Goal: Task Accomplishment & Management: Manage account settings

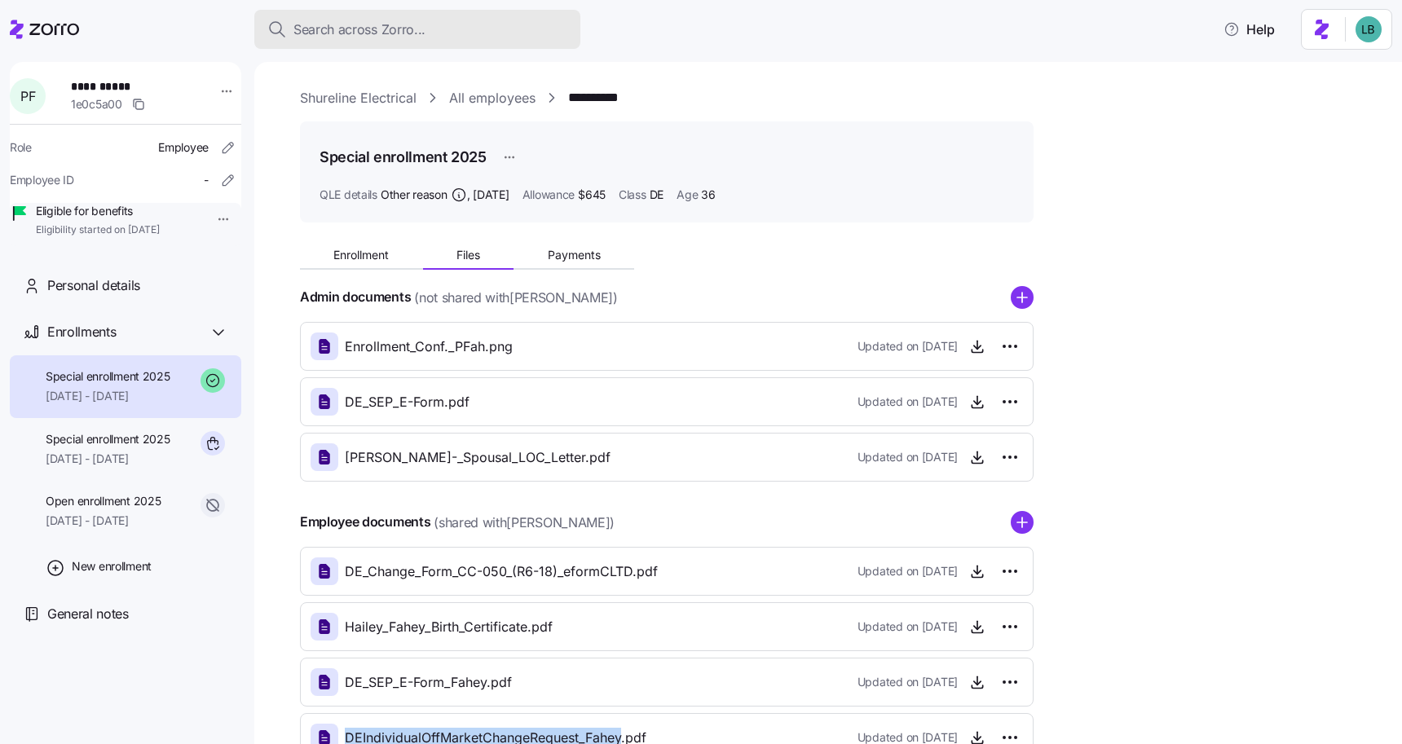
scroll to position [116, 0]
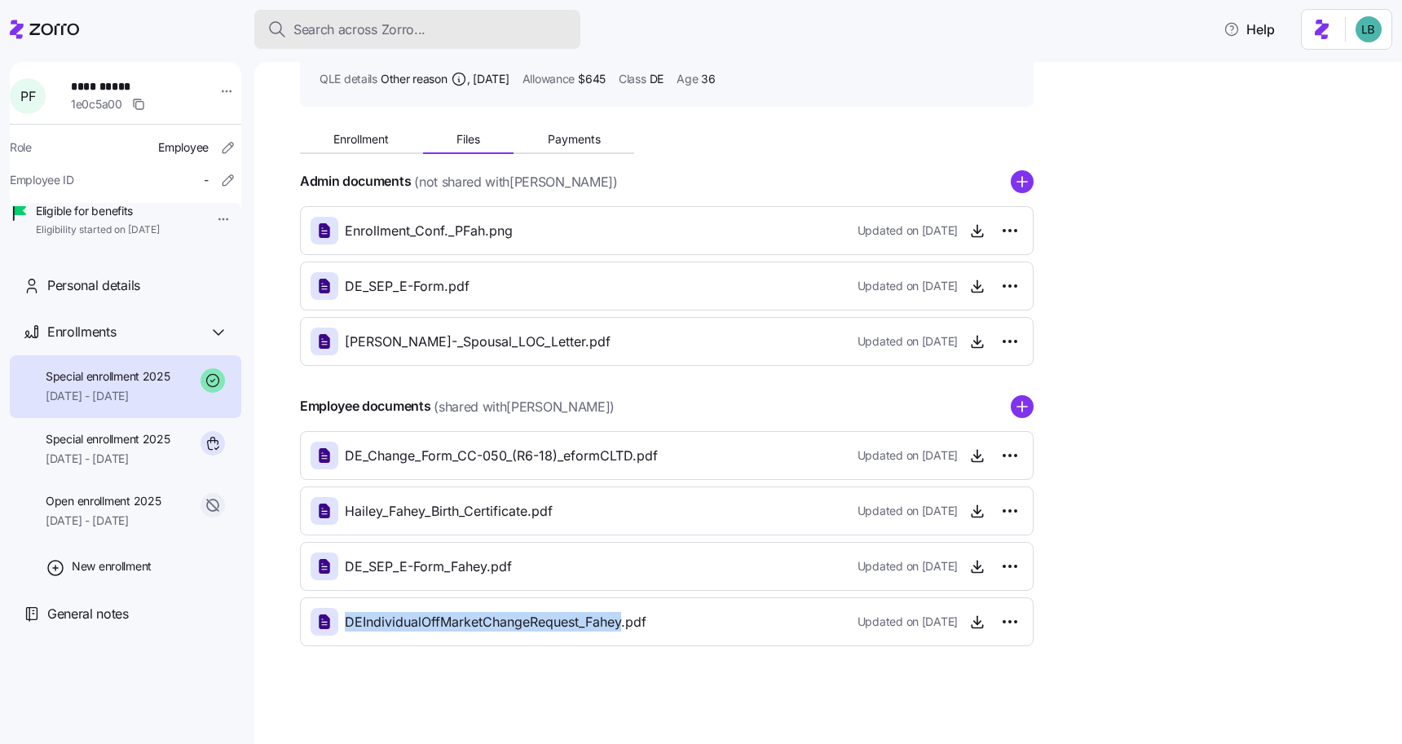
click at [350, 29] on span "Search across Zorro..." at bounding box center [359, 30] width 132 height 20
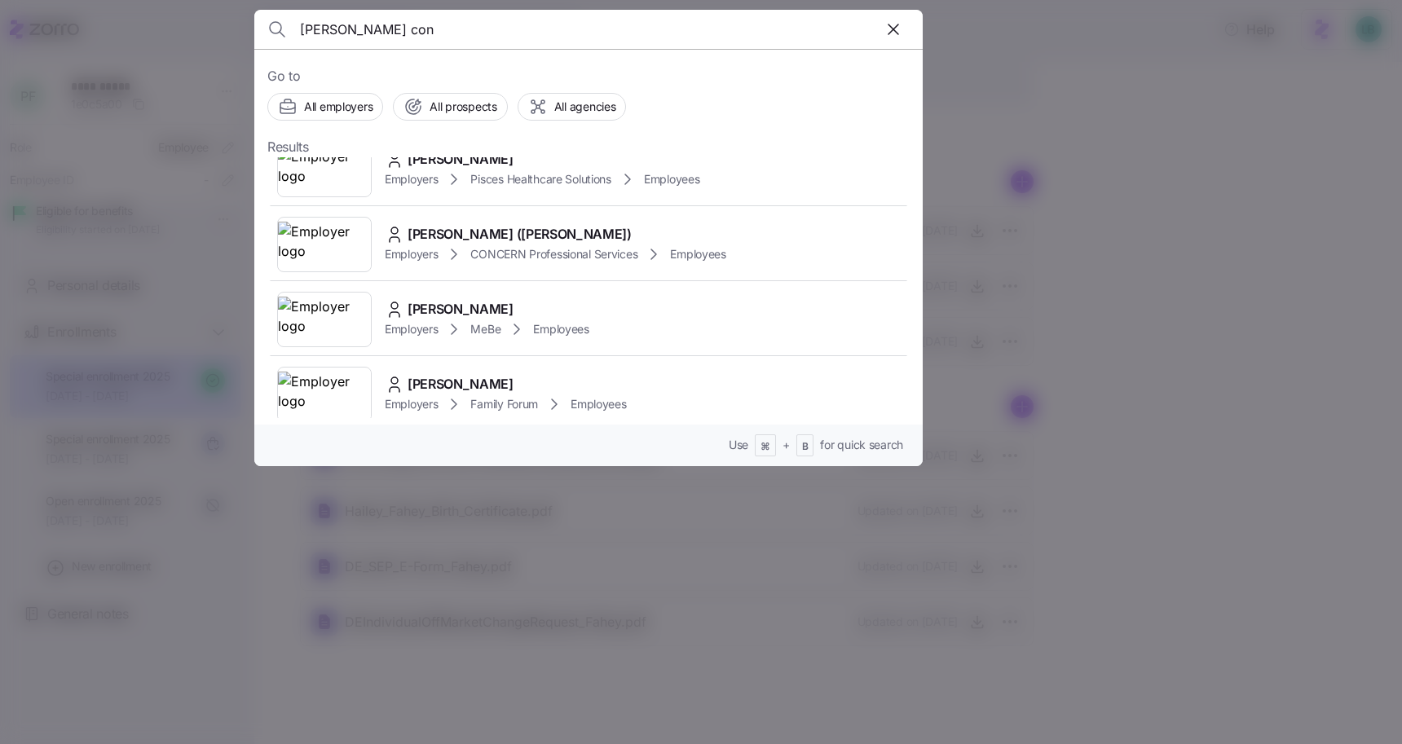
scroll to position [639, 0]
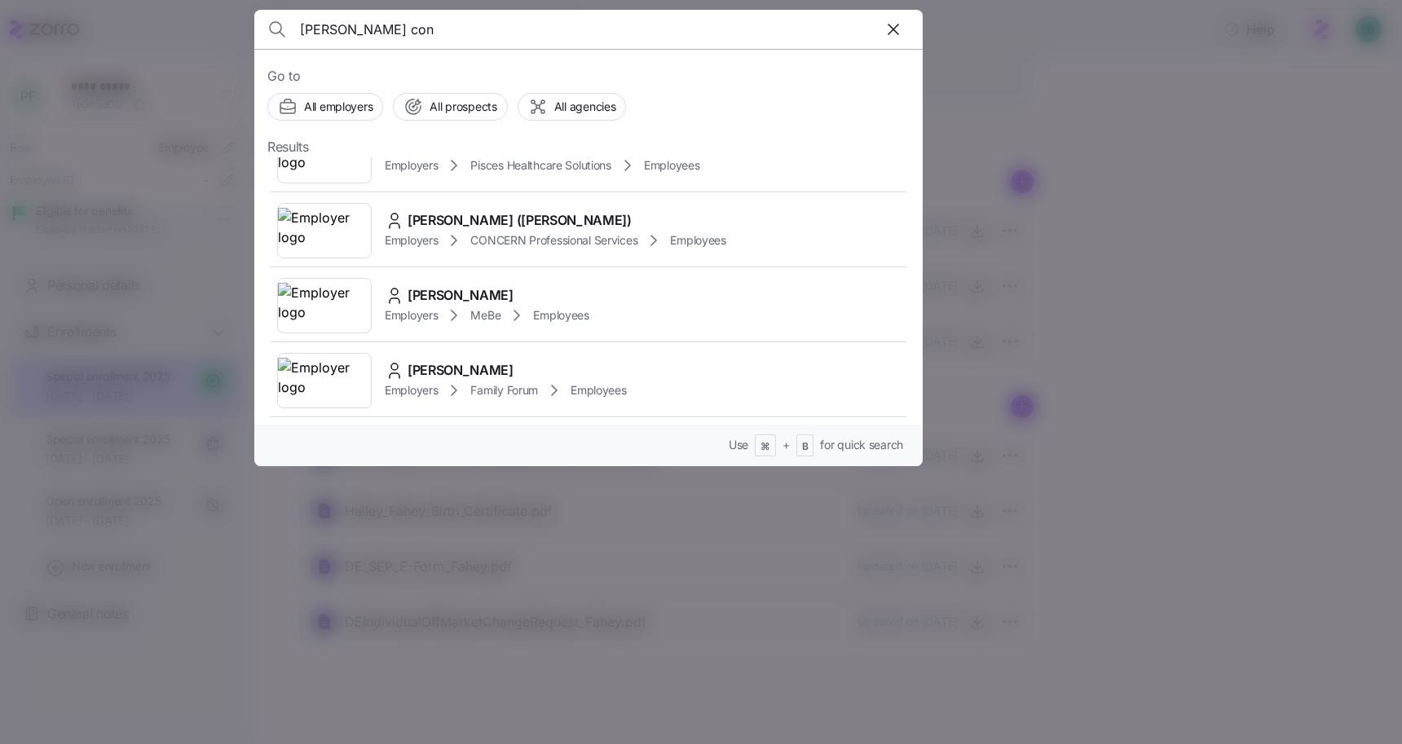
type input "emma con"
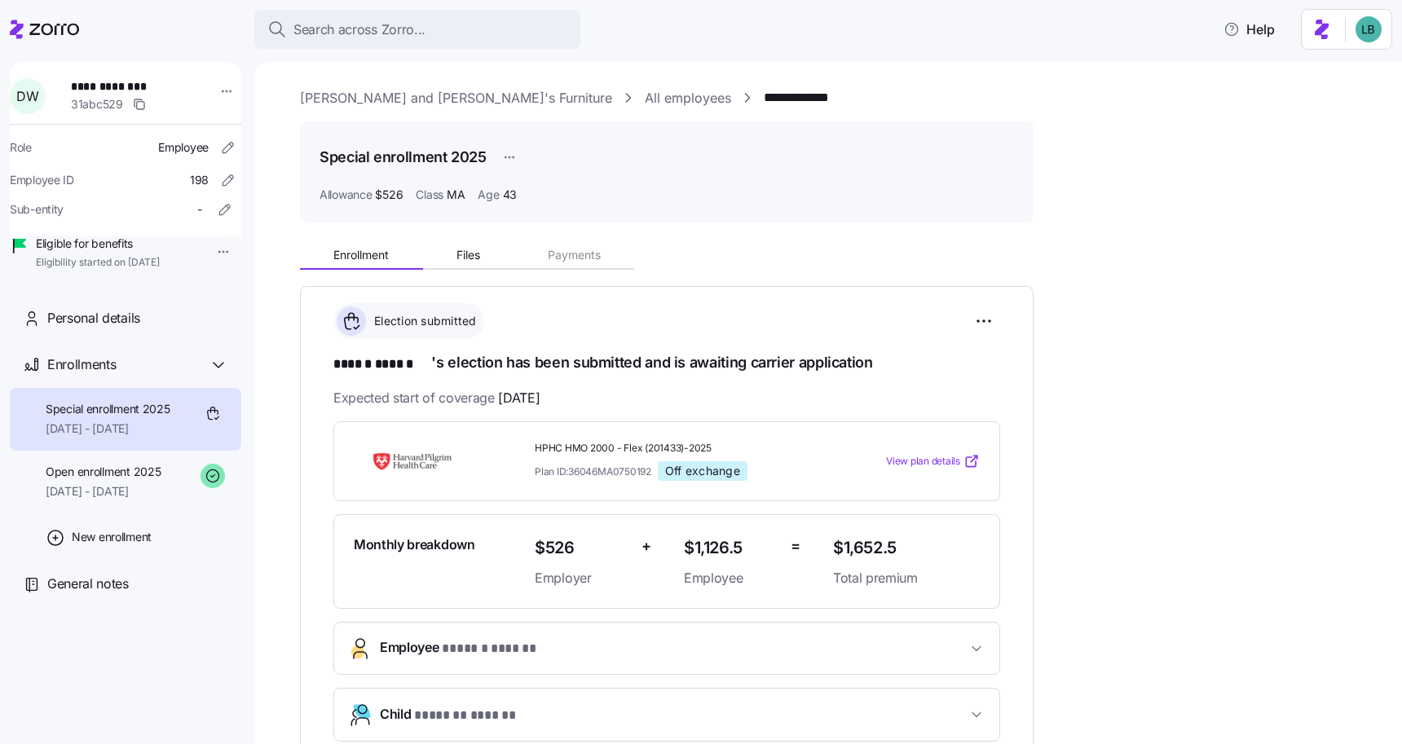
click at [399, 364] on span "****** ******" at bounding box center [382, 365] width 98 height 20
click at [138, 81] on span "**********" at bounding box center [128, 86] width 114 height 16
copy span "******"
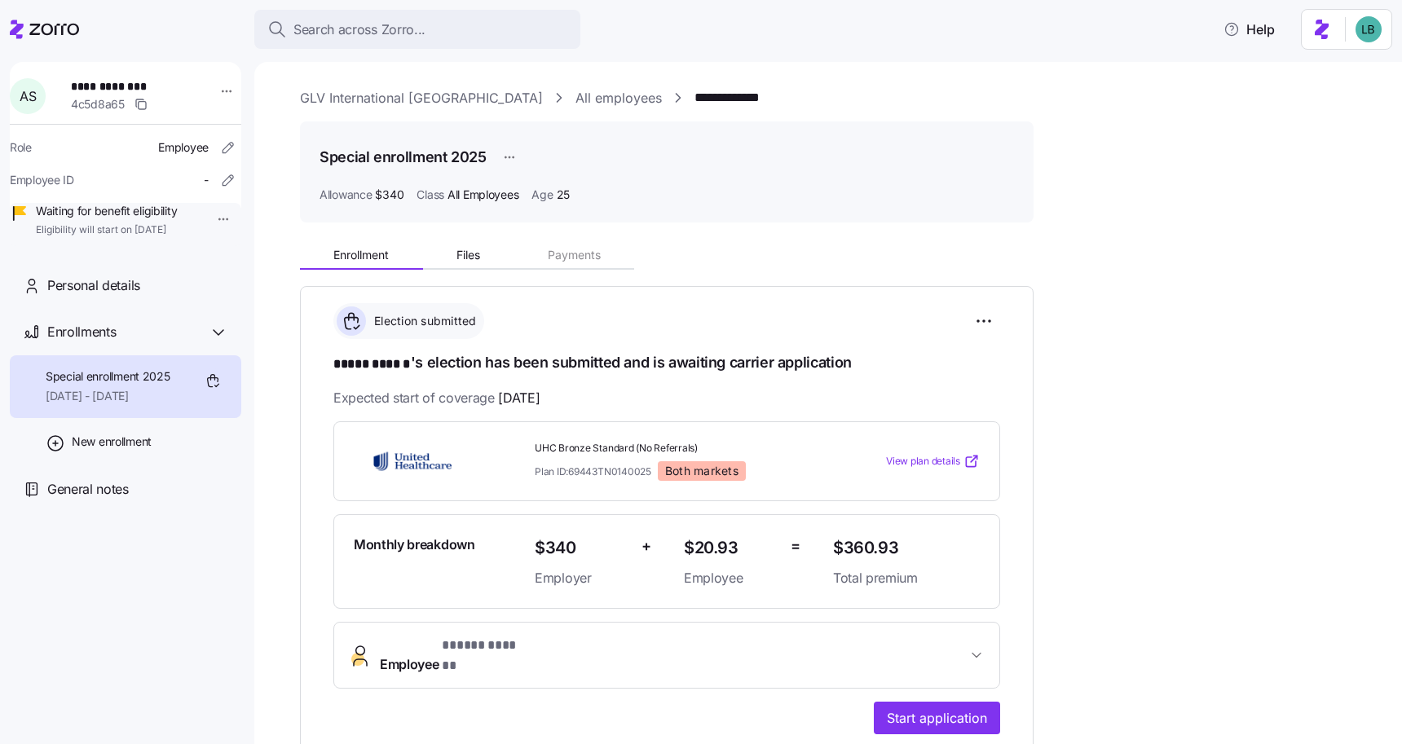
click at [127, 80] on span "**********" at bounding box center [128, 86] width 114 height 16
copy span "******"
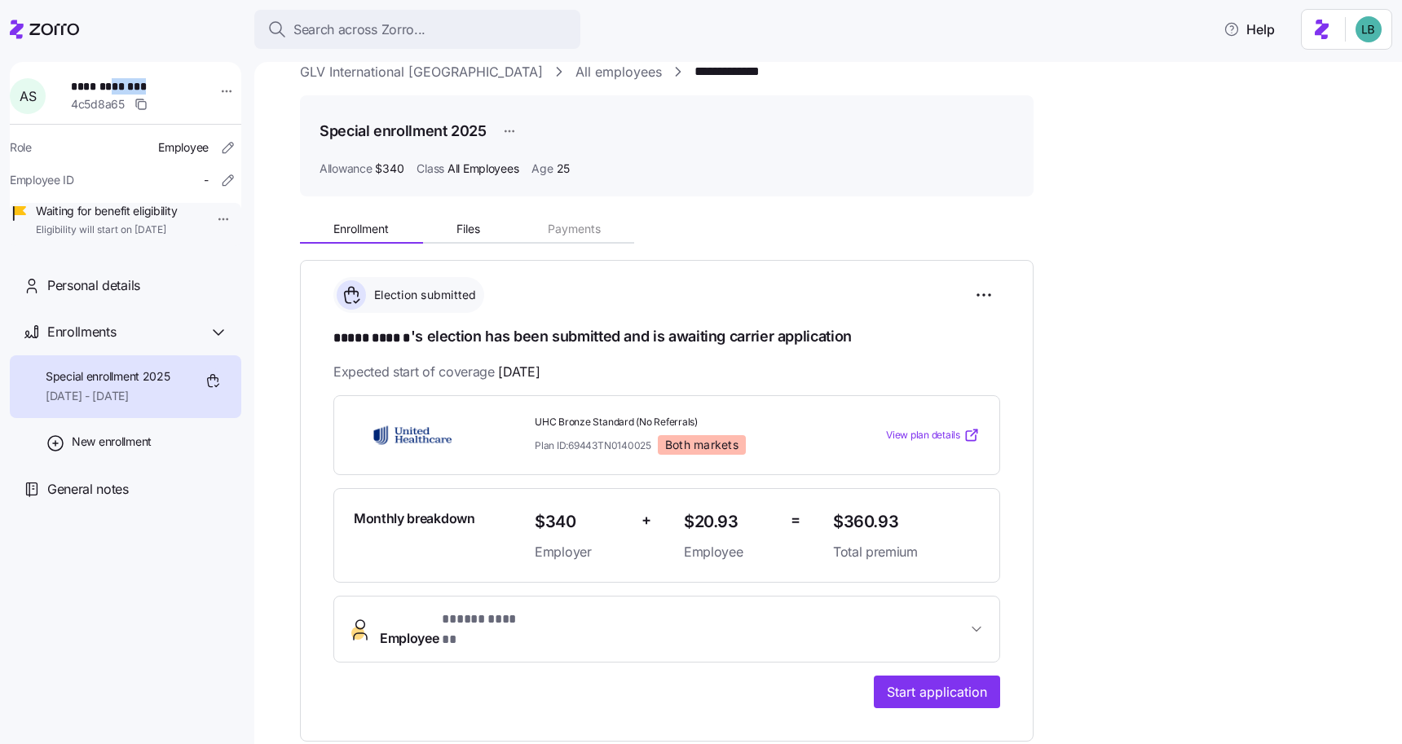
scroll to position [51, 0]
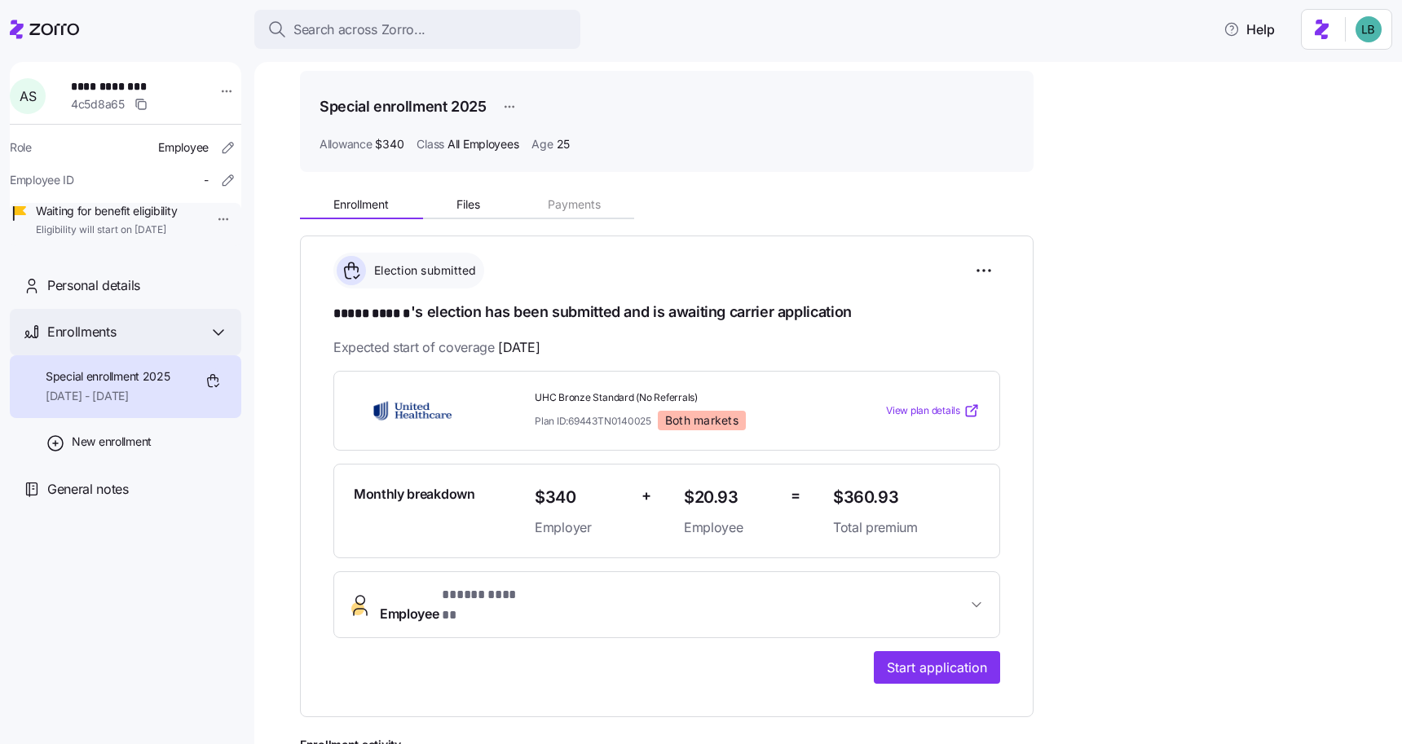
click at [162, 342] on div "Enrollments" at bounding box center [137, 332] width 181 height 20
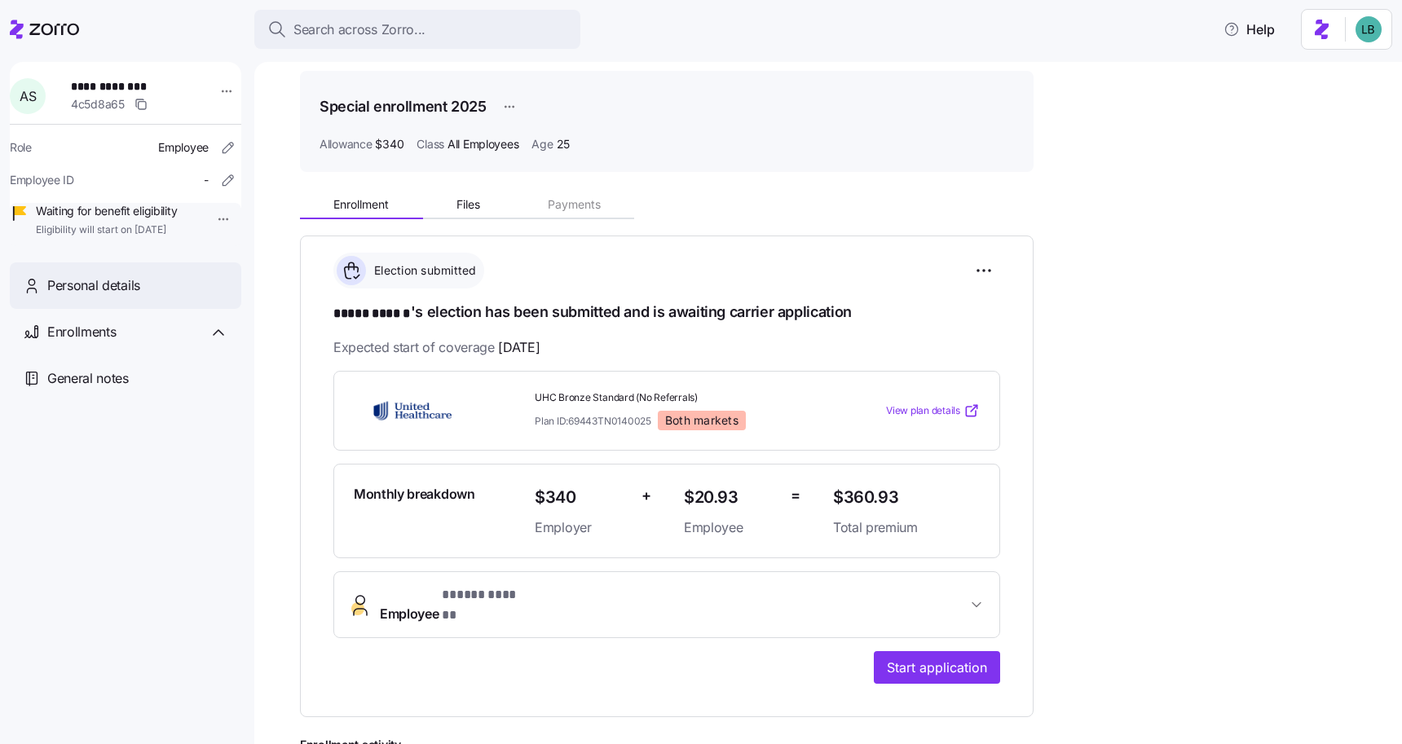
click at [148, 309] on div "Personal details" at bounding box center [125, 285] width 231 height 46
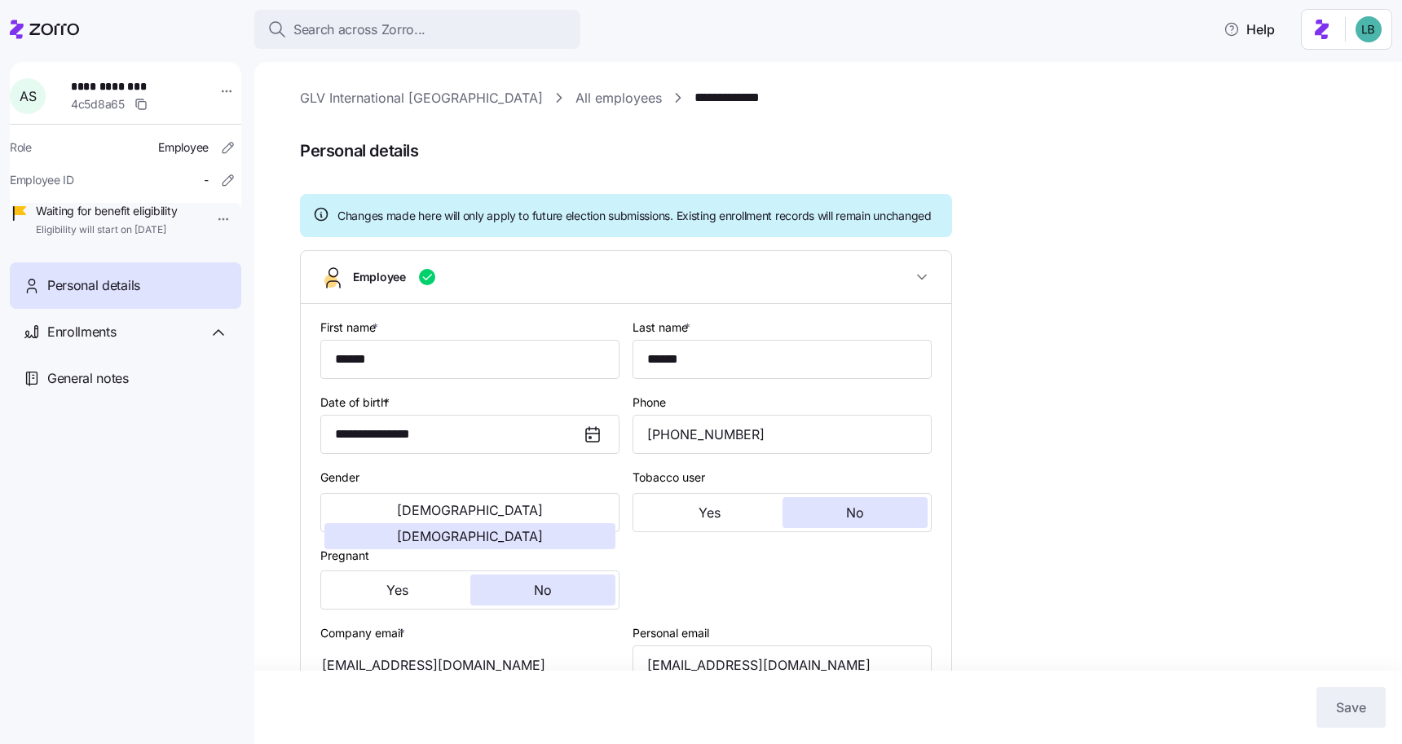
type input "All Employees"
click at [703, 450] on input "(256) 702-8134" at bounding box center [781, 434] width 299 height 39
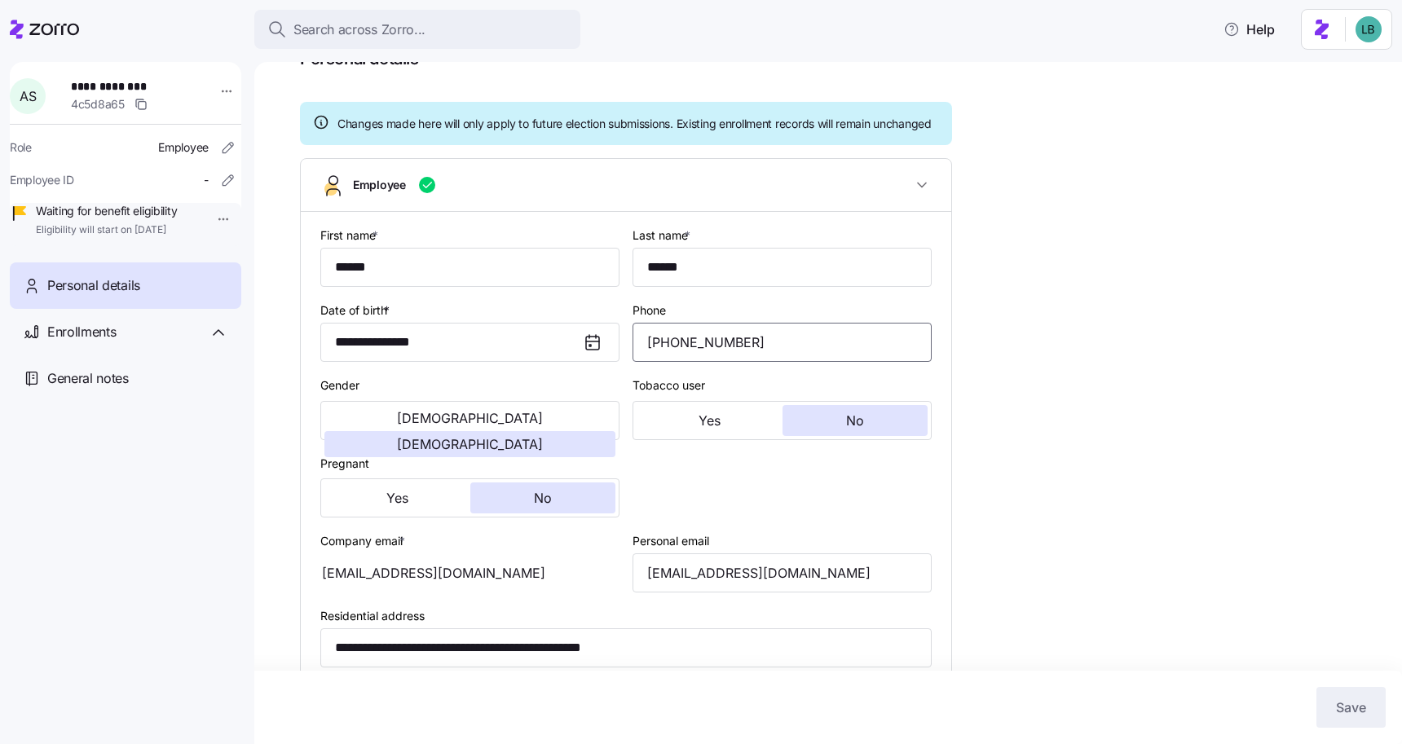
scroll to position [113, 0]
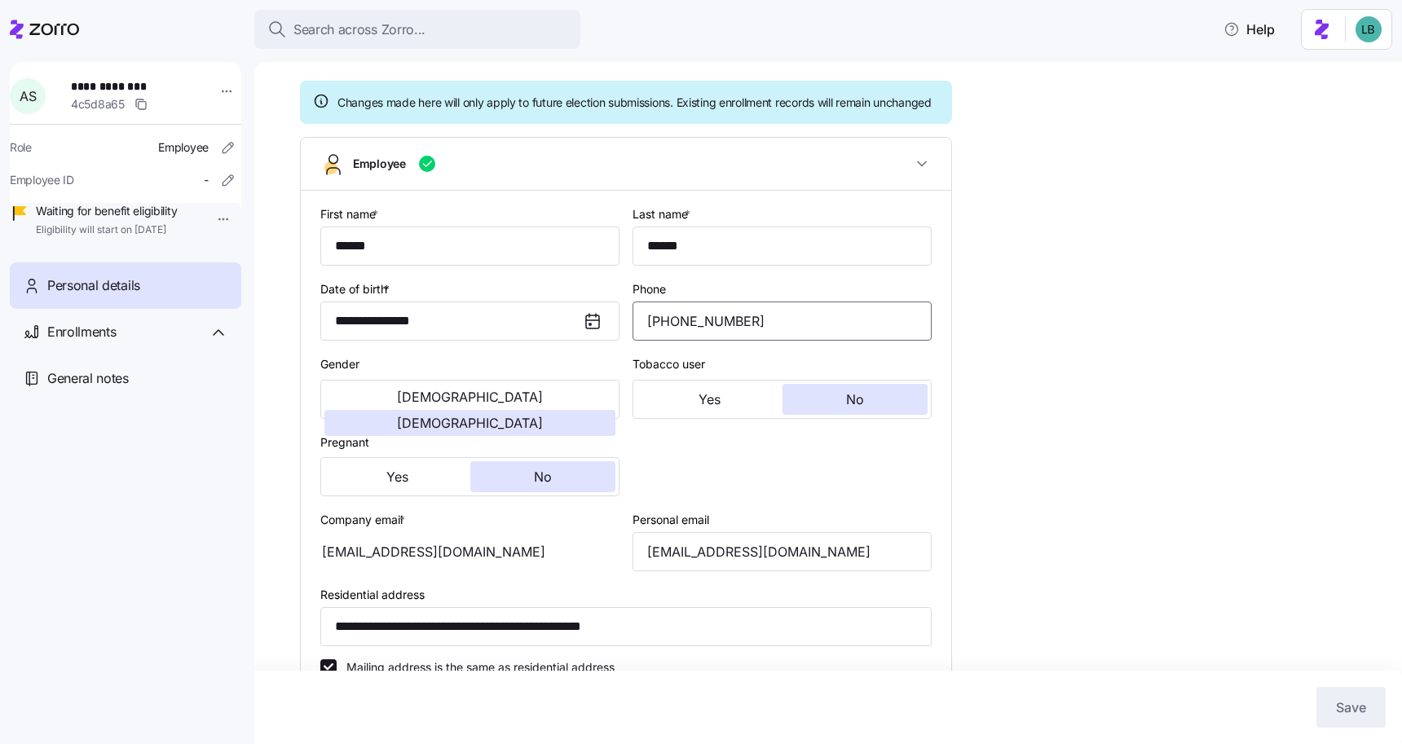
paste input "tel"
click at [683, 341] on input "Phone" at bounding box center [781, 321] width 299 height 39
paste input "tel"
click at [1257, 716] on span "Cancel" at bounding box center [1267, 708] width 43 height 20
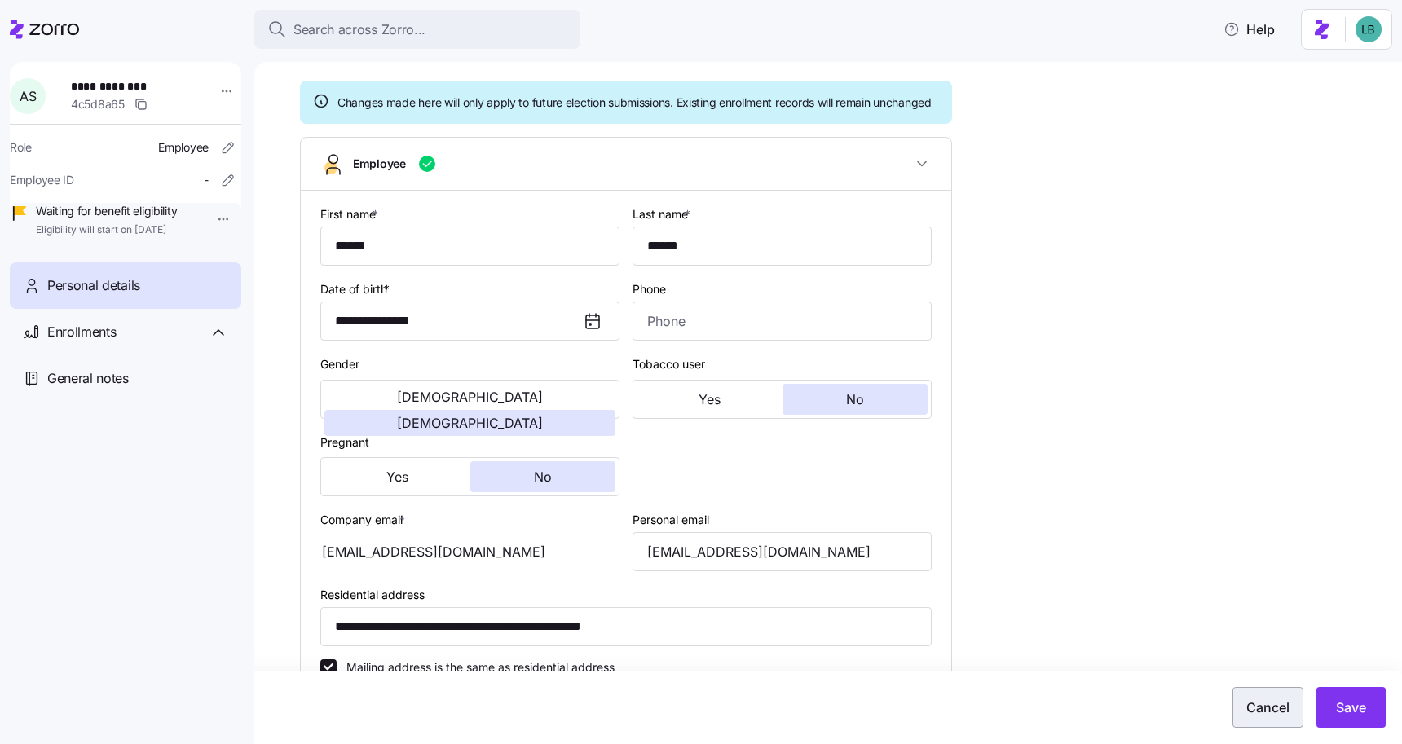
type input "(256) 702-8134"
click at [693, 334] on input "(256) 702-8134" at bounding box center [781, 321] width 299 height 39
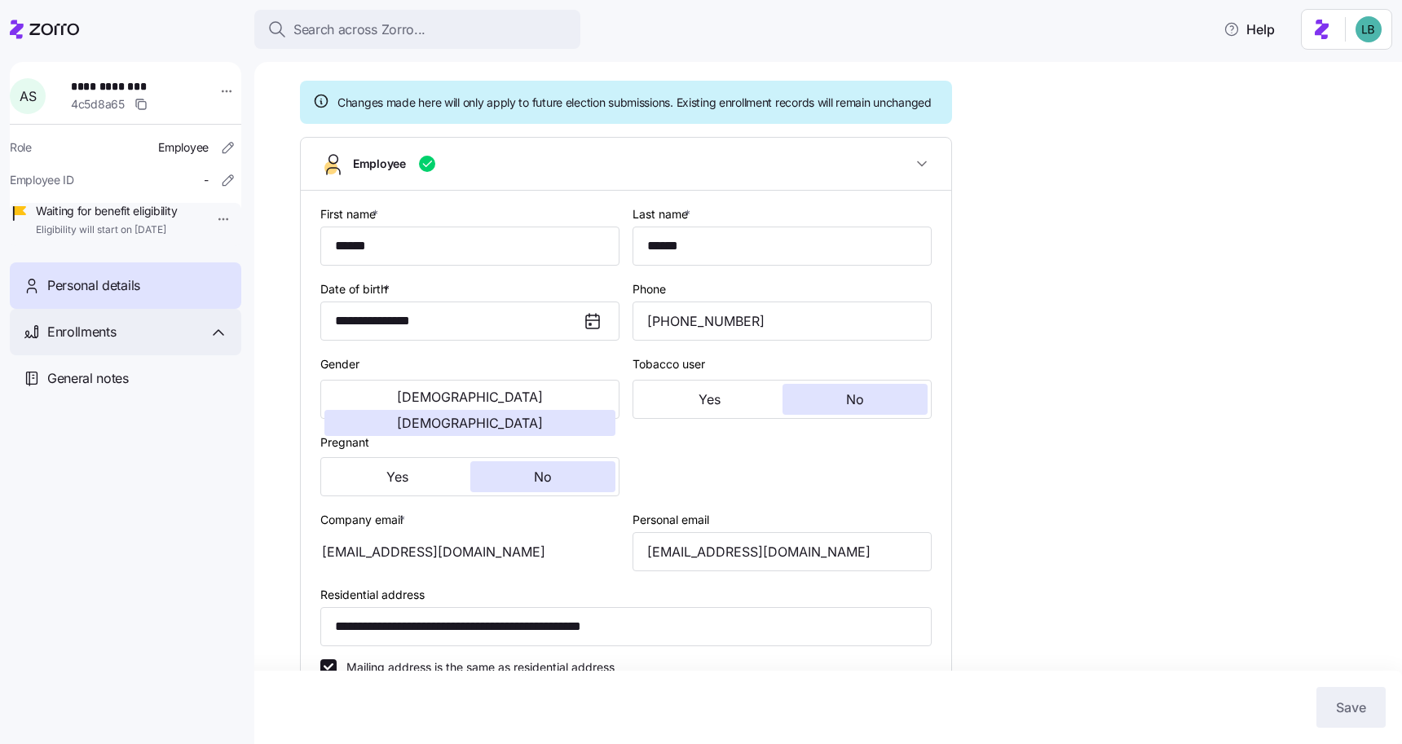
click at [139, 342] on div "Enrollments" at bounding box center [137, 332] width 181 height 20
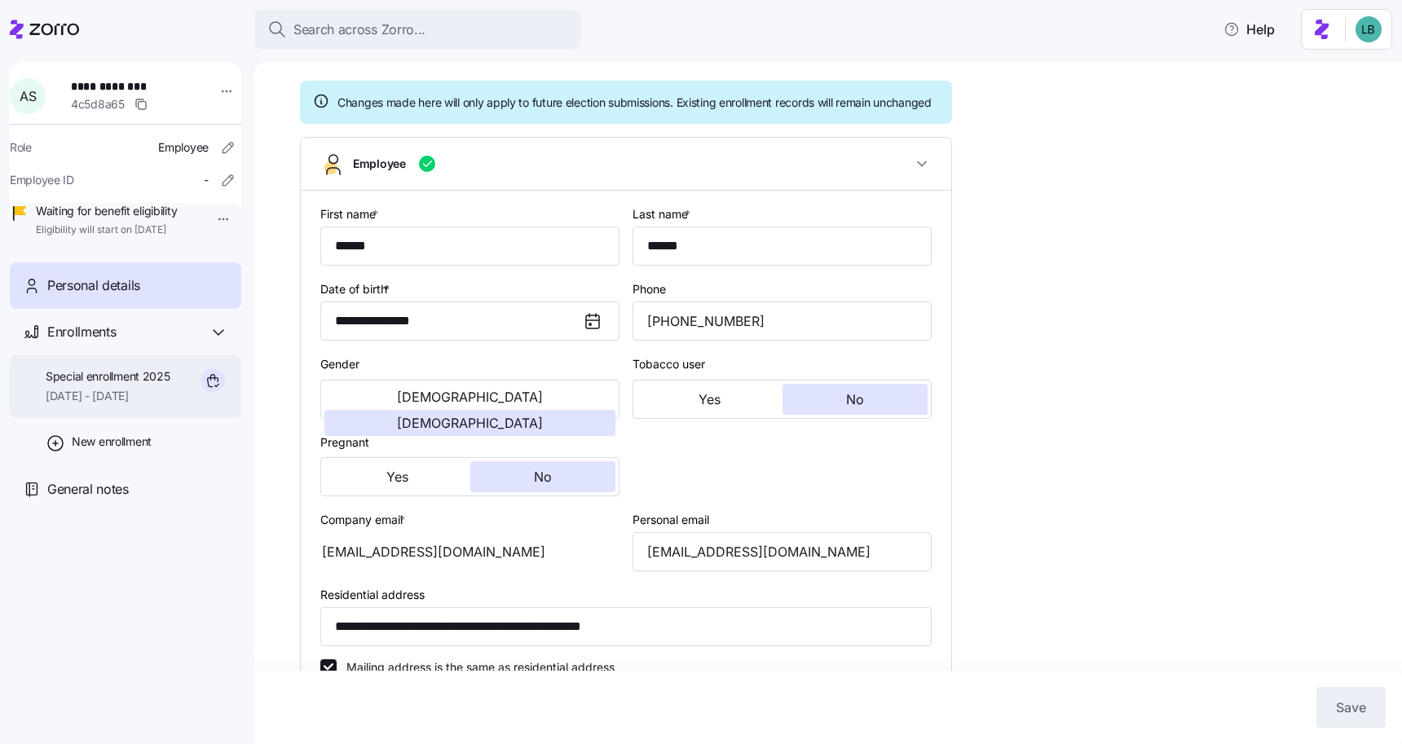
click at [140, 385] on span "Special enrollment 2025" at bounding box center [108, 376] width 125 height 16
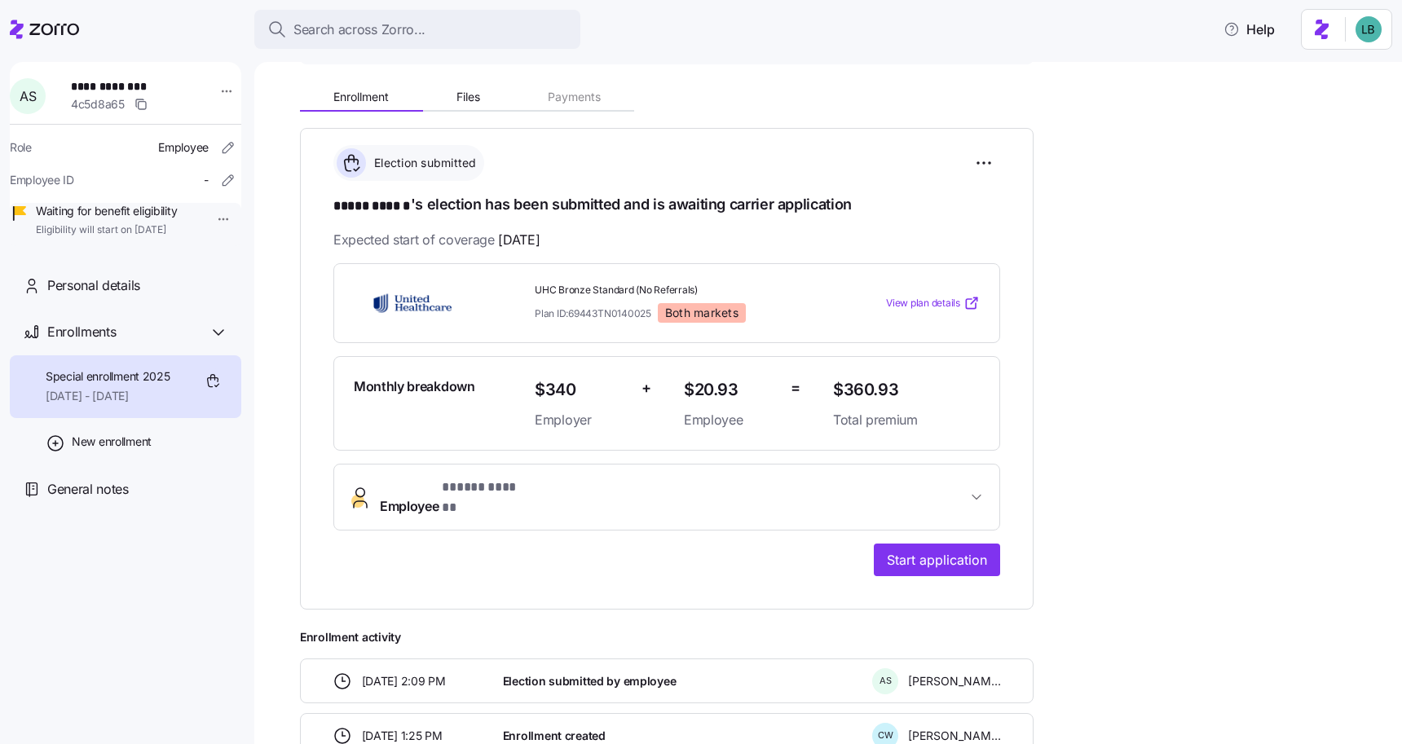
scroll to position [180, 0]
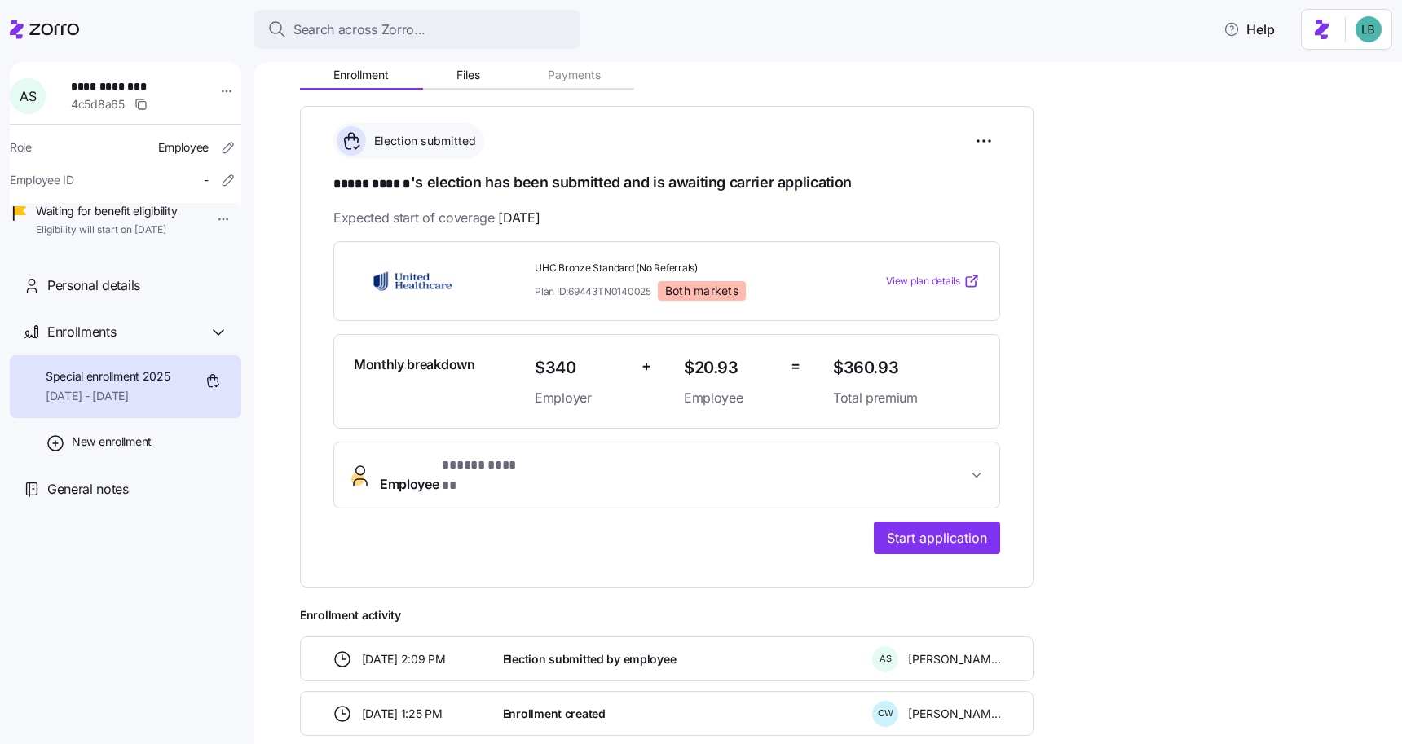
click at [656, 455] on button "Employee * ***** ****** *" at bounding box center [666, 475] width 665 height 65
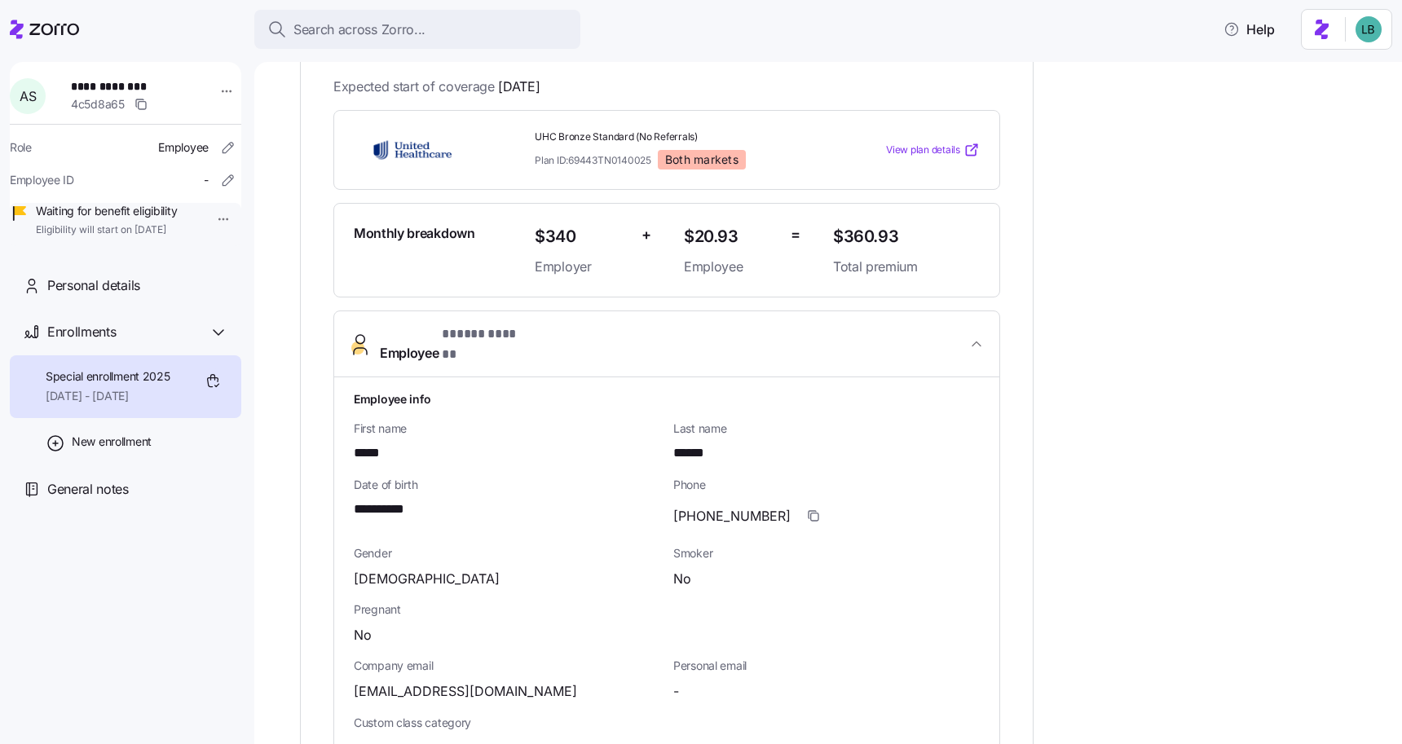
scroll to position [0, 0]
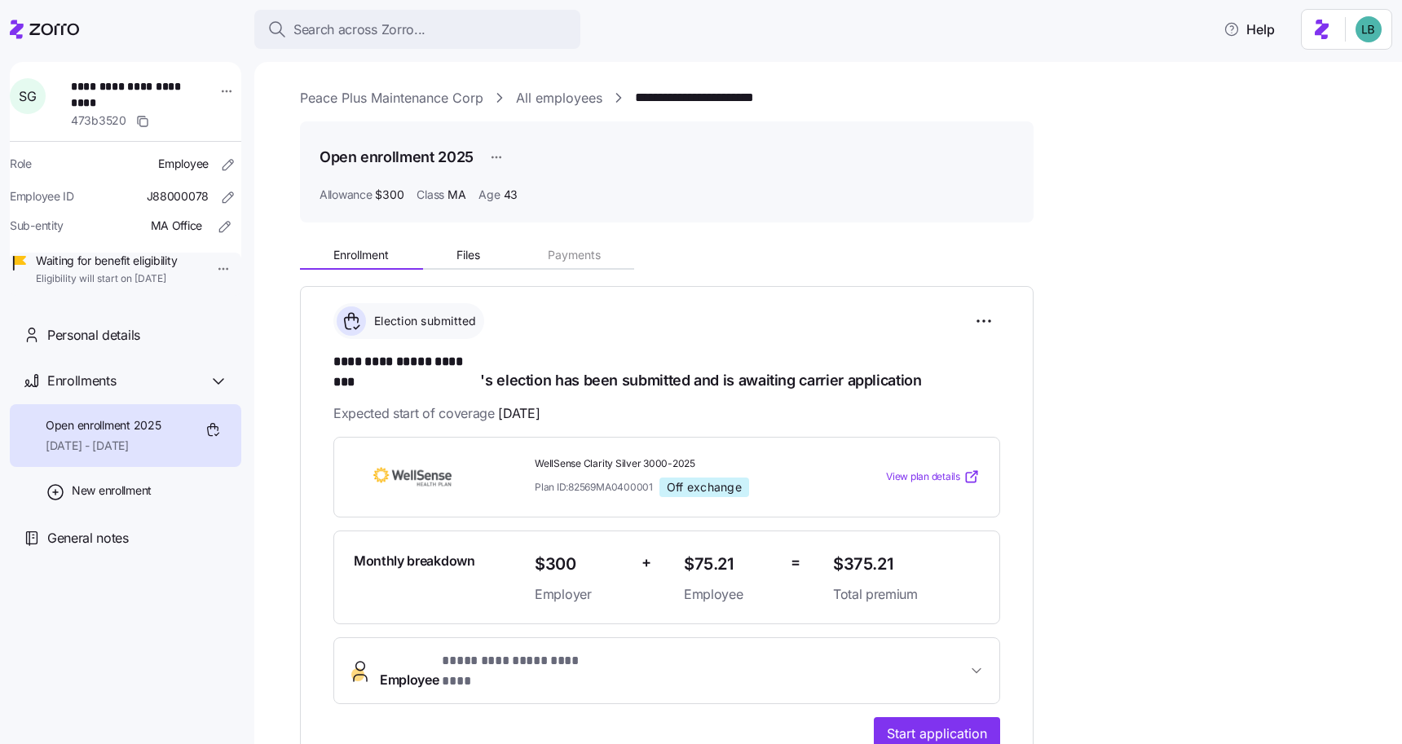
click at [360, 365] on span "**********" at bounding box center [406, 362] width 147 height 20
copy span "******"
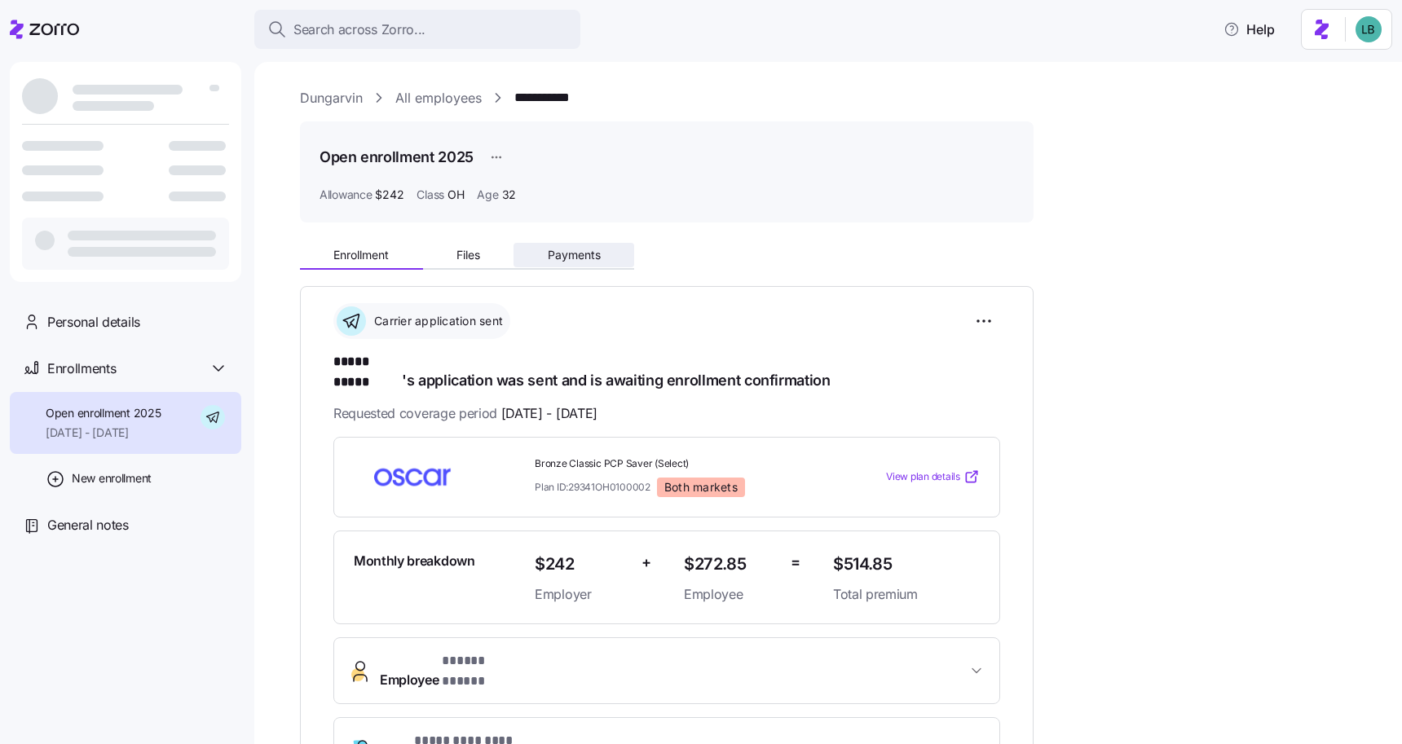
click at [569, 249] on span "Payments" at bounding box center [574, 254] width 53 height 11
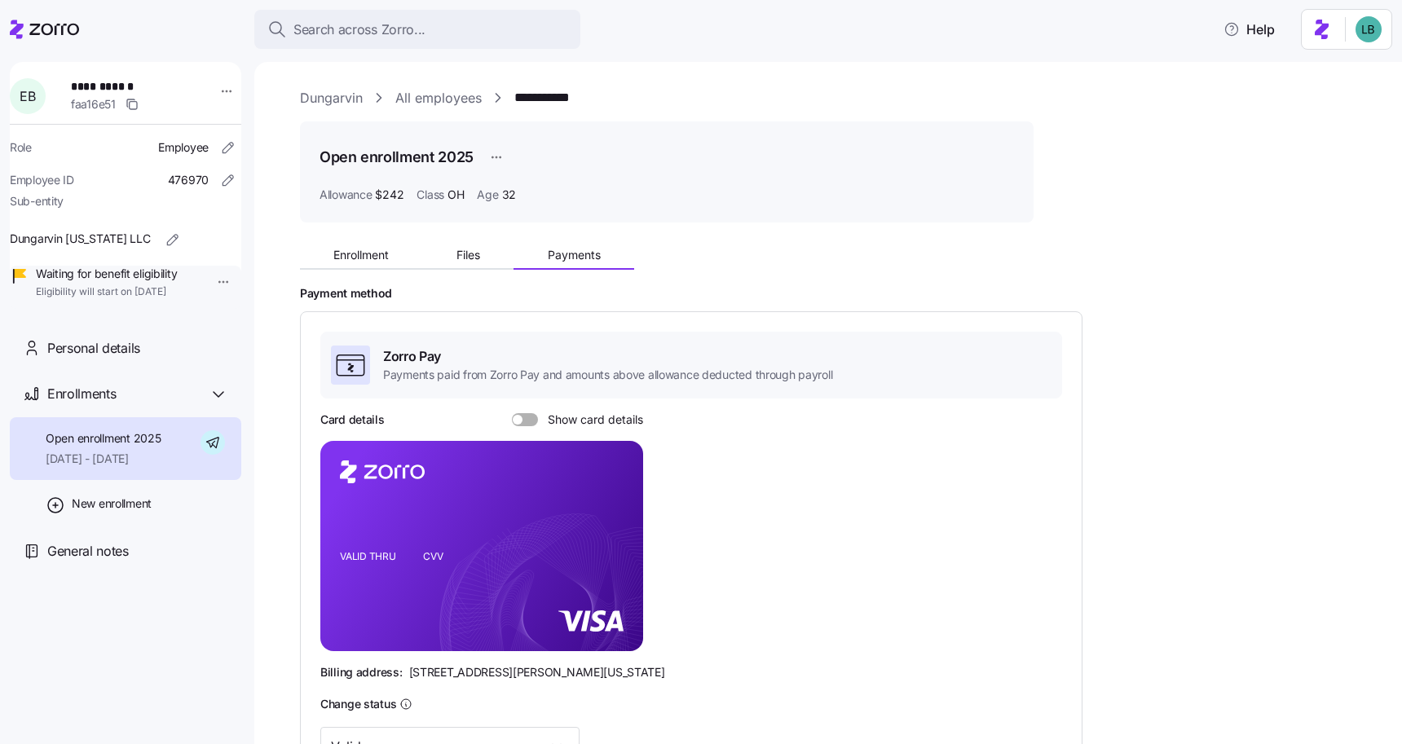
click at [530, 423] on span at bounding box center [530, 419] width 16 height 13
click at [512, 413] on input "Show card details" at bounding box center [512, 413] width 0 height 0
click at [617, 515] on icon "copy-to-clipboard" at bounding box center [613, 516] width 15 height 15
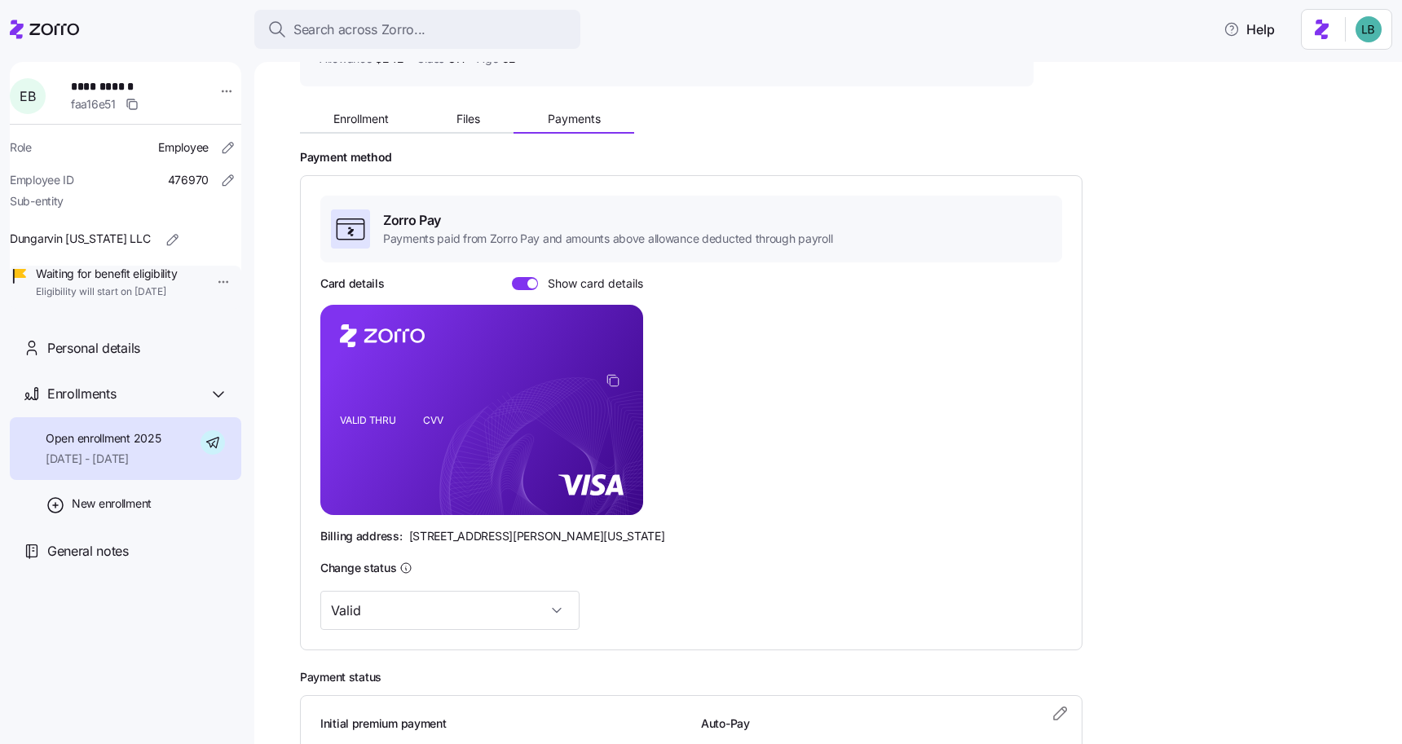
scroll to position [280, 0]
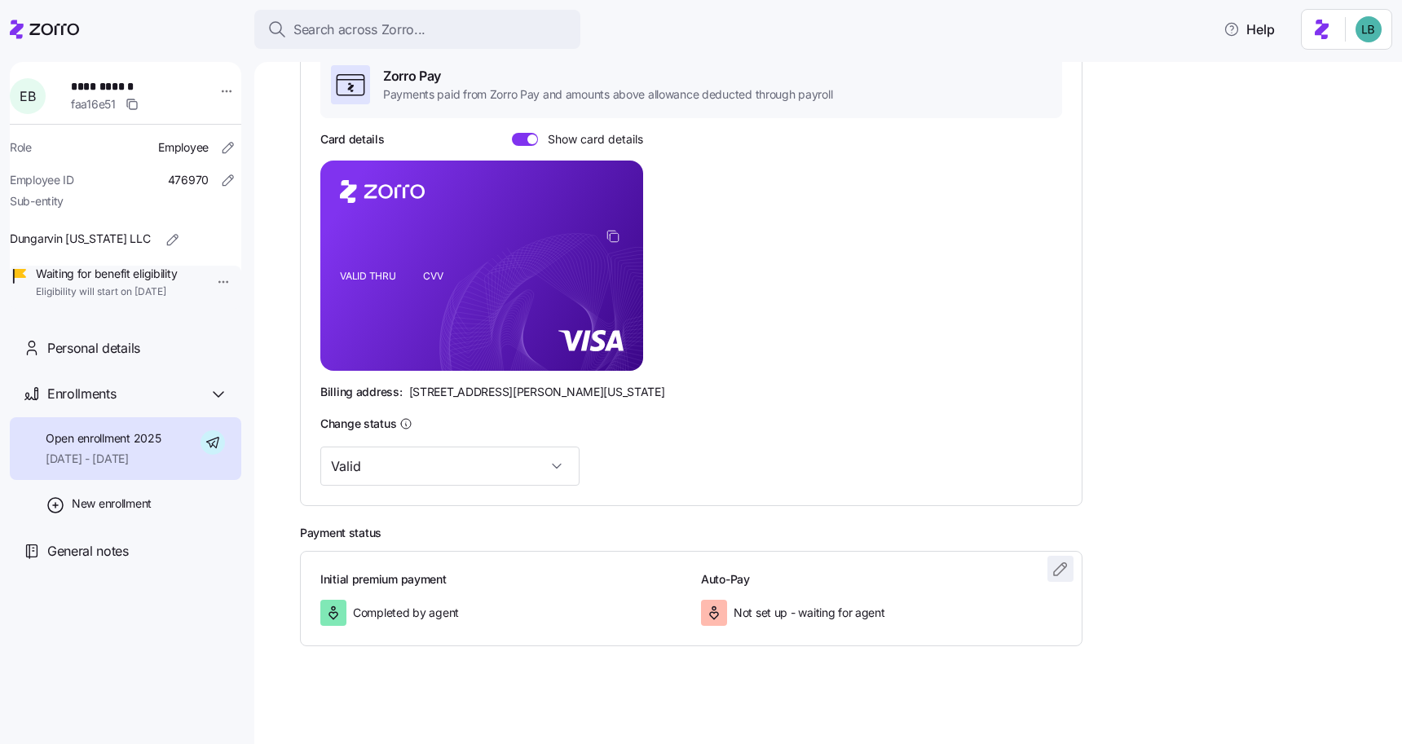
click at [1057, 564] on icon "button" at bounding box center [1061, 569] width 20 height 20
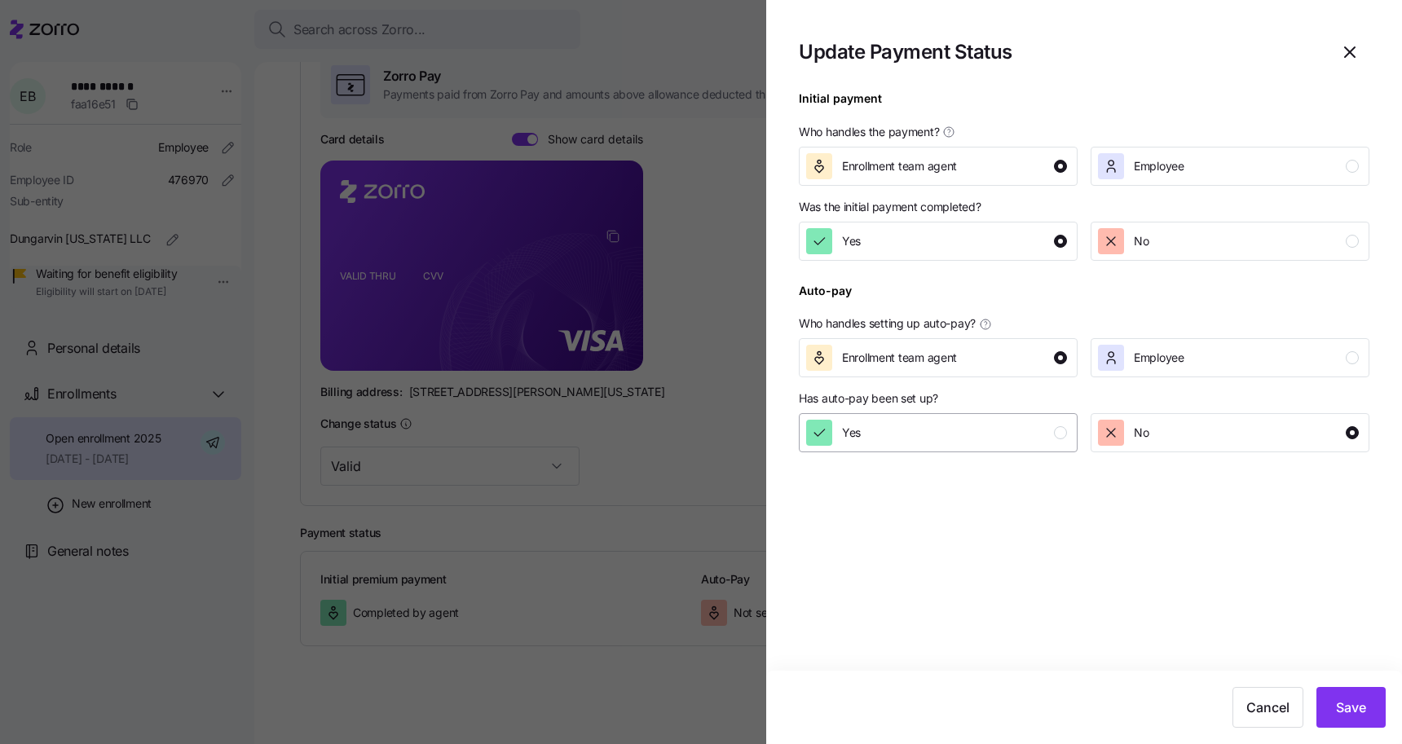
click at [1043, 423] on div "Yes" at bounding box center [936, 433] width 261 height 26
click at [1352, 707] on span "Save" at bounding box center [1351, 708] width 30 height 20
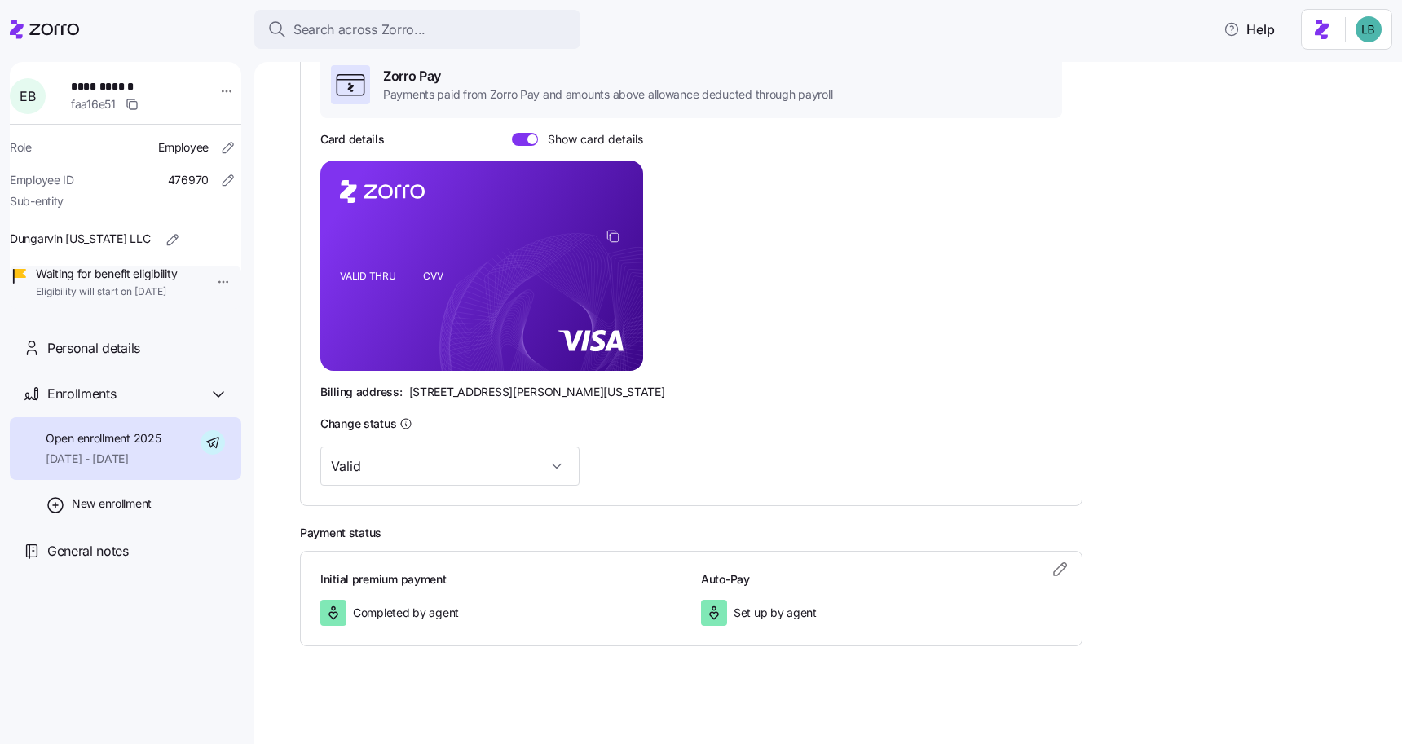
scroll to position [0, 0]
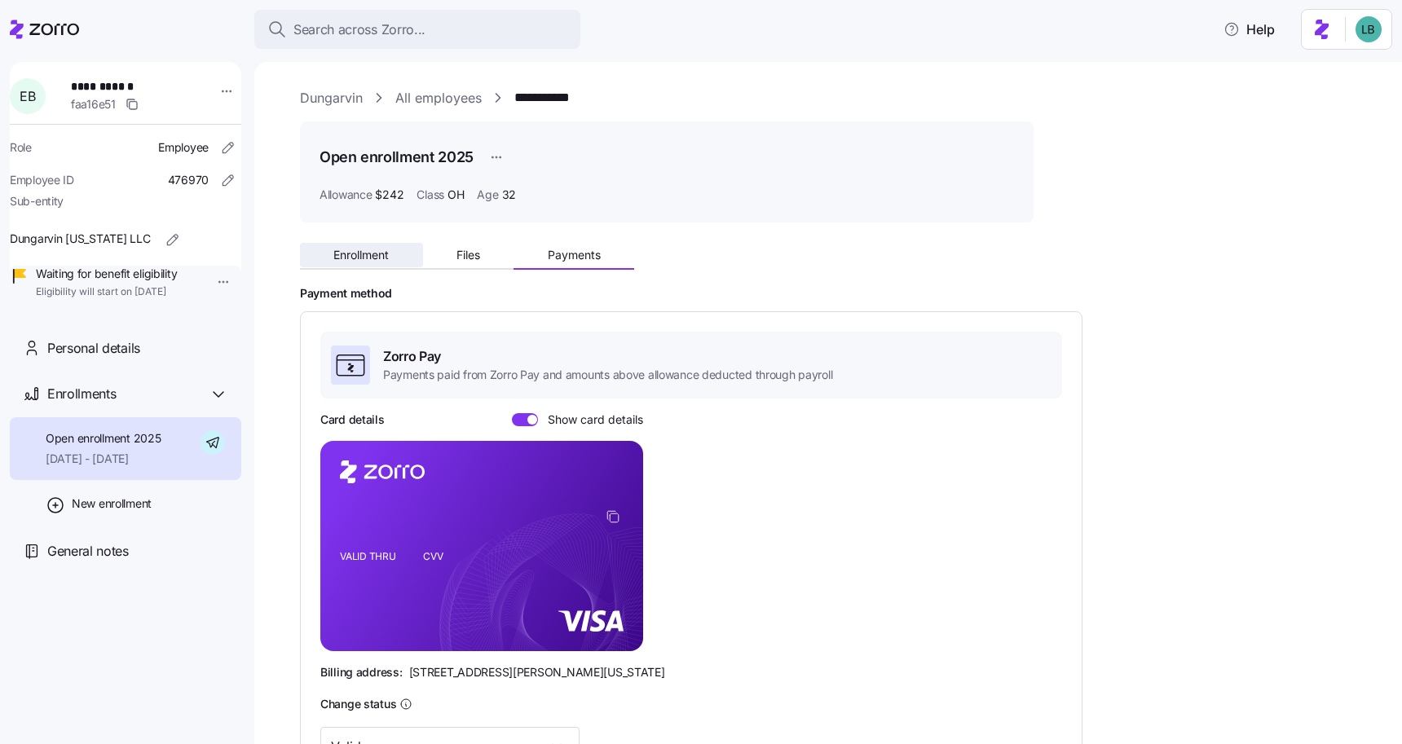
click at [354, 250] on span "Enrollment" at bounding box center [360, 254] width 55 height 11
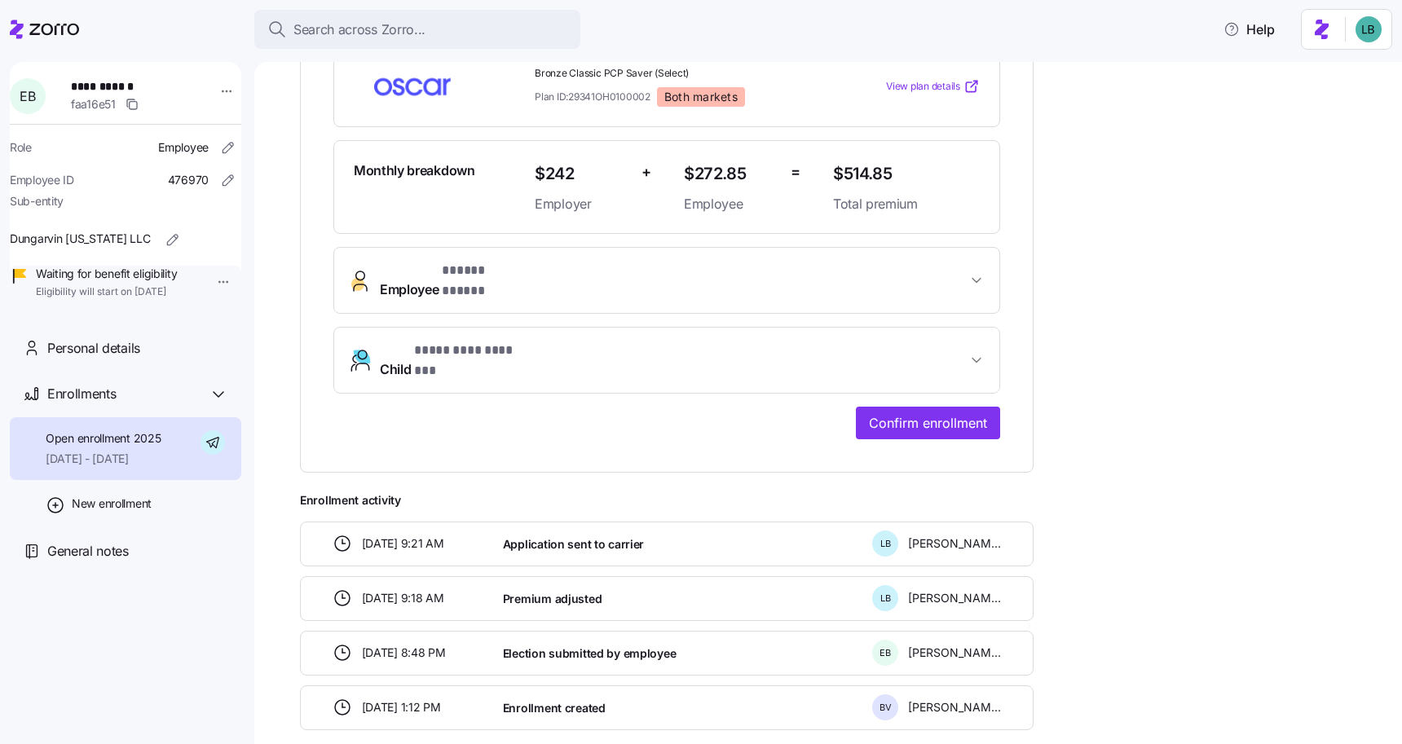
scroll to position [430, 0]
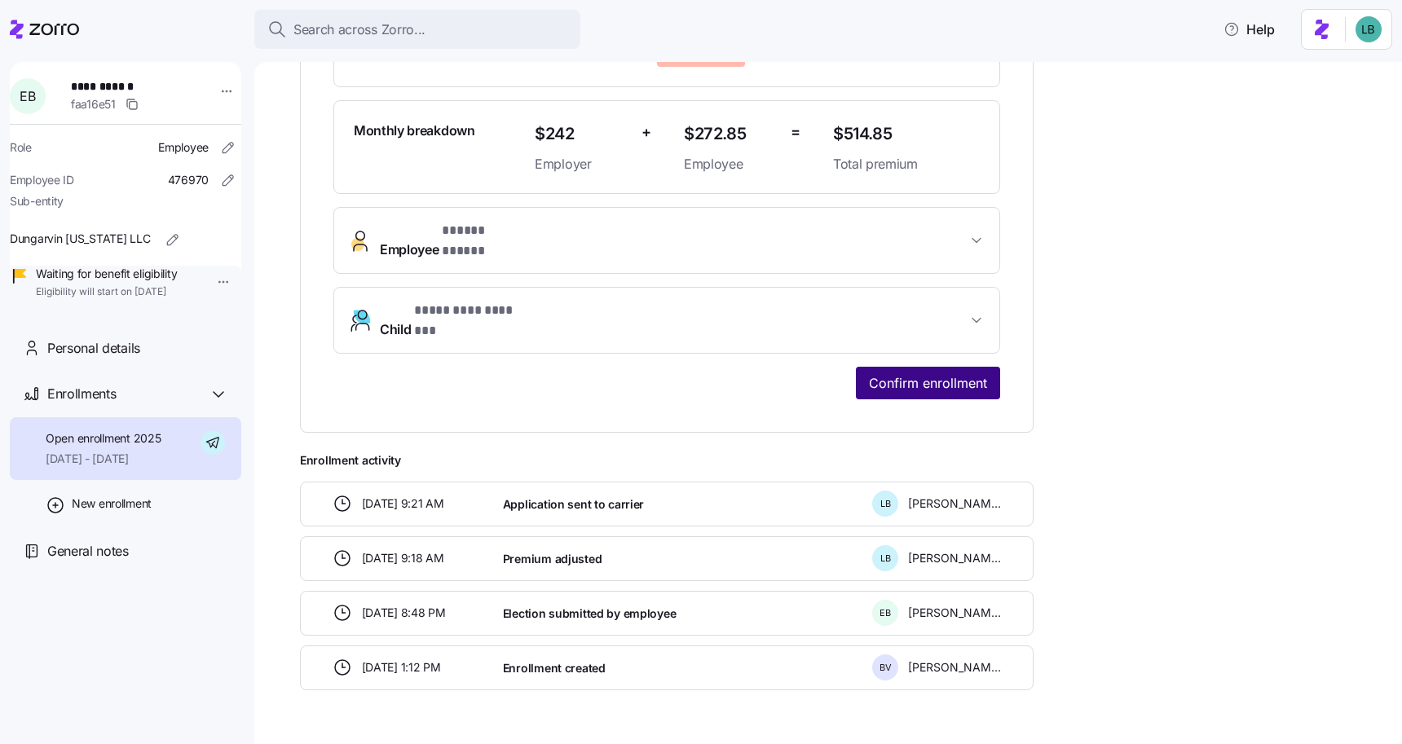
click at [930, 373] on span "Confirm enrollment" at bounding box center [928, 383] width 118 height 20
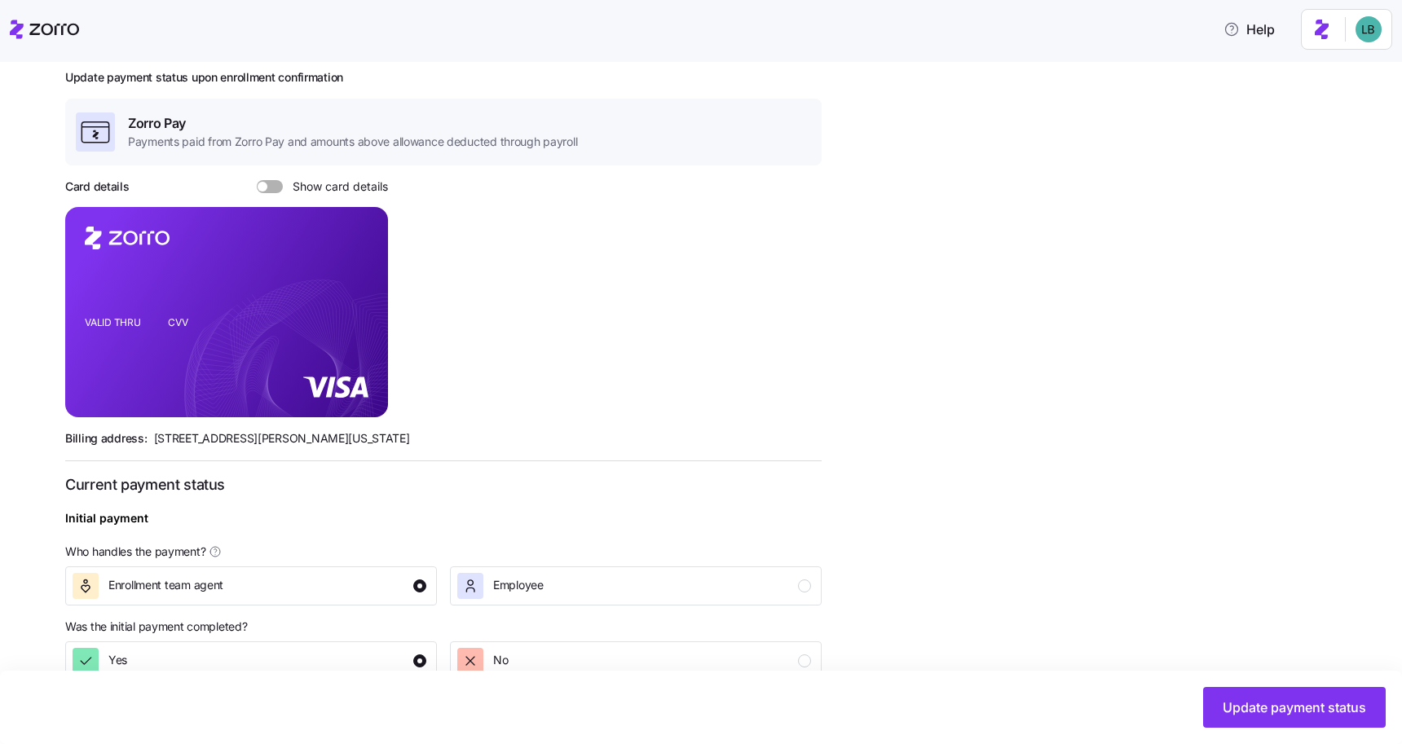
scroll to position [465, 0]
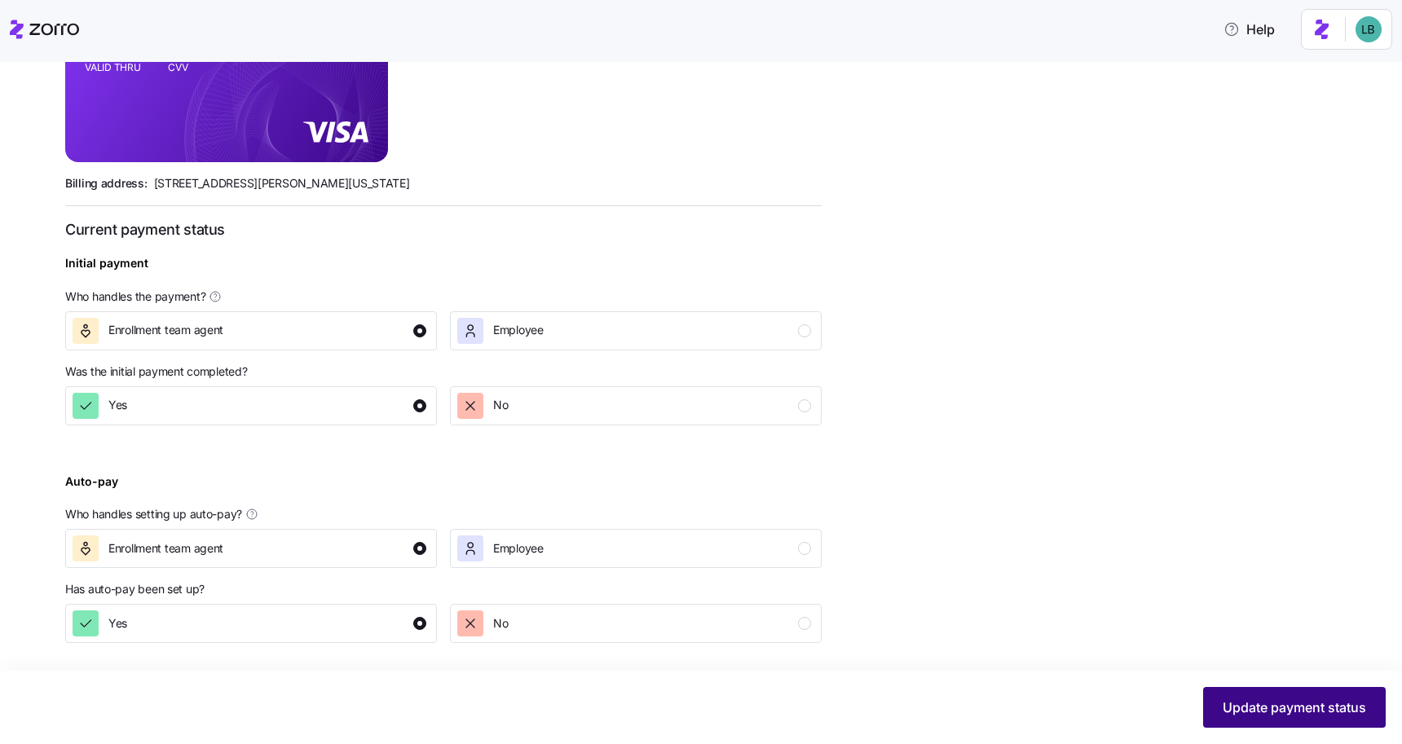
click at [1267, 694] on button "Update payment status" at bounding box center [1294, 707] width 183 height 41
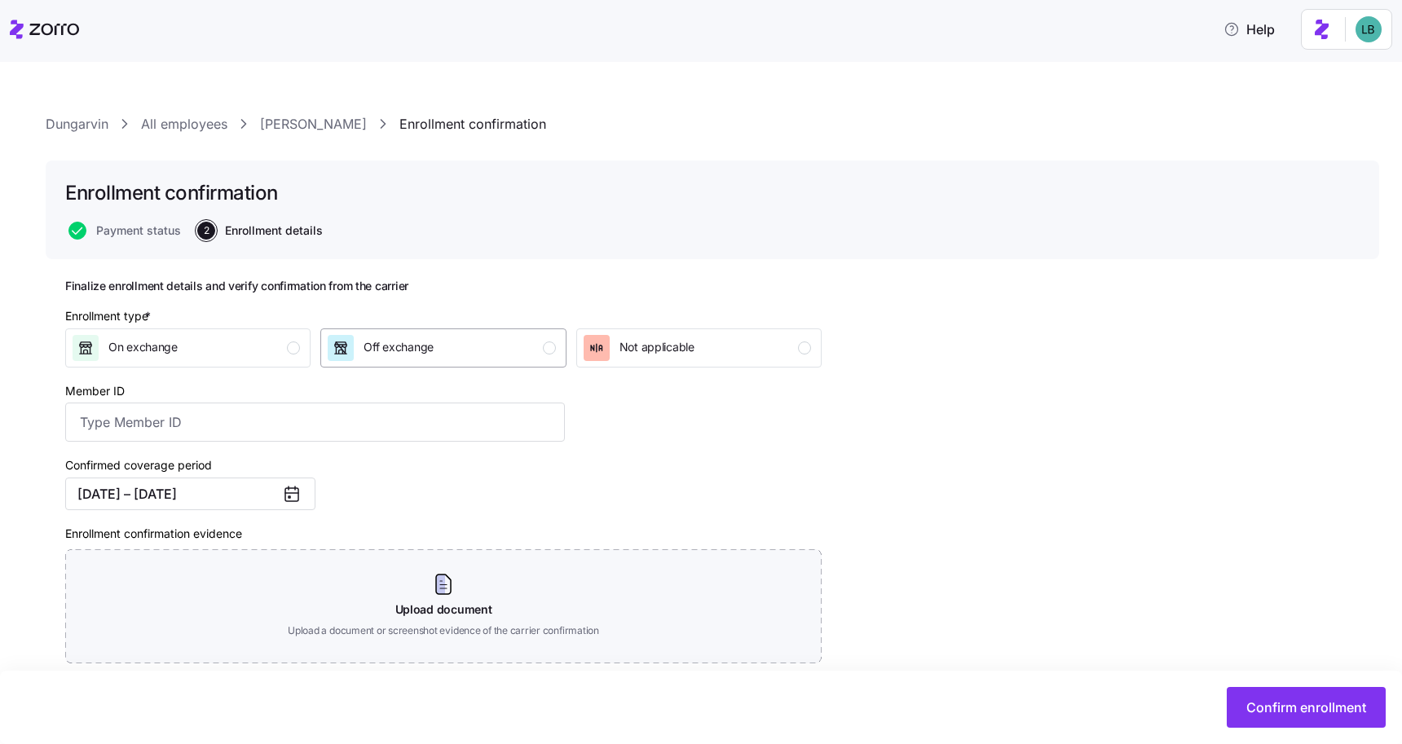
click at [544, 338] on div "Off exchange" at bounding box center [441, 348] width 227 height 26
click at [227, 426] on input "Member ID" at bounding box center [315, 422] width 500 height 39
paste input "OSC76072240-01"
type input "OSC76072240-01"
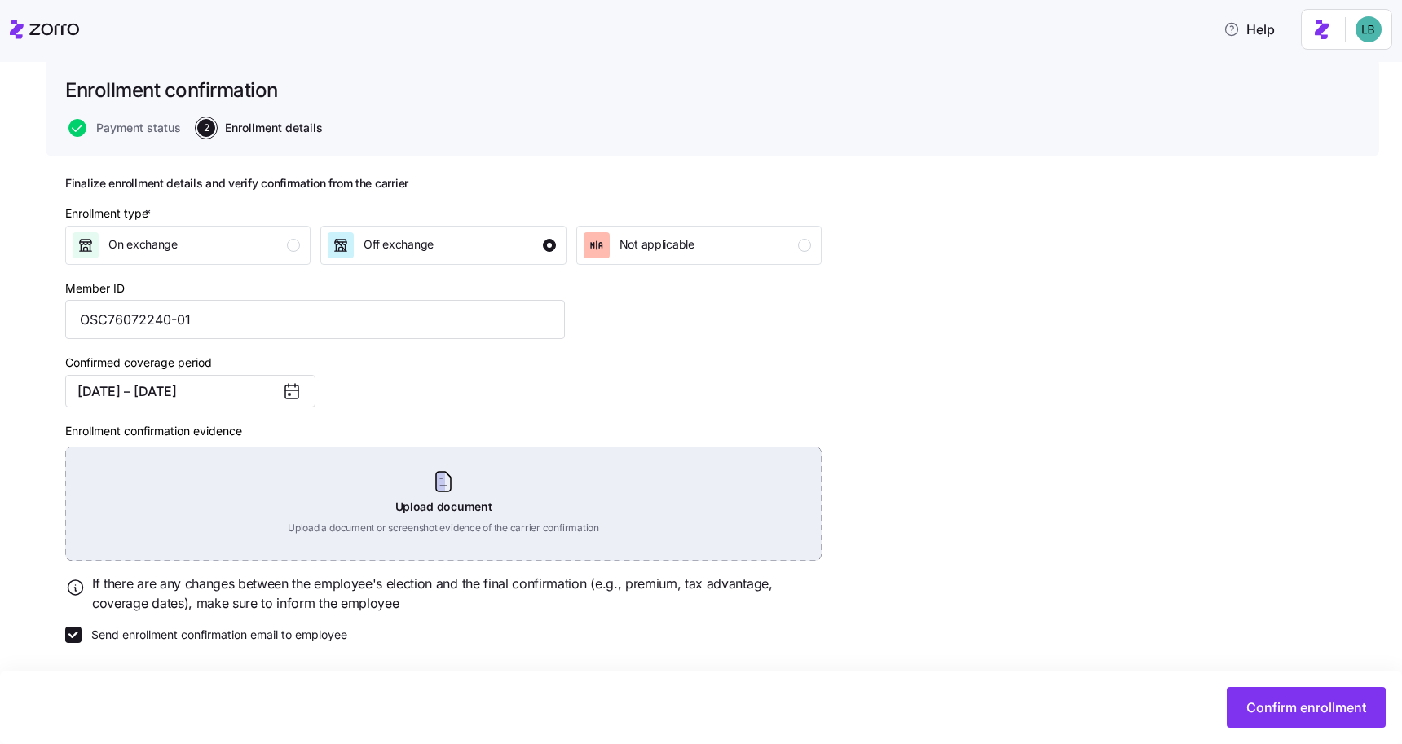
click at [432, 505] on div "Upload document Upload a document or screenshot evidence of the carrier confirm…" at bounding box center [443, 504] width 756 height 114
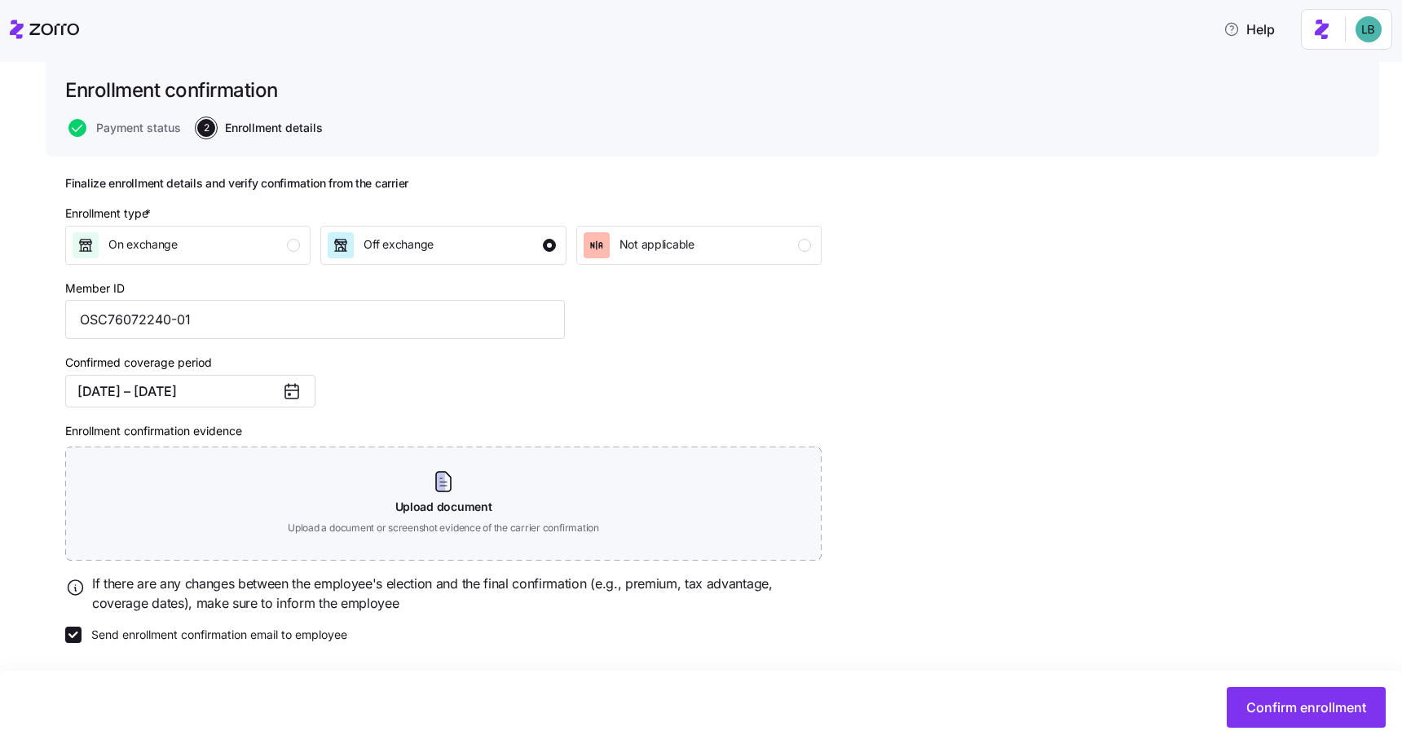
scroll to position [30, 0]
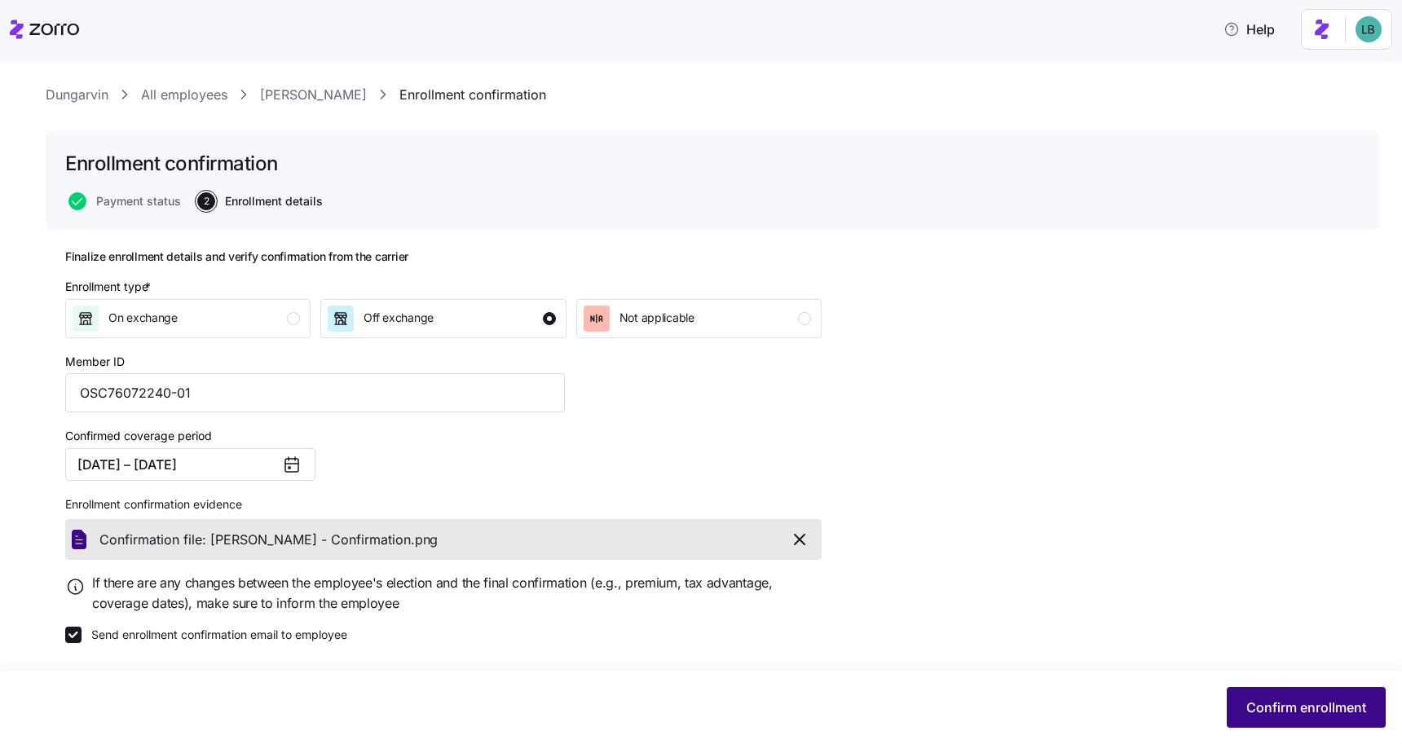
click at [1307, 702] on span "Confirm enrollment" at bounding box center [1306, 708] width 120 height 20
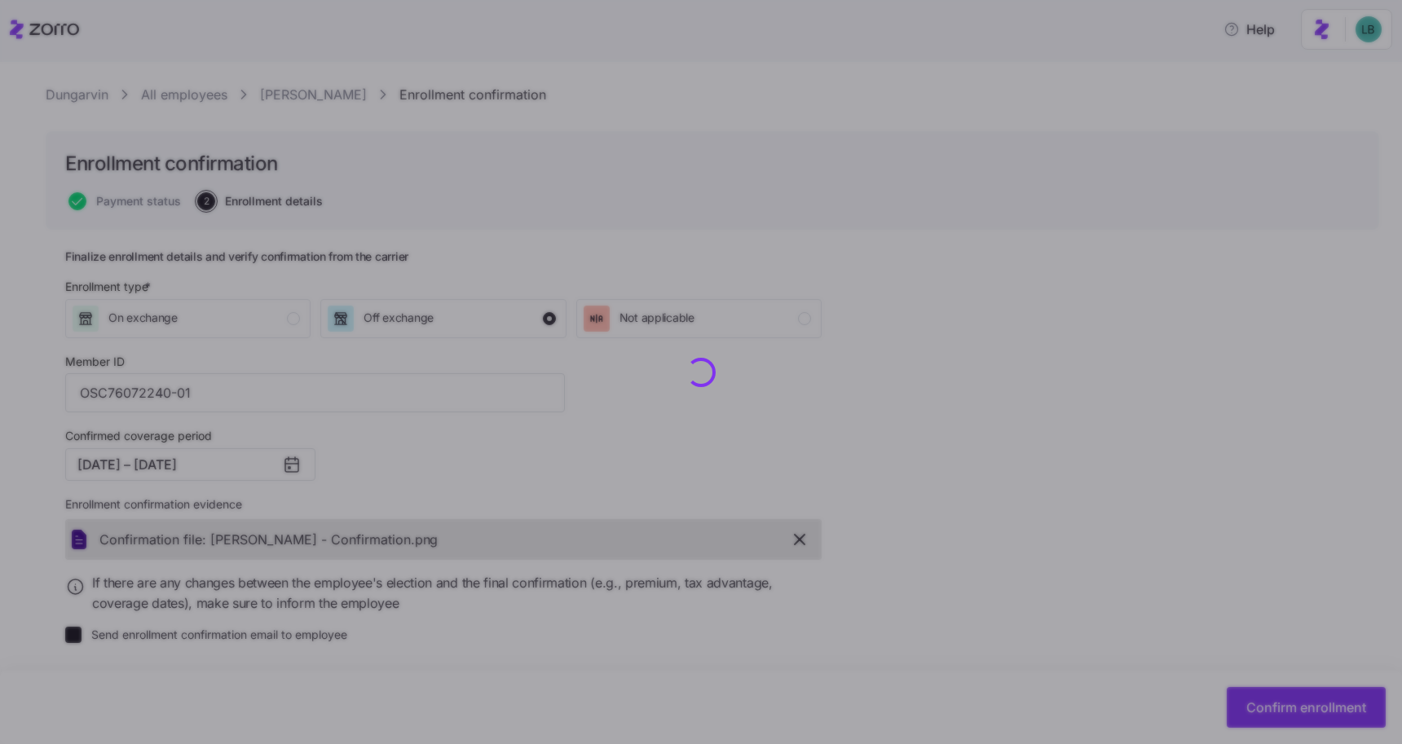
checkbox input "false"
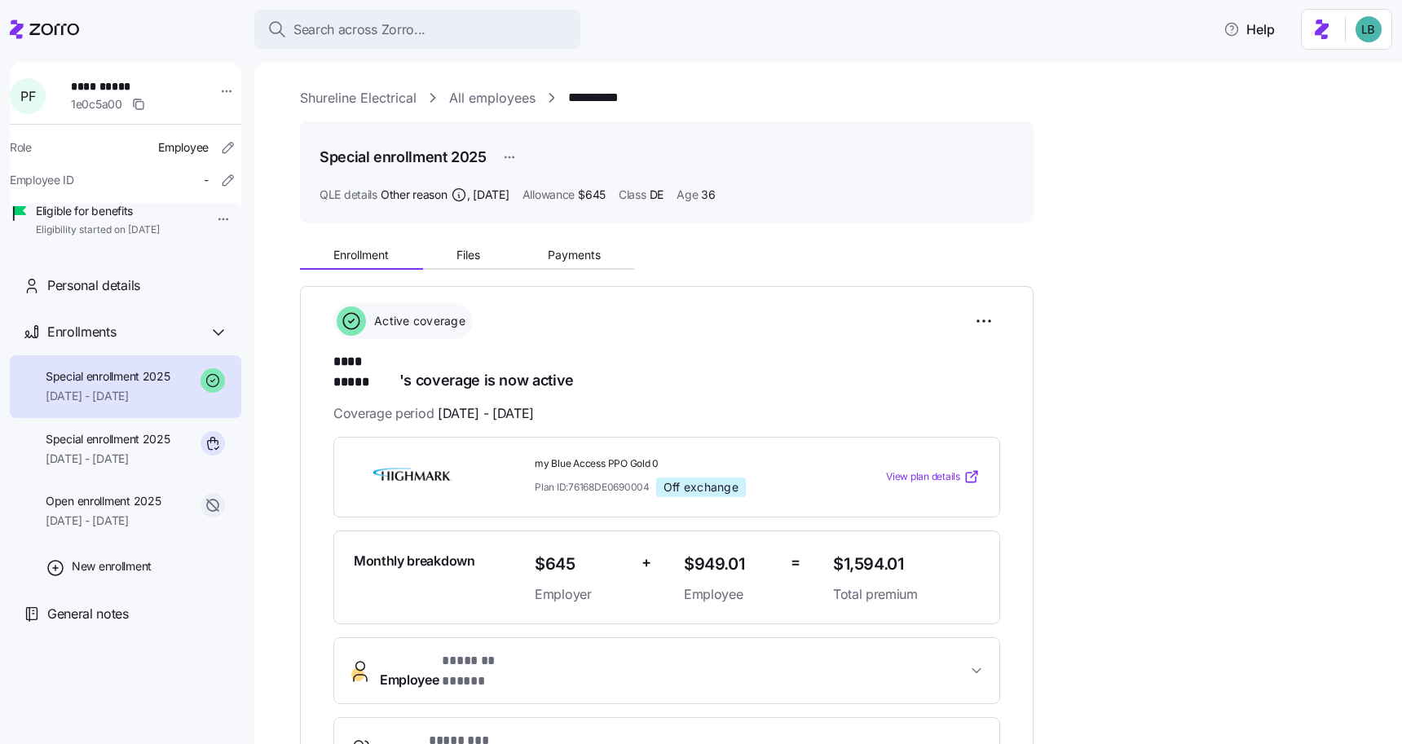
scroll to position [235, 0]
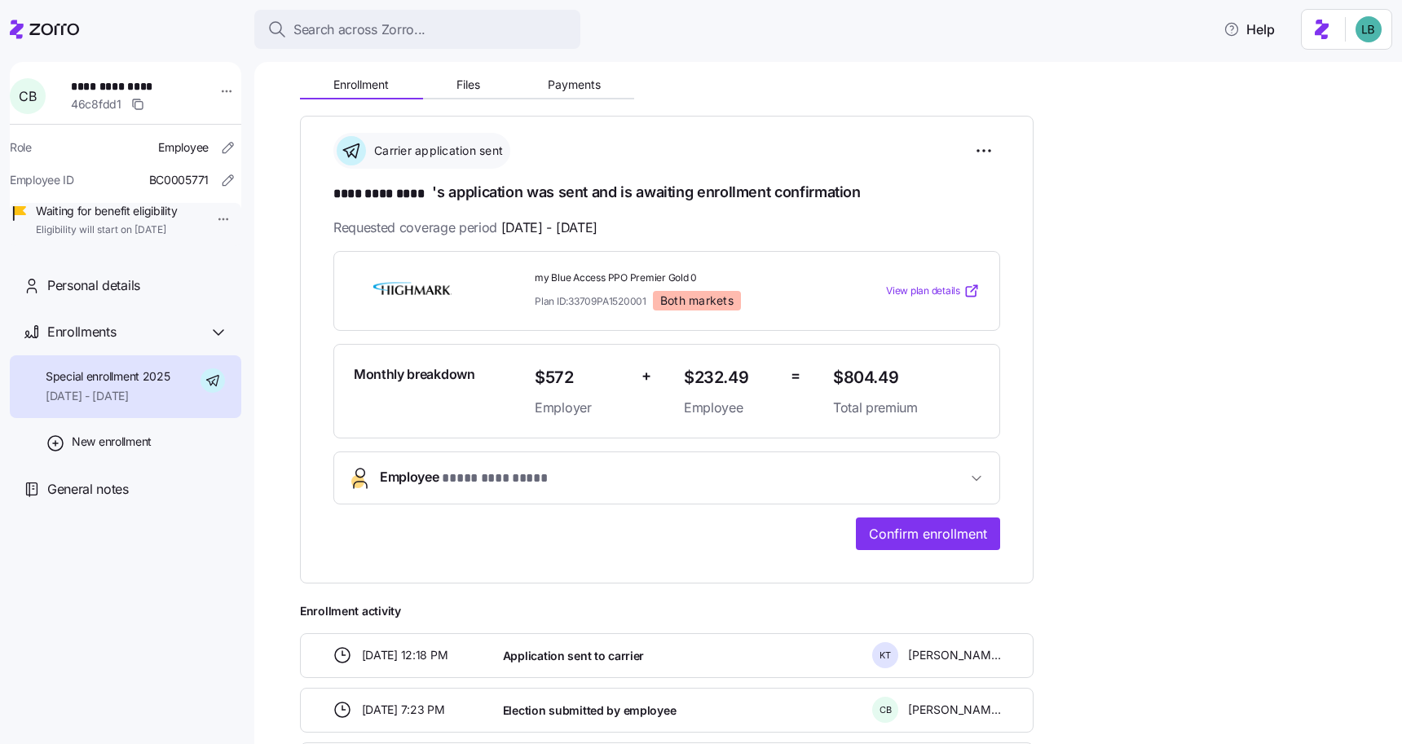
click at [592, 487] on button "Employee * ********* **** *" at bounding box center [666, 477] width 665 height 51
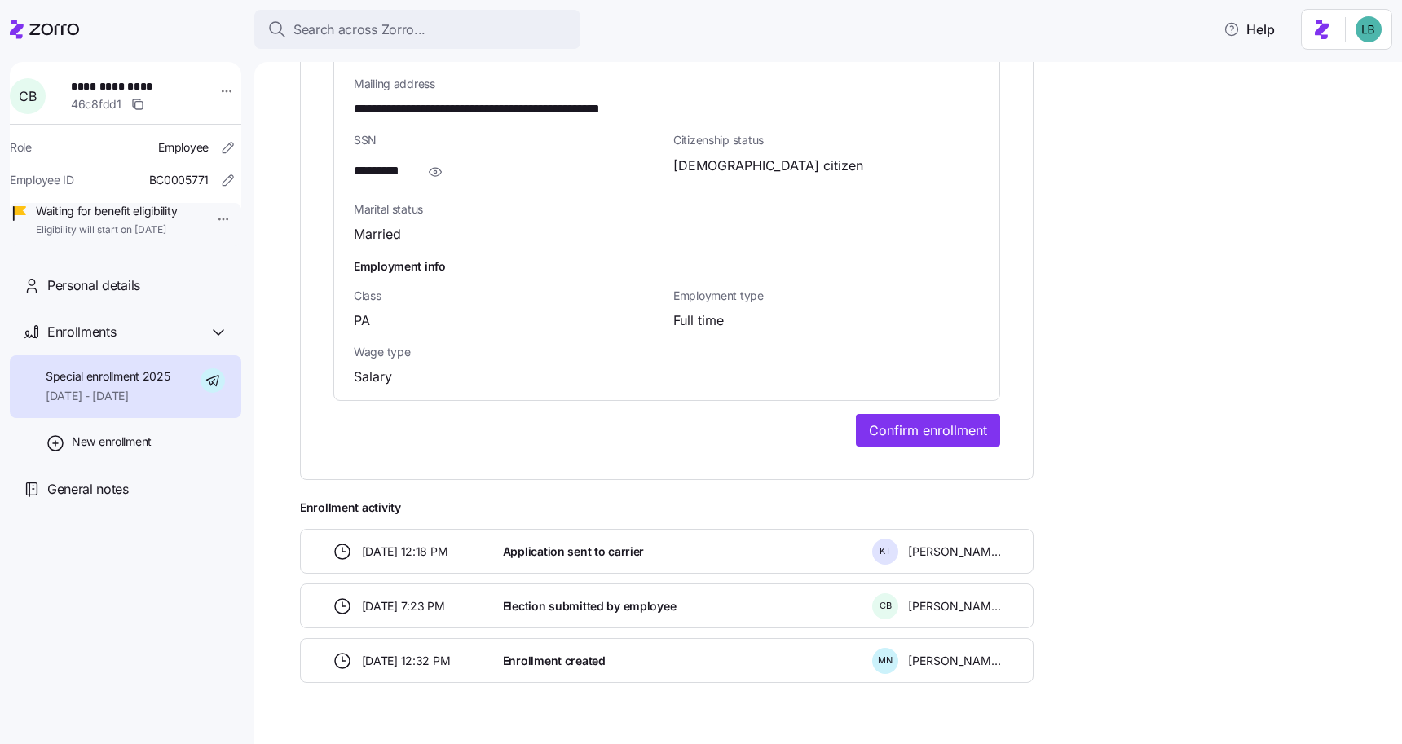
scroll to position [1140, 0]
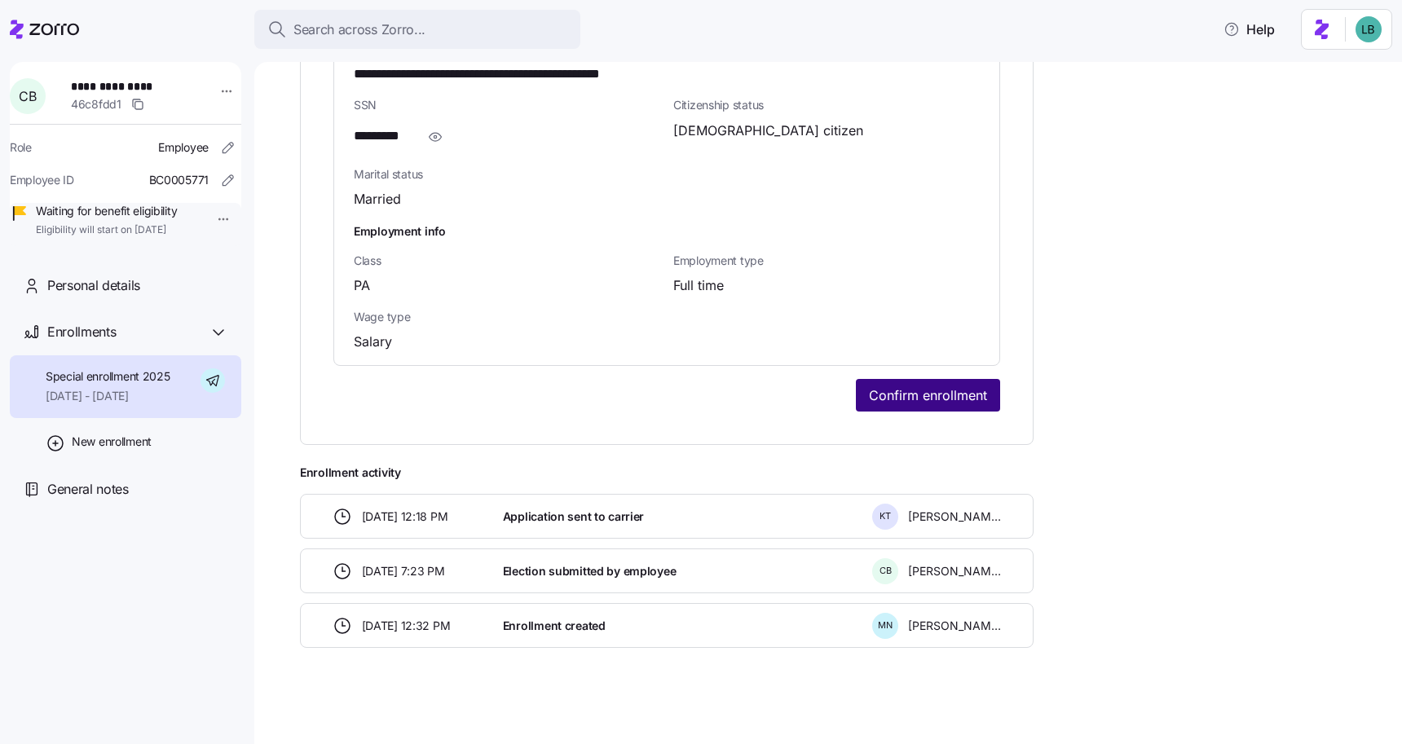
click at [900, 399] on span "Confirm enrollment" at bounding box center [928, 396] width 118 height 20
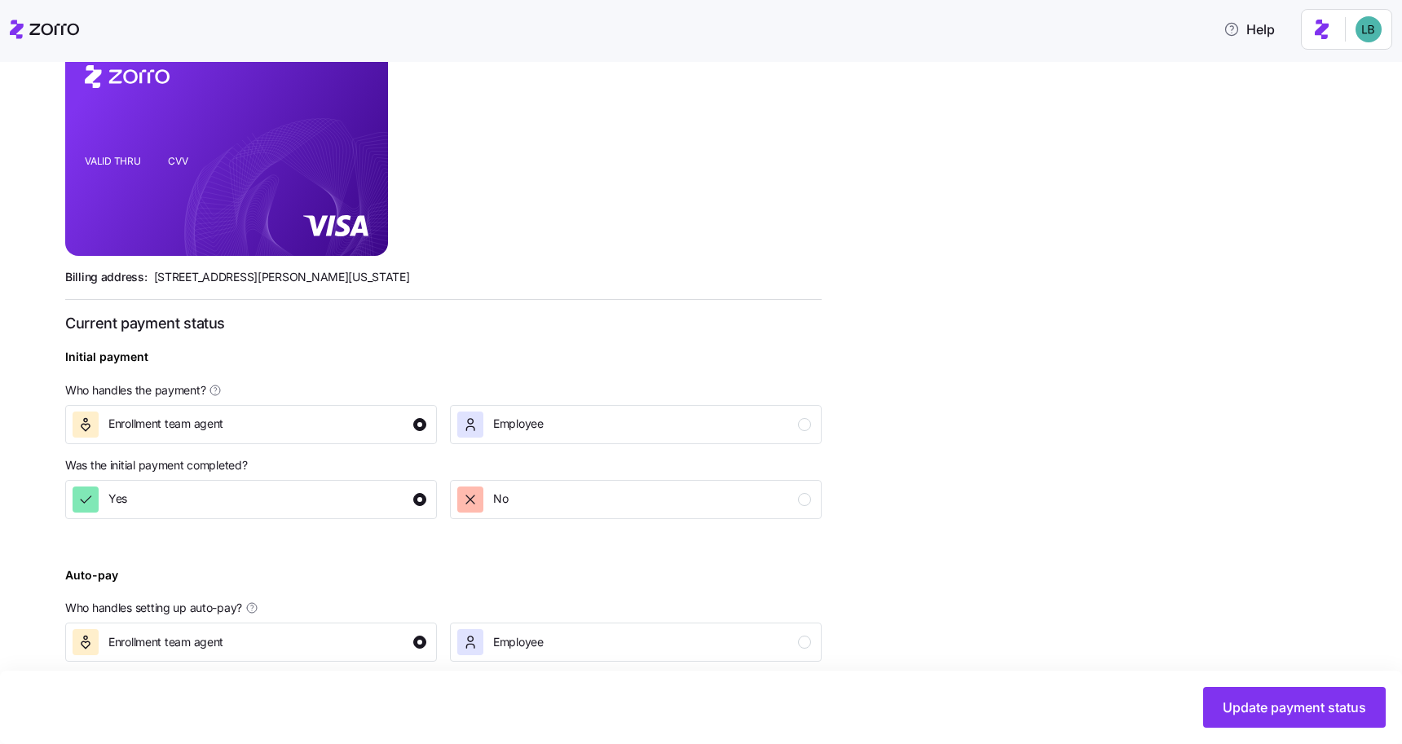
scroll to position [465, 0]
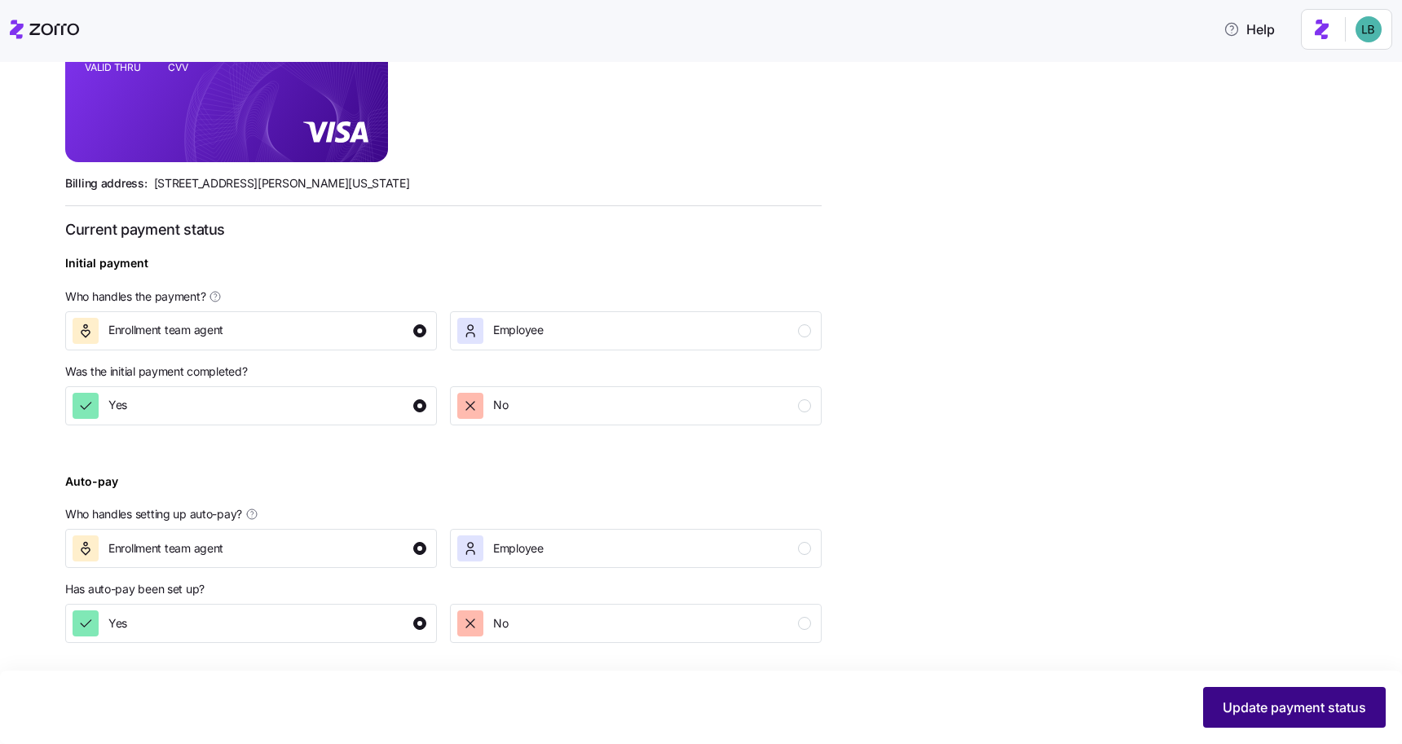
click at [1271, 712] on span "Update payment status" at bounding box center [1294, 708] width 143 height 20
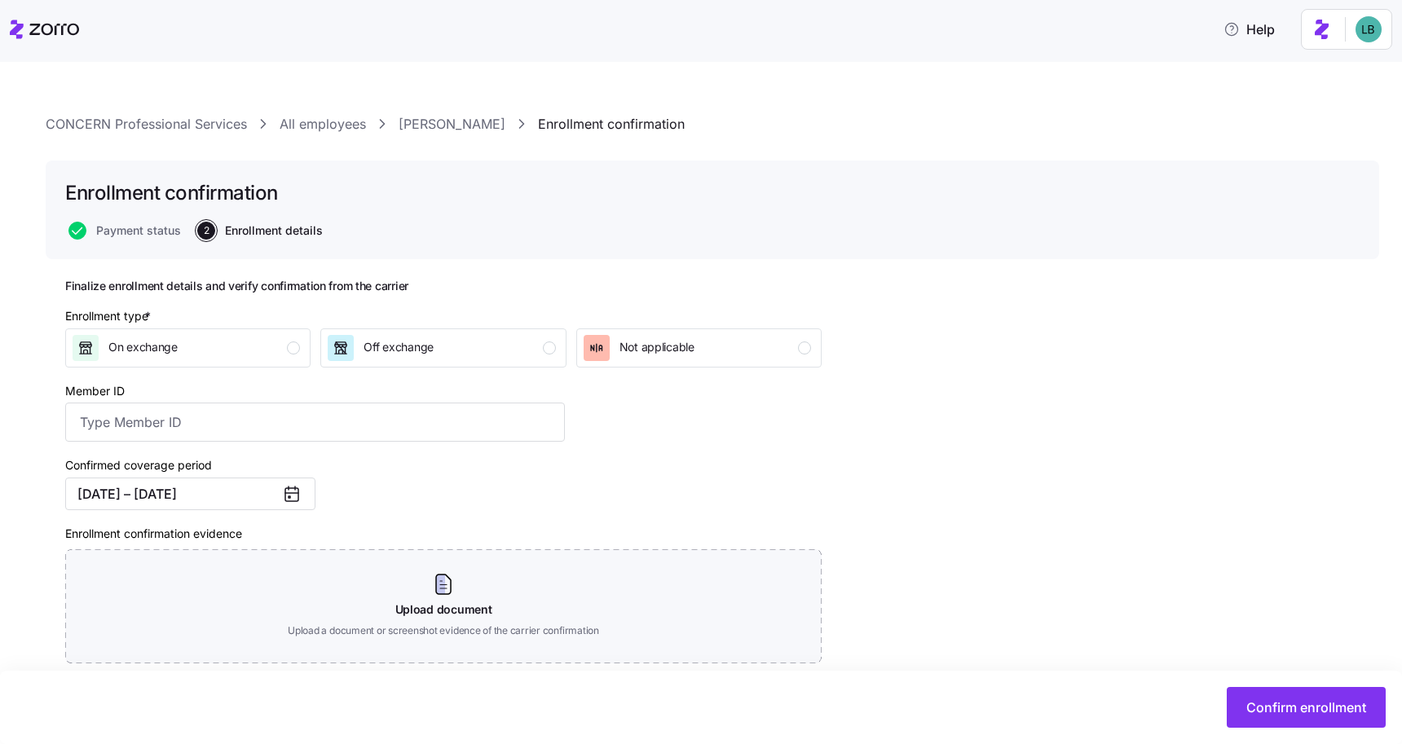
scroll to position [104, 0]
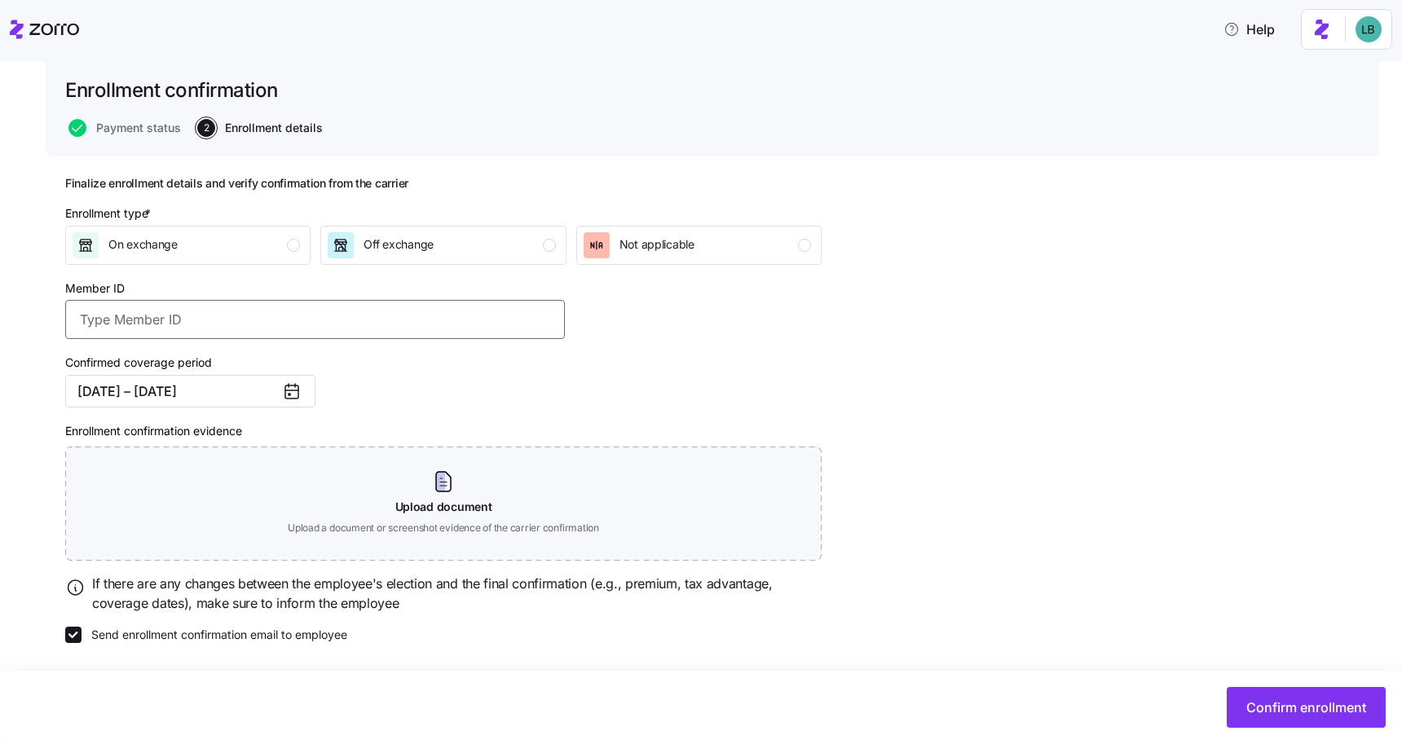
click at [225, 316] on input "Member ID" at bounding box center [315, 319] width 500 height 39
paste input "1155403580010"
type input "1155403580010"
click at [386, 360] on div "Confirmed coverage period 09/01/2025 – 12/31/2025" at bounding box center [315, 380] width 513 height 68
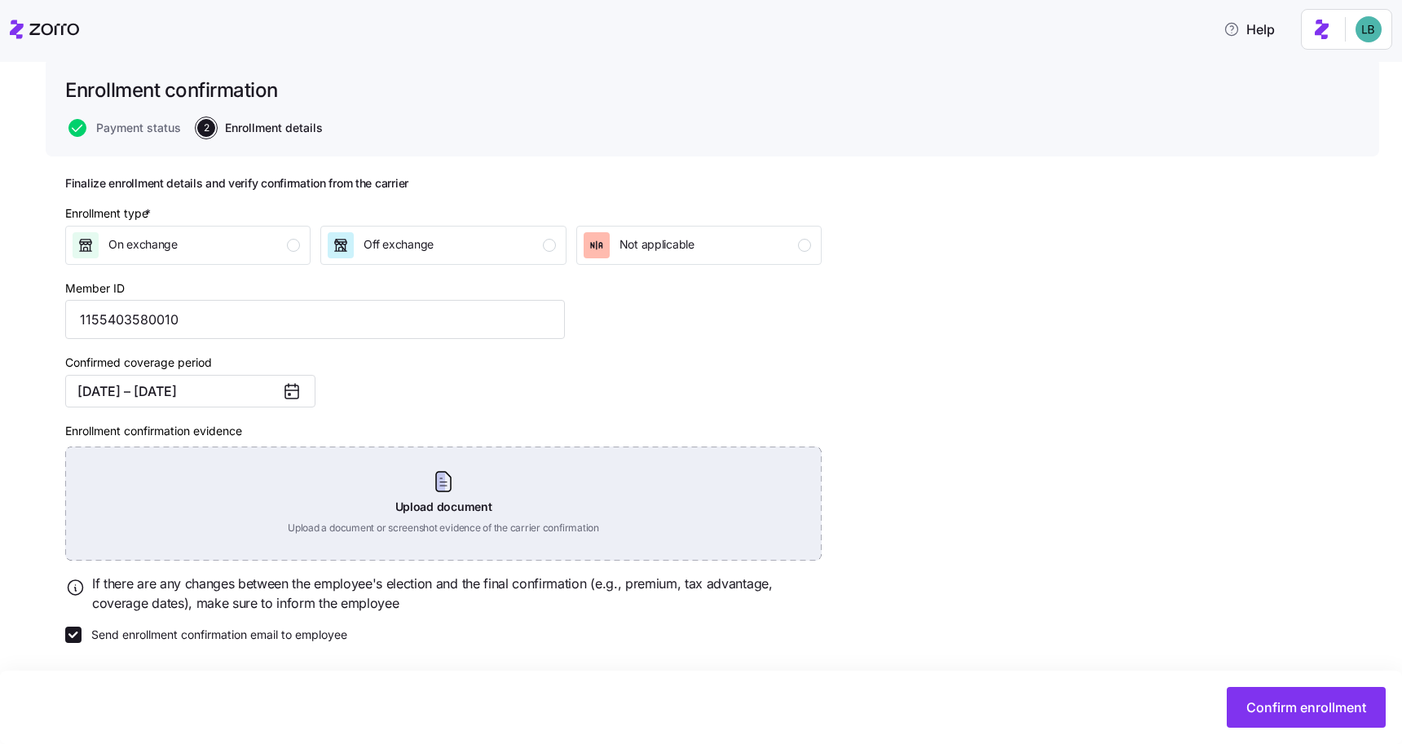
click at [431, 484] on div "Upload document Upload a document or screenshot evidence of the carrier confirm…" at bounding box center [443, 504] width 756 height 114
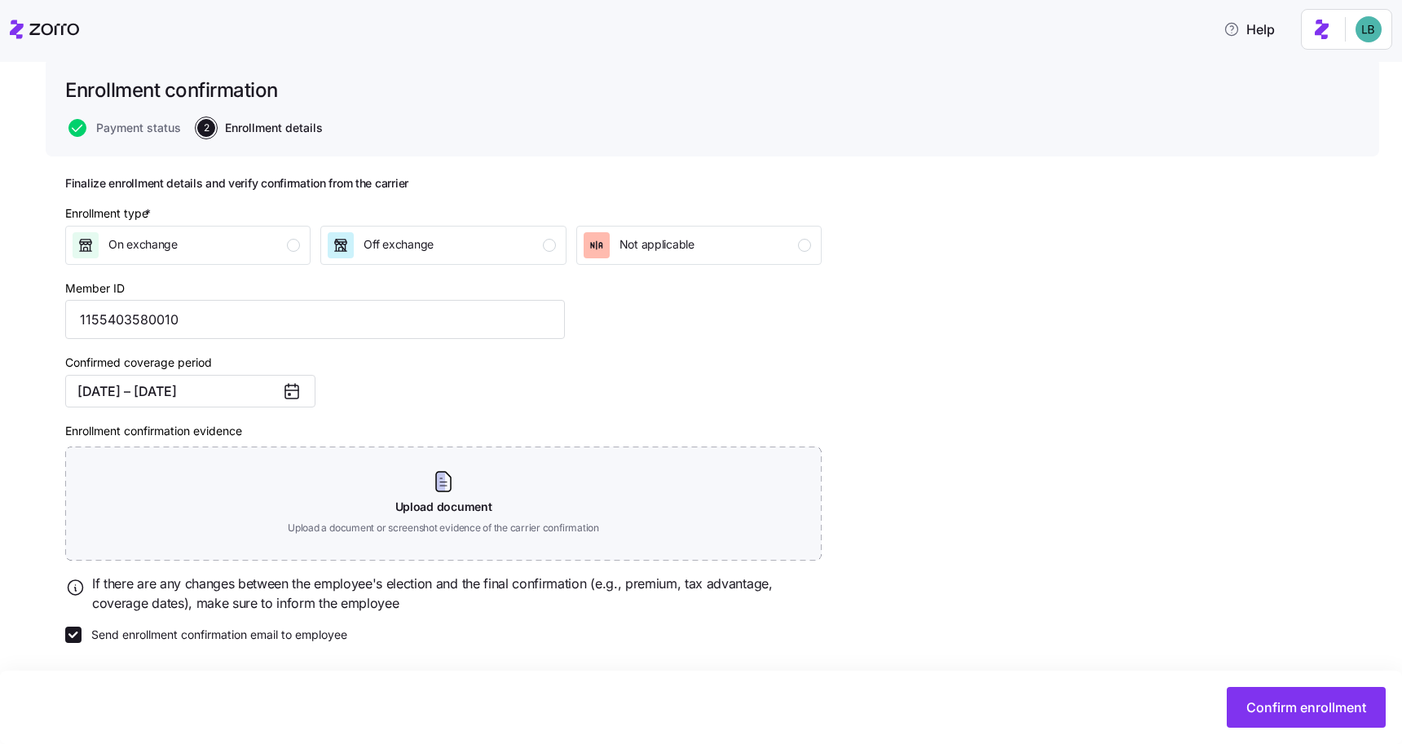
scroll to position [30, 0]
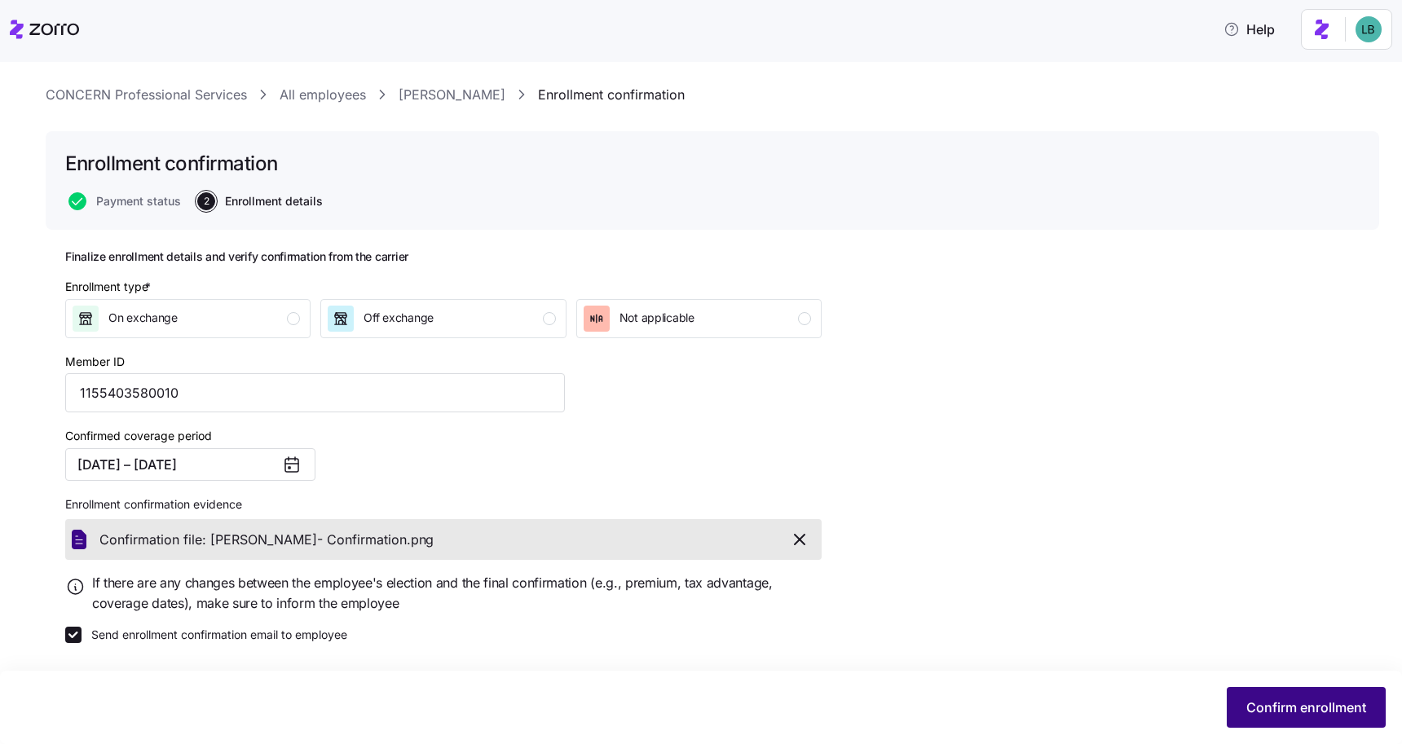
click at [1282, 710] on span "Confirm enrollment" at bounding box center [1306, 708] width 120 height 20
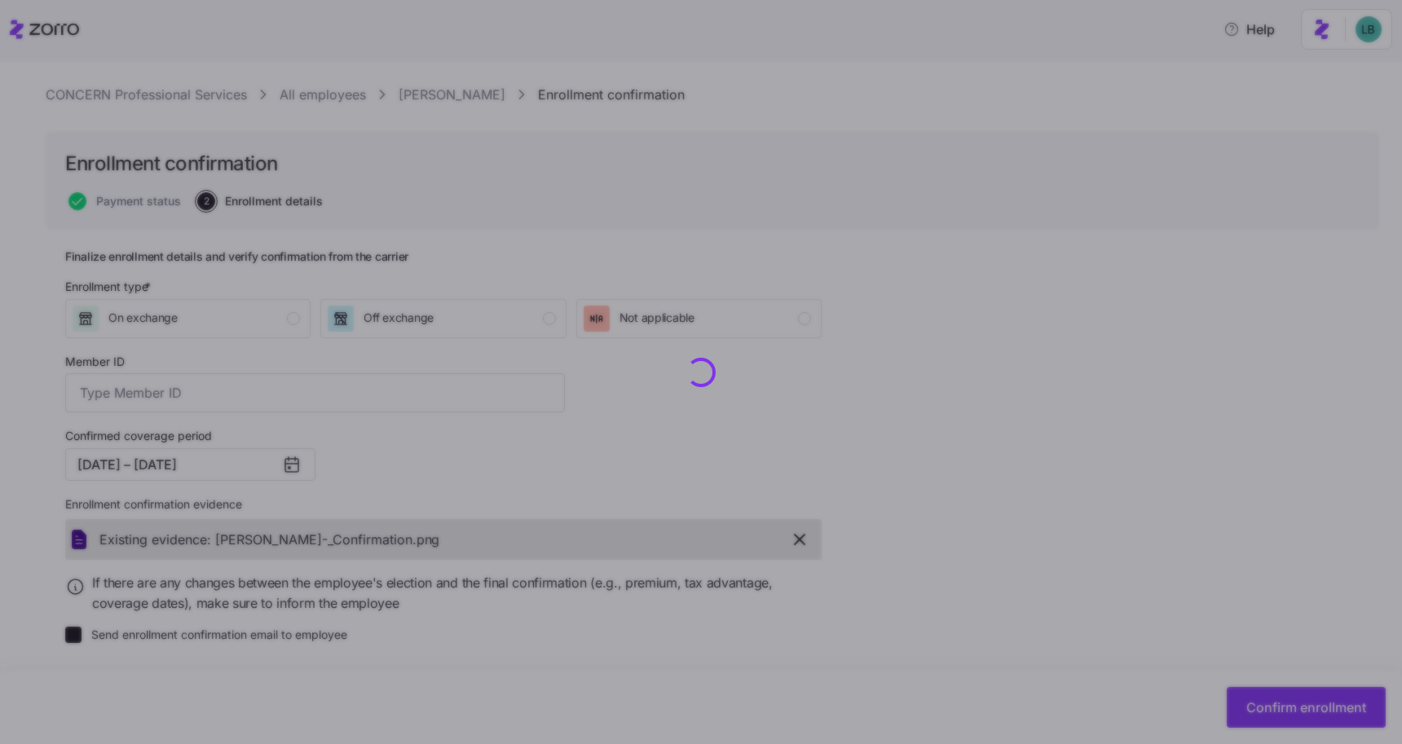
type input "1155403580010"
checkbox input "false"
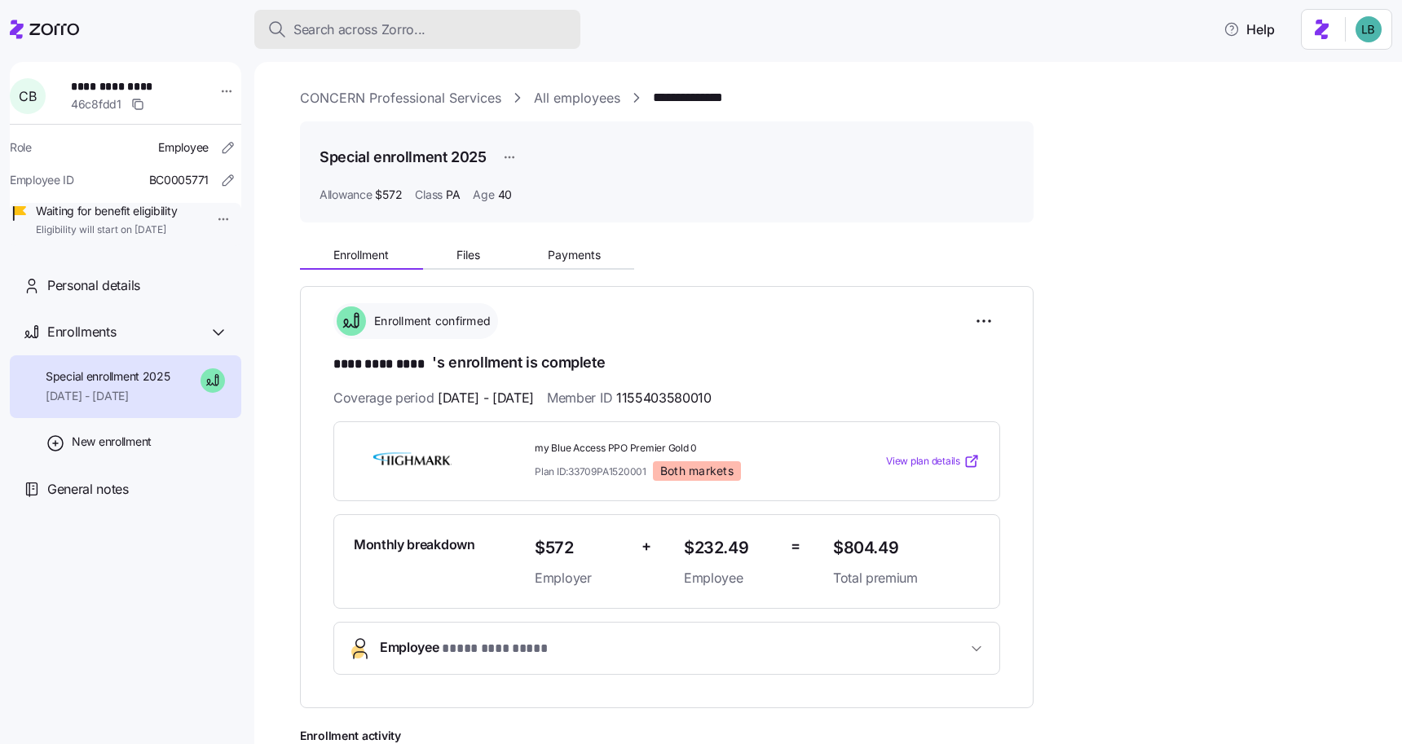
click at [306, 34] on span "Search across Zorro..." at bounding box center [359, 30] width 132 height 20
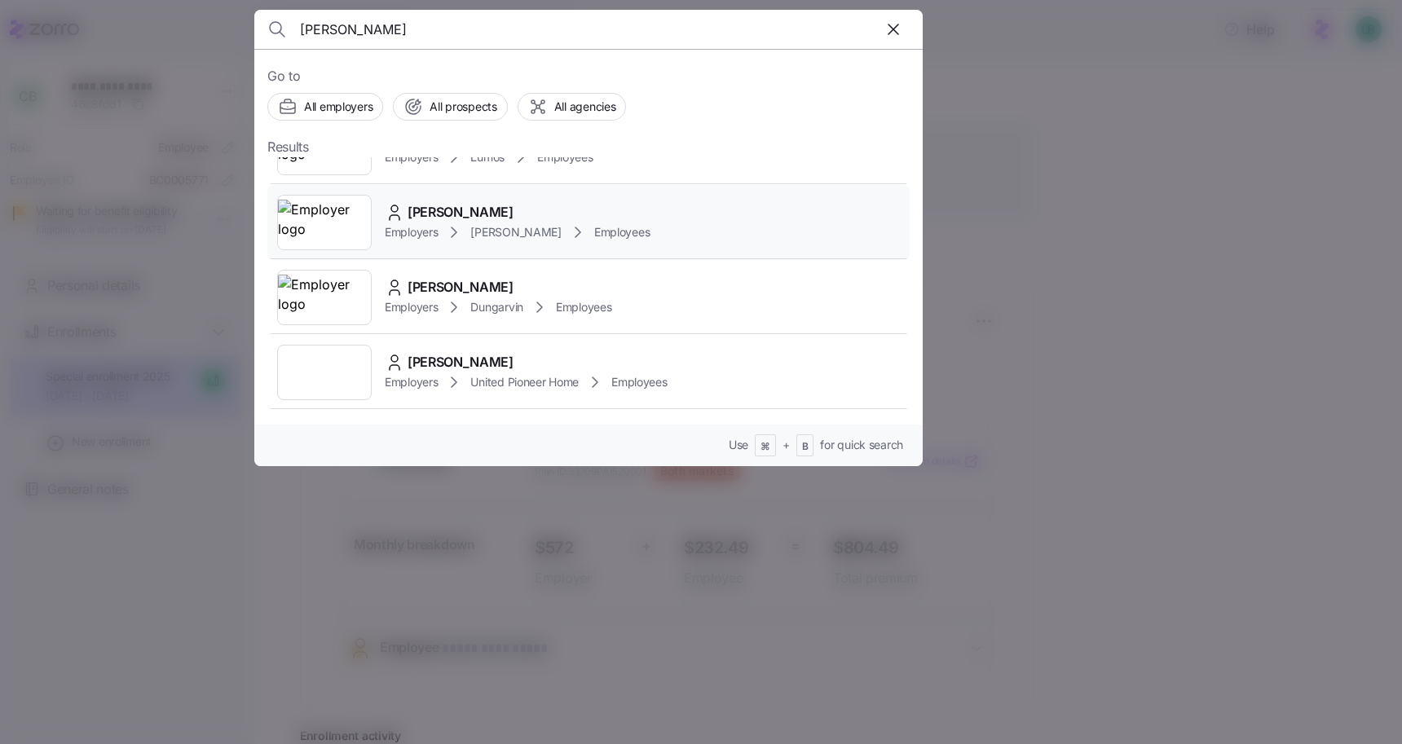
scroll to position [55, 0]
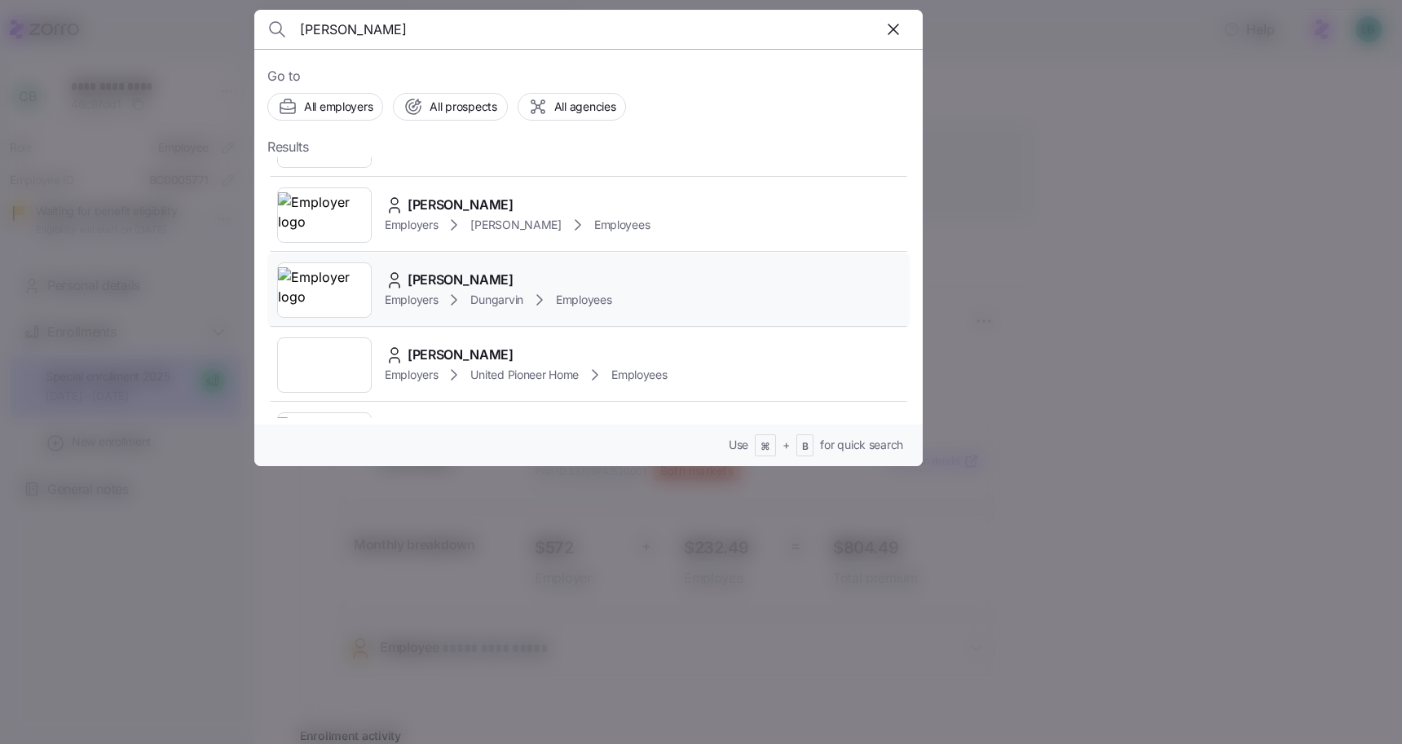
type input "sholly"
click at [433, 279] on span "Kevin Sholley" at bounding box center [461, 280] width 106 height 20
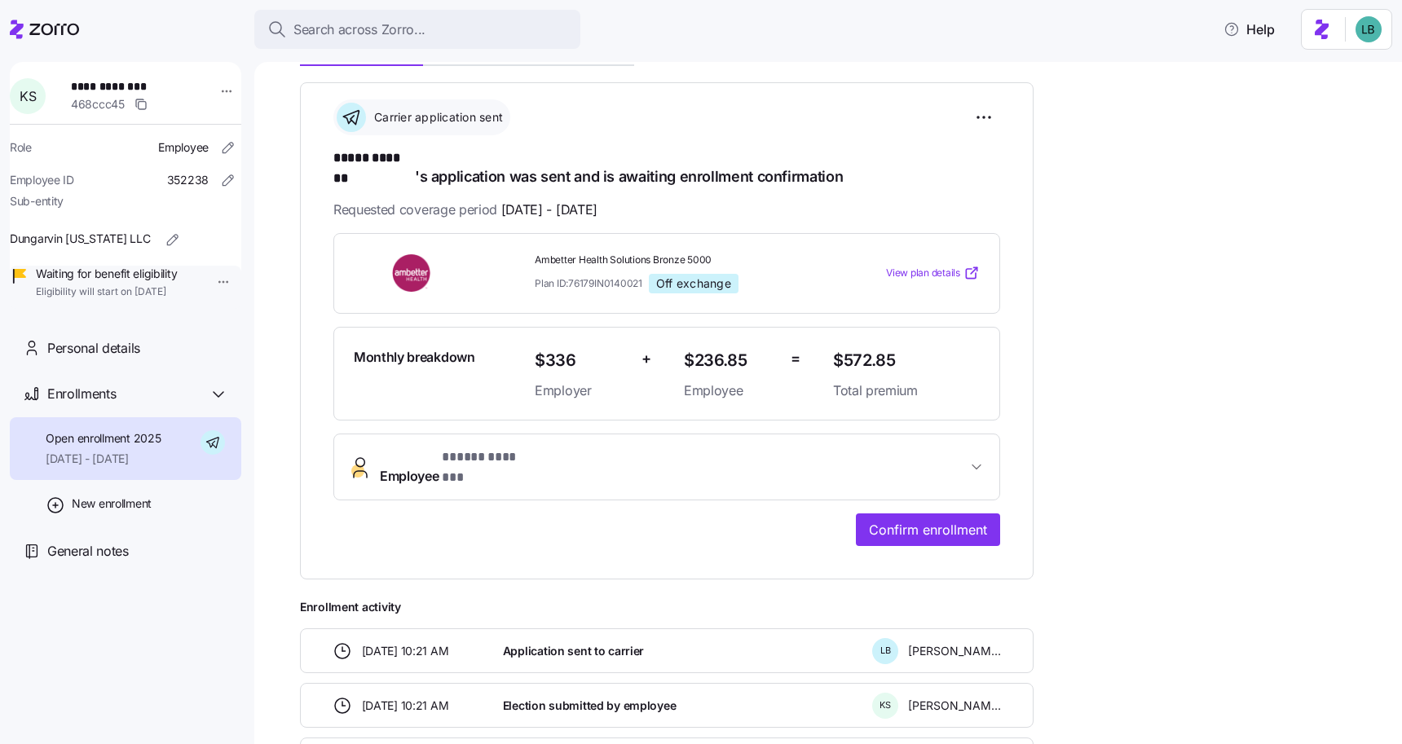
scroll to position [220, 0]
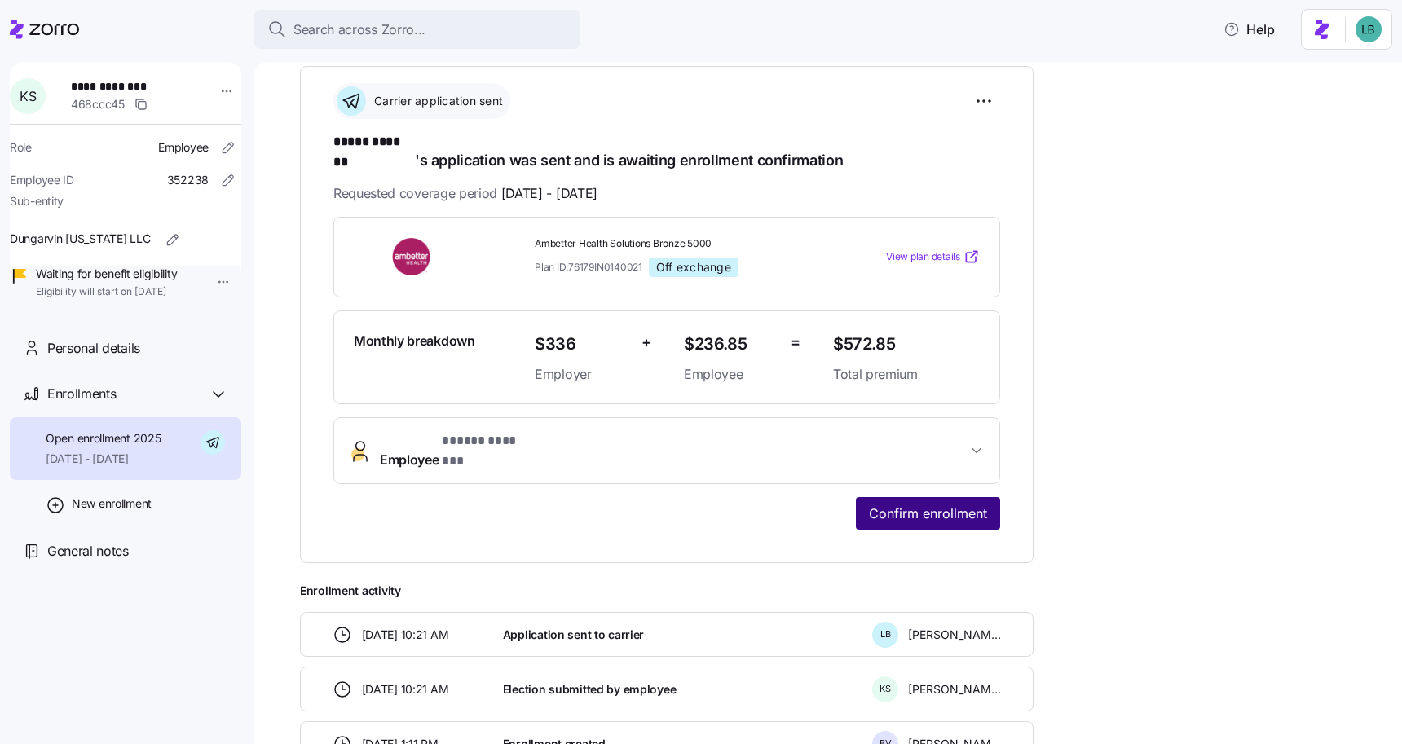
click at [957, 504] on span "Confirm enrollment" at bounding box center [928, 514] width 118 height 20
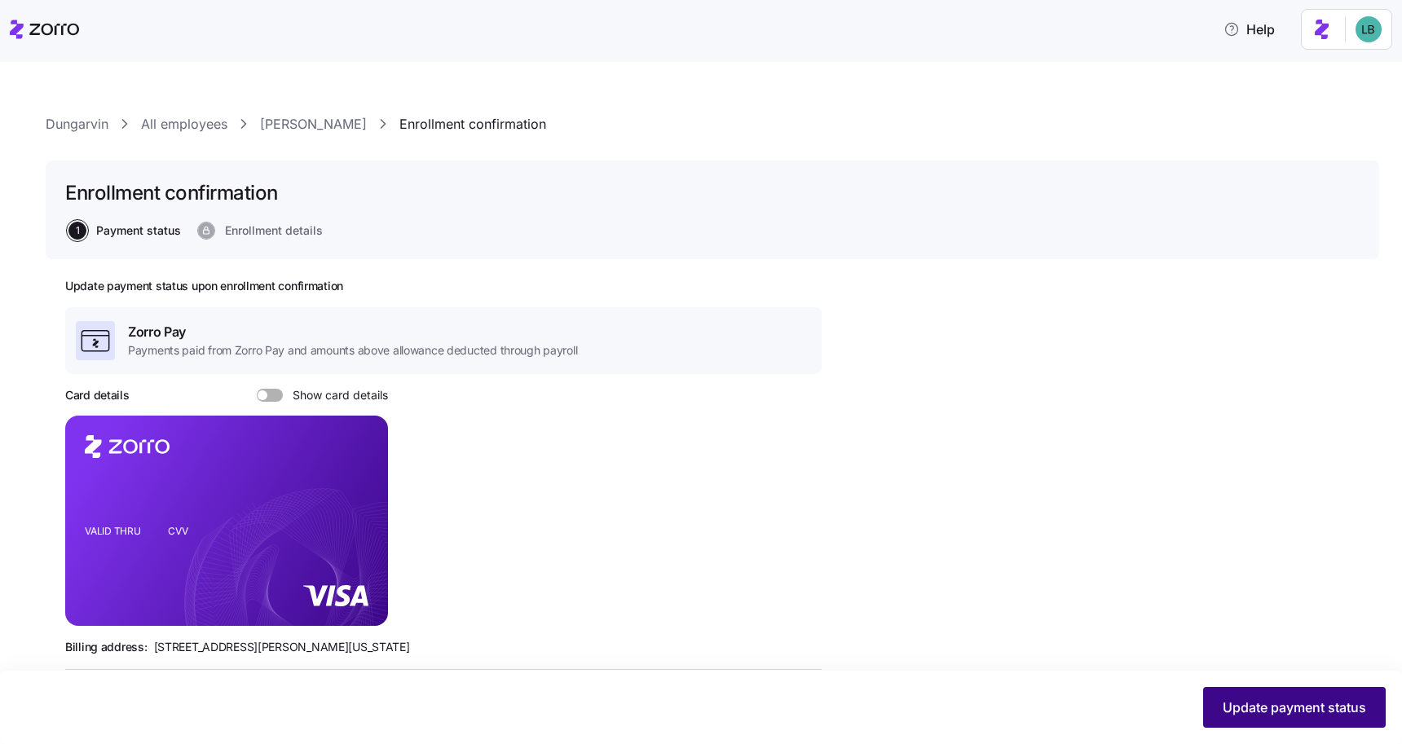
click at [1298, 717] on button "Update payment status" at bounding box center [1294, 707] width 183 height 41
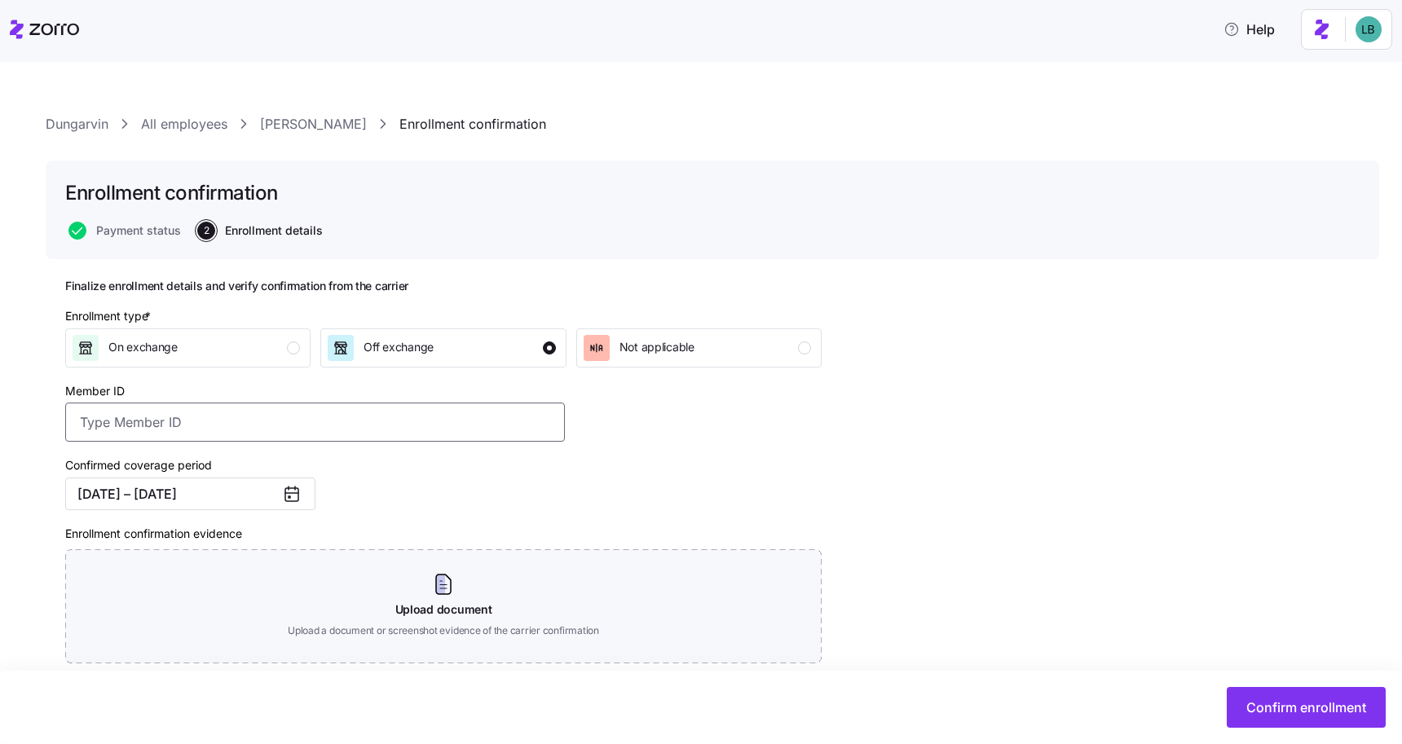
click at [141, 428] on input "Member ID" at bounding box center [315, 422] width 500 height 39
paste input "UZ1354488"
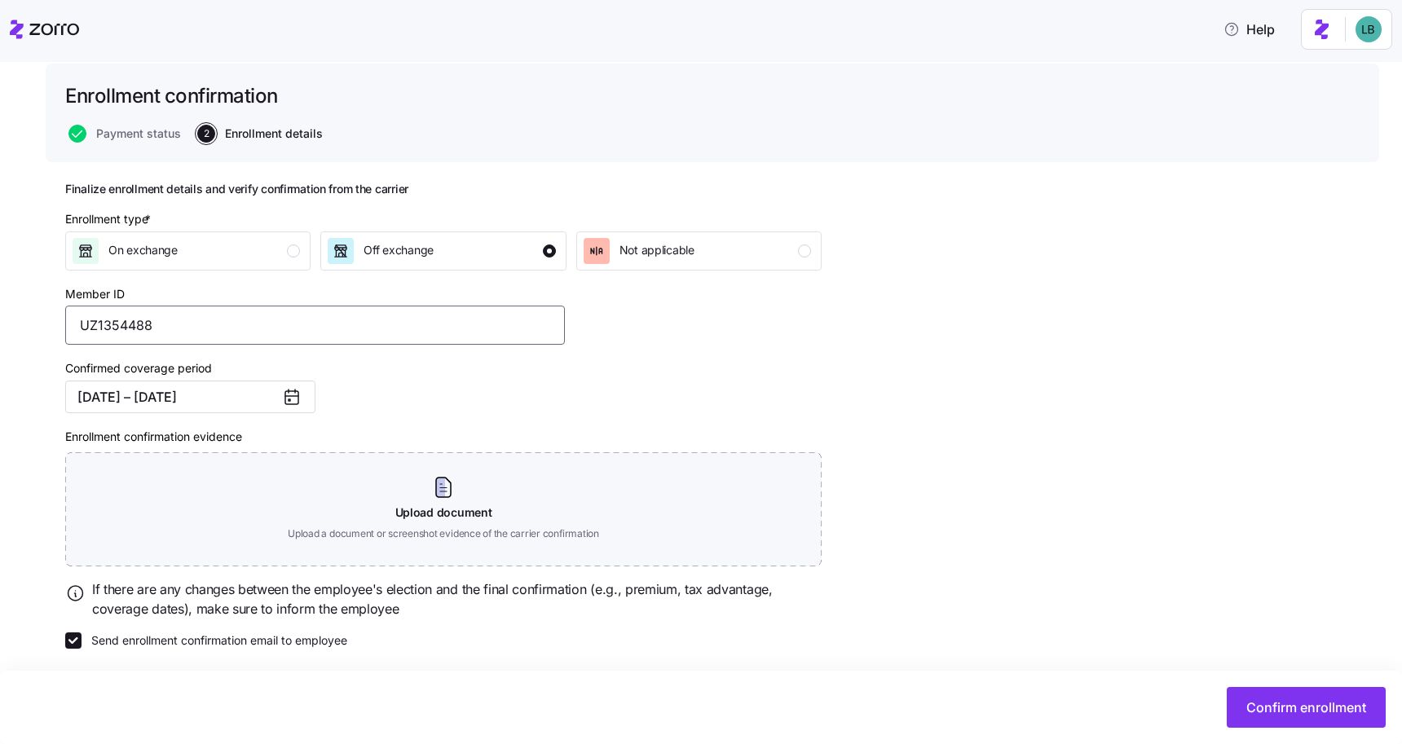
scroll to position [104, 0]
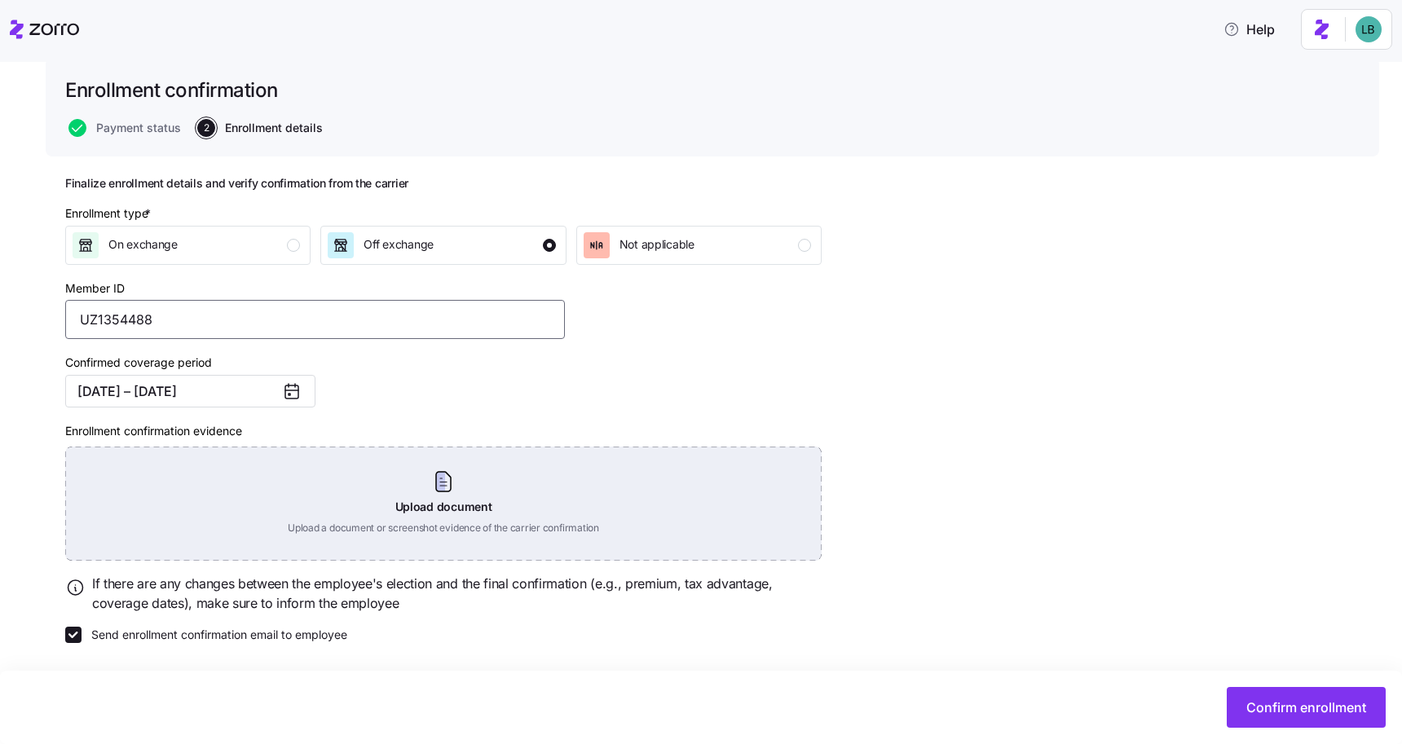
type input "UZ1354488"
click at [456, 474] on div "Upload document Upload a document or screenshot evidence of the carrier confirm…" at bounding box center [443, 504] width 756 height 114
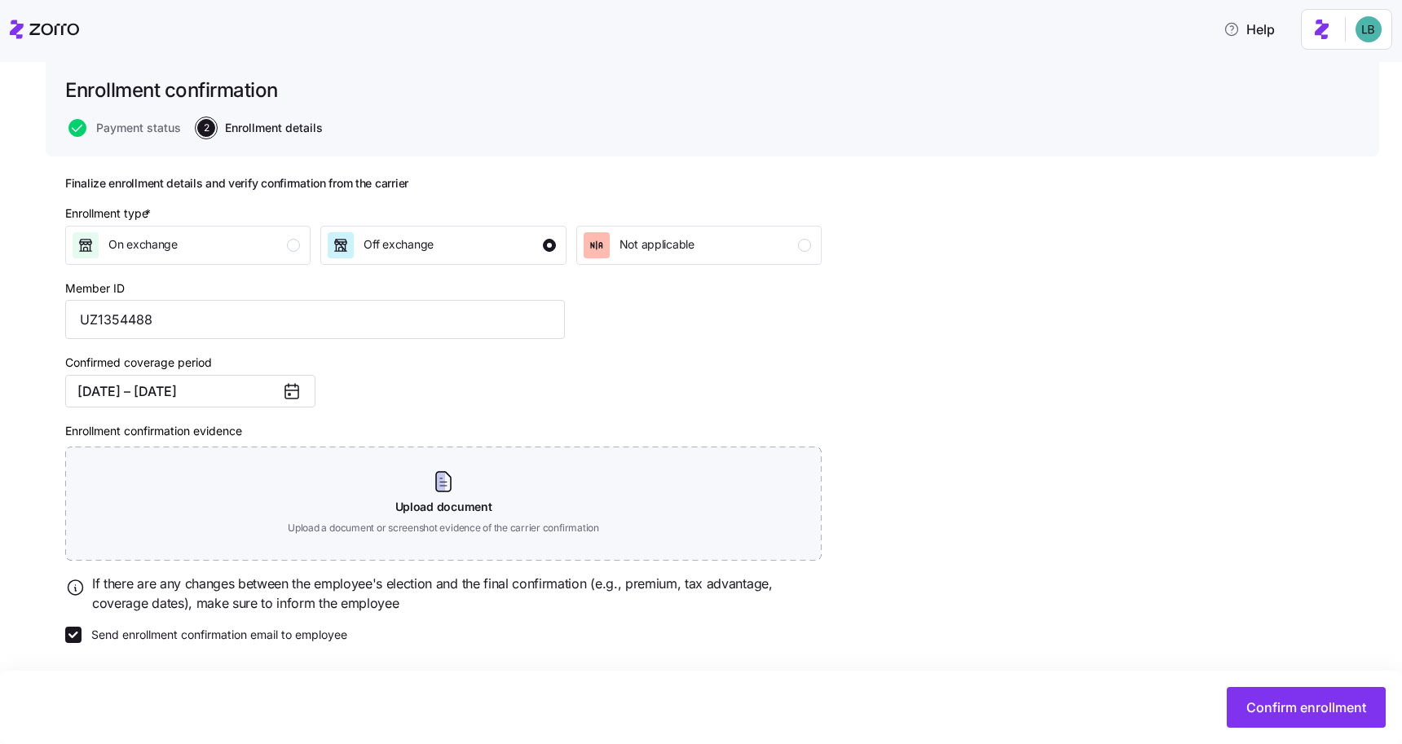
scroll to position [30, 0]
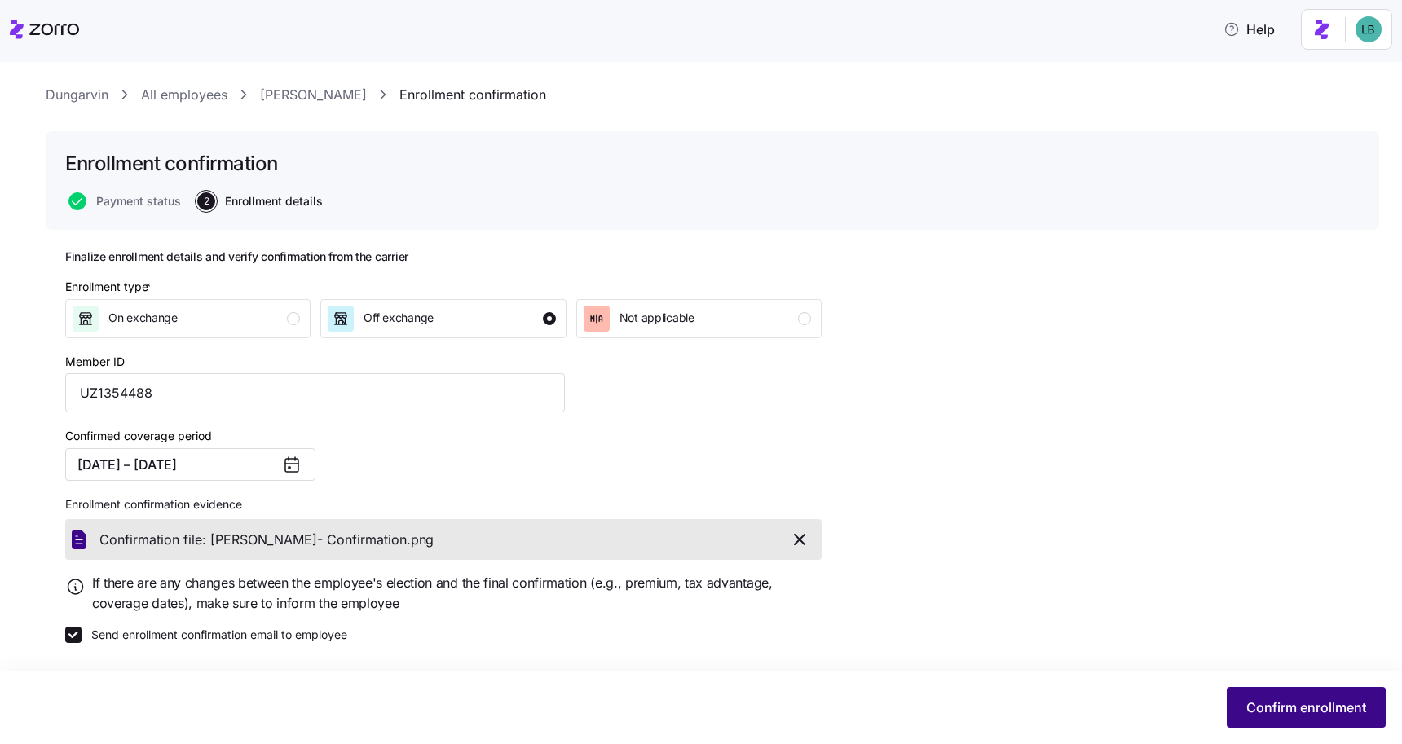
click at [1266, 703] on span "Confirm enrollment" at bounding box center [1306, 708] width 120 height 20
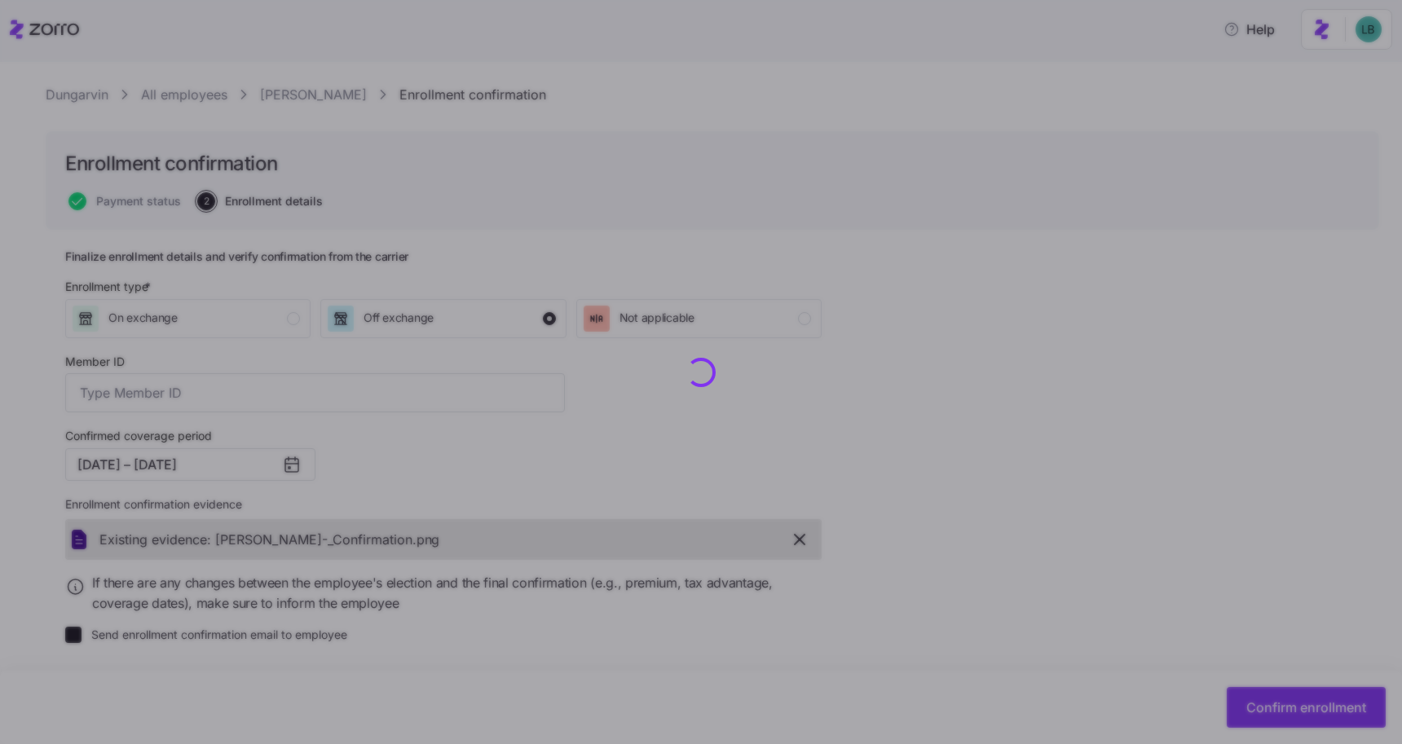
type input "UZ1354488"
checkbox input "false"
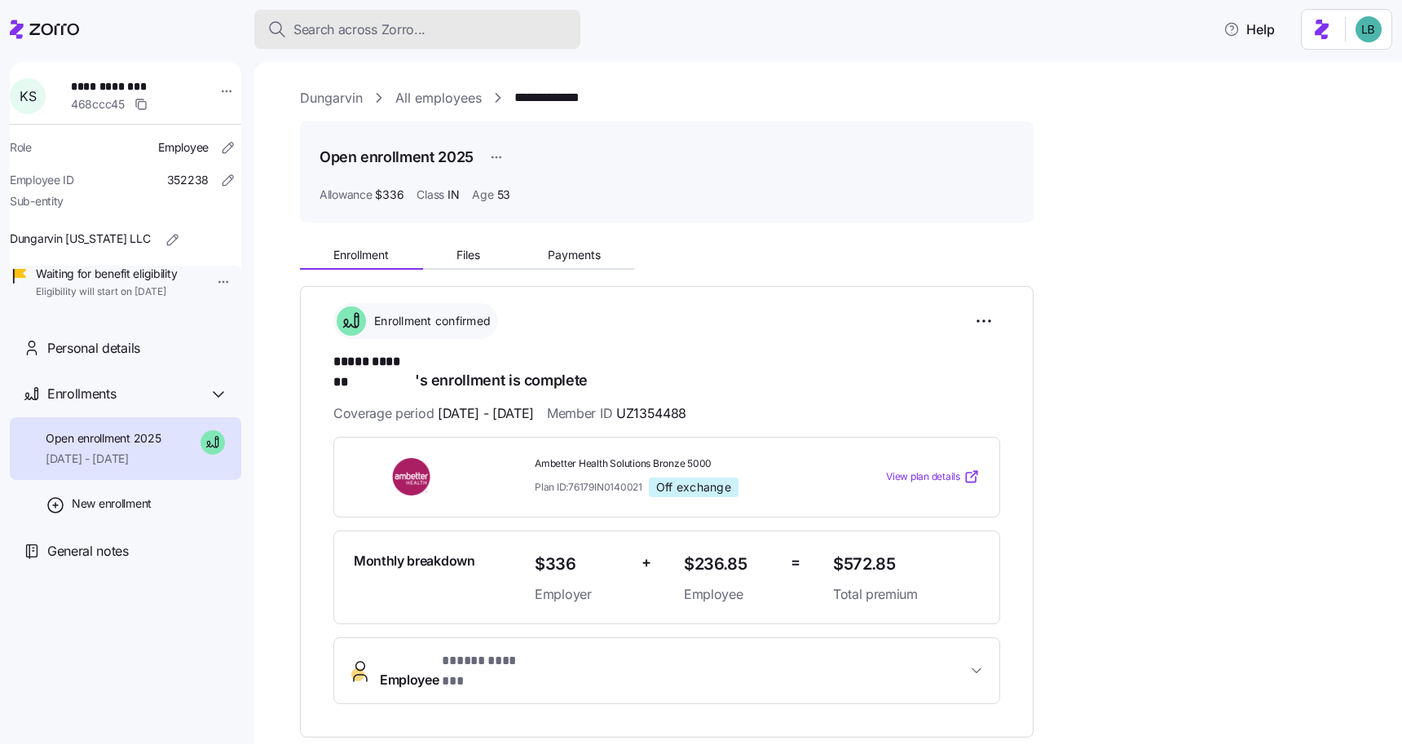
click at [320, 36] on span "Search across Zorro..." at bounding box center [359, 30] width 132 height 20
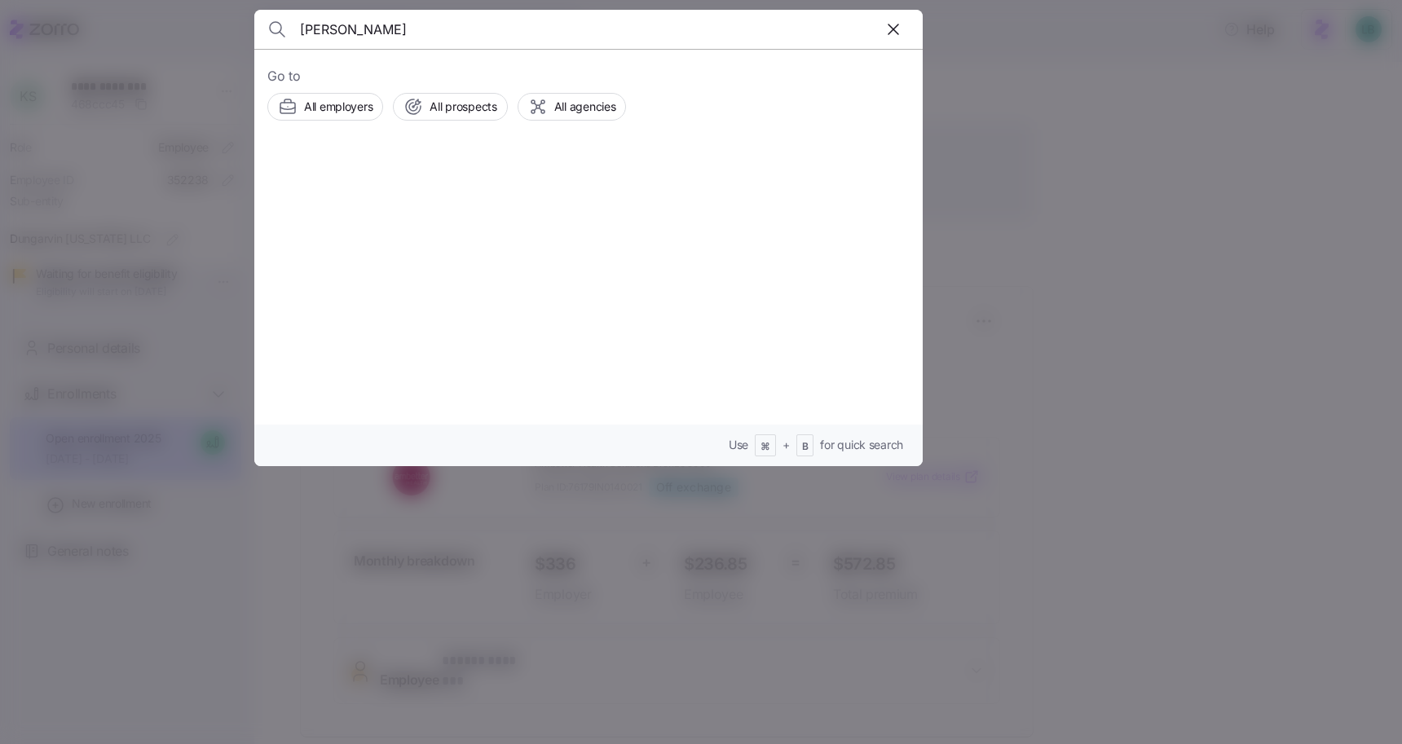
type input "Ocampo"
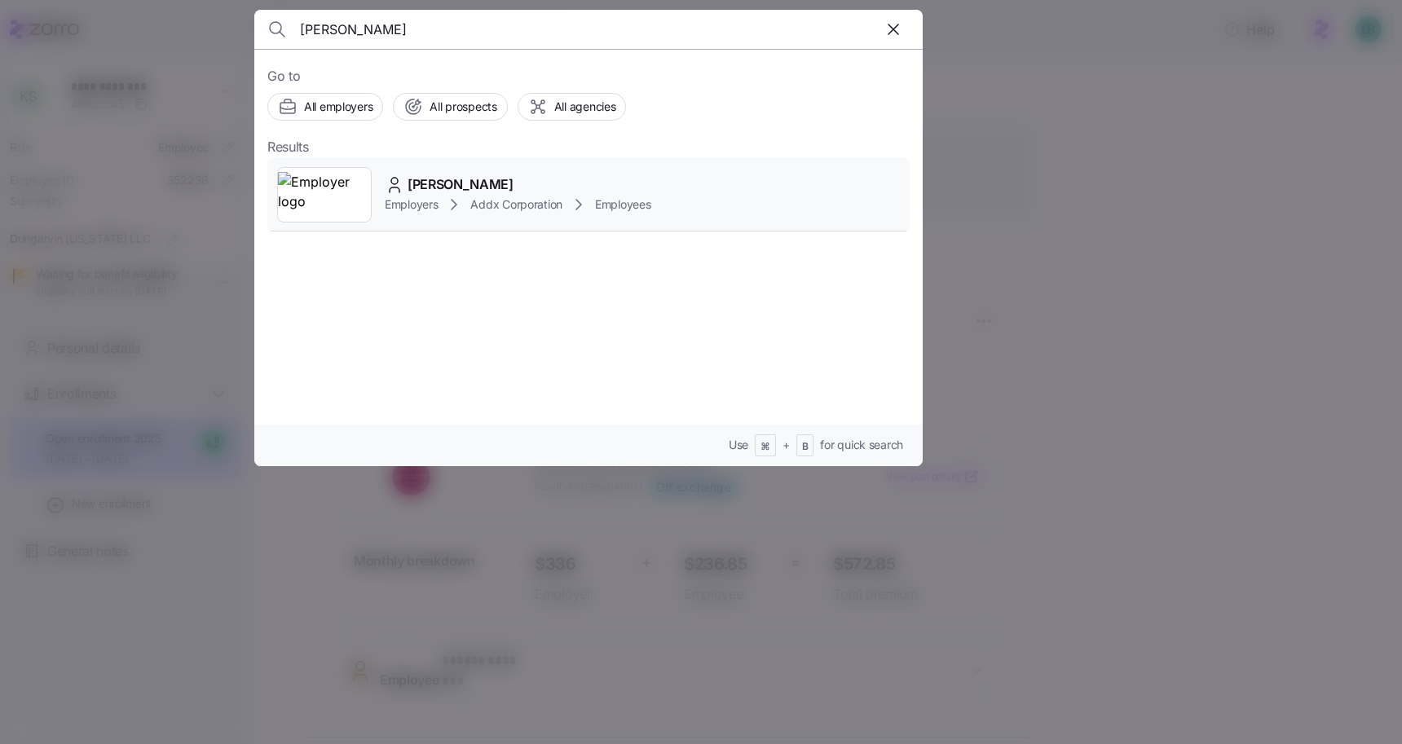
click at [446, 178] on span "Precious Ocampo" at bounding box center [461, 184] width 106 height 20
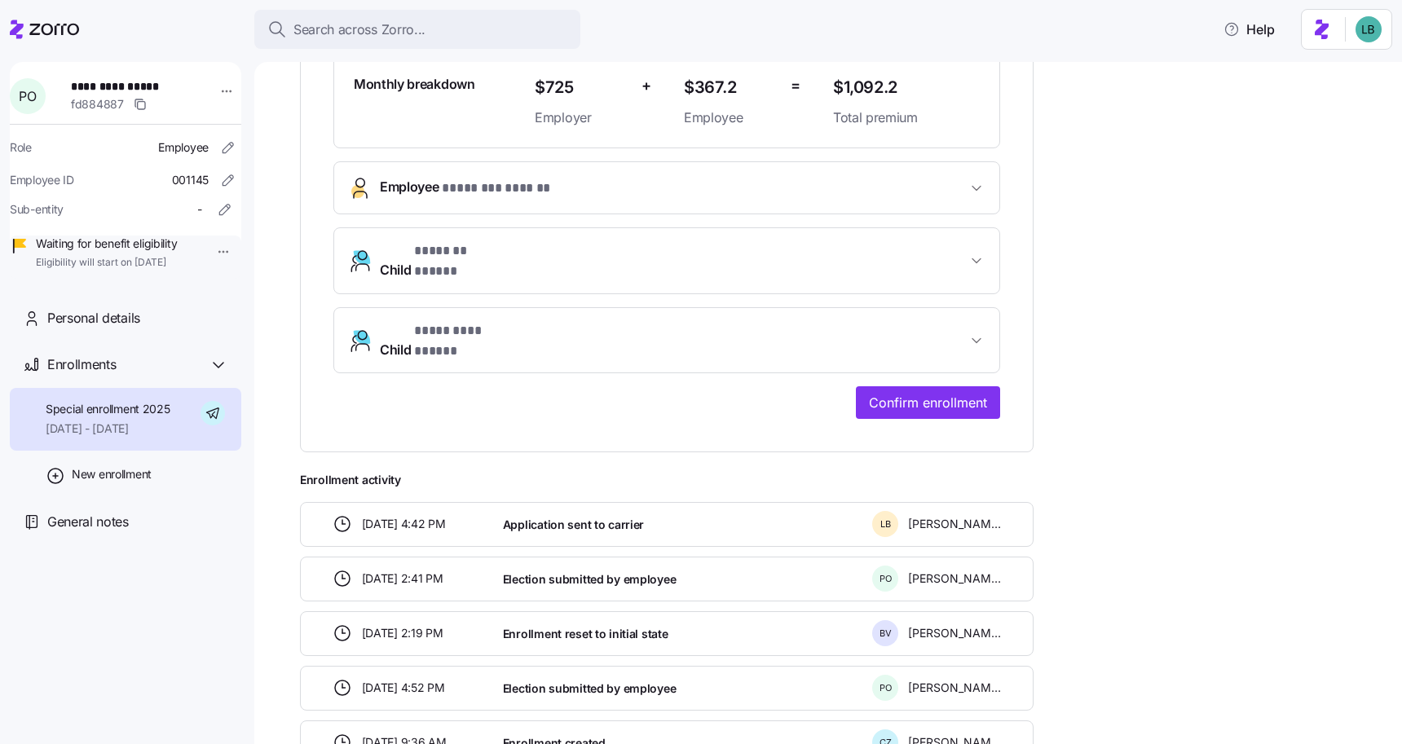
scroll to position [496, 0]
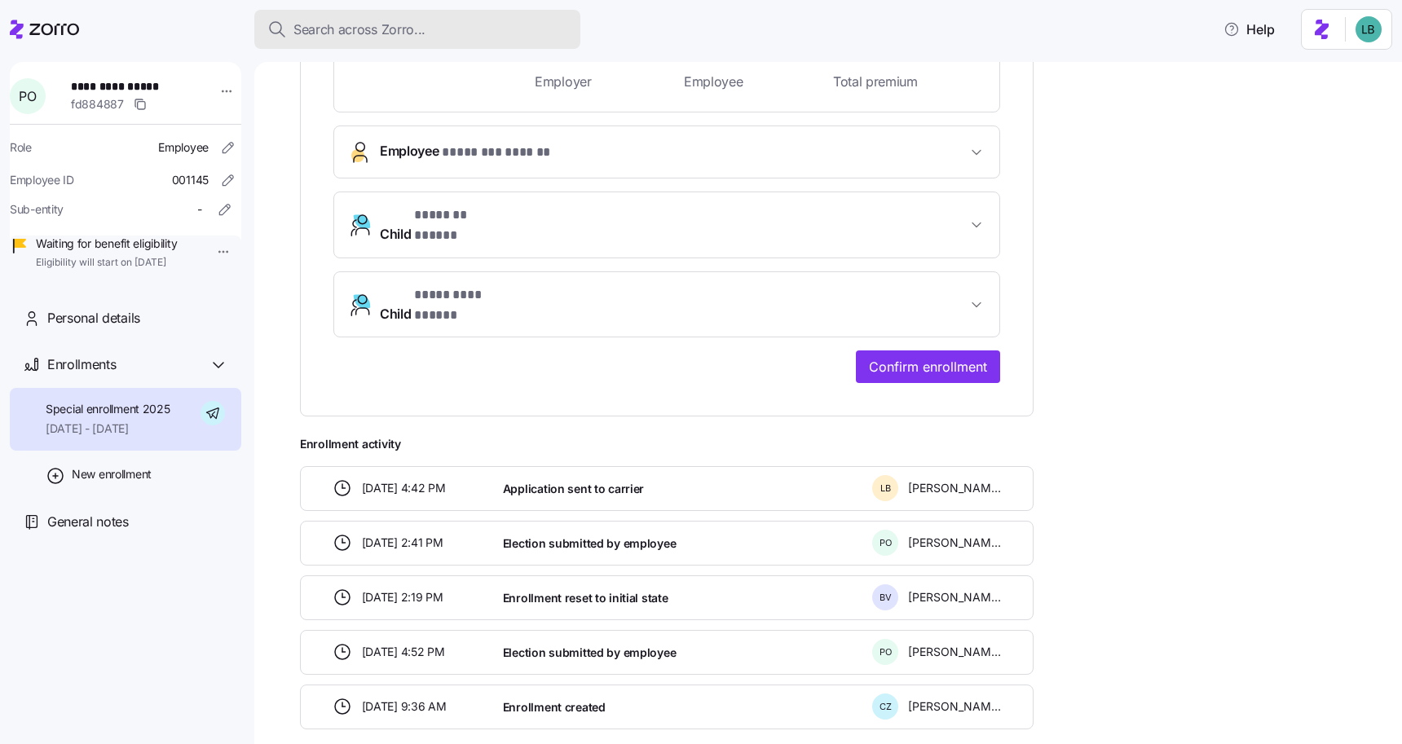
click at [337, 33] on span "Search across Zorro..." at bounding box center [359, 30] width 132 height 20
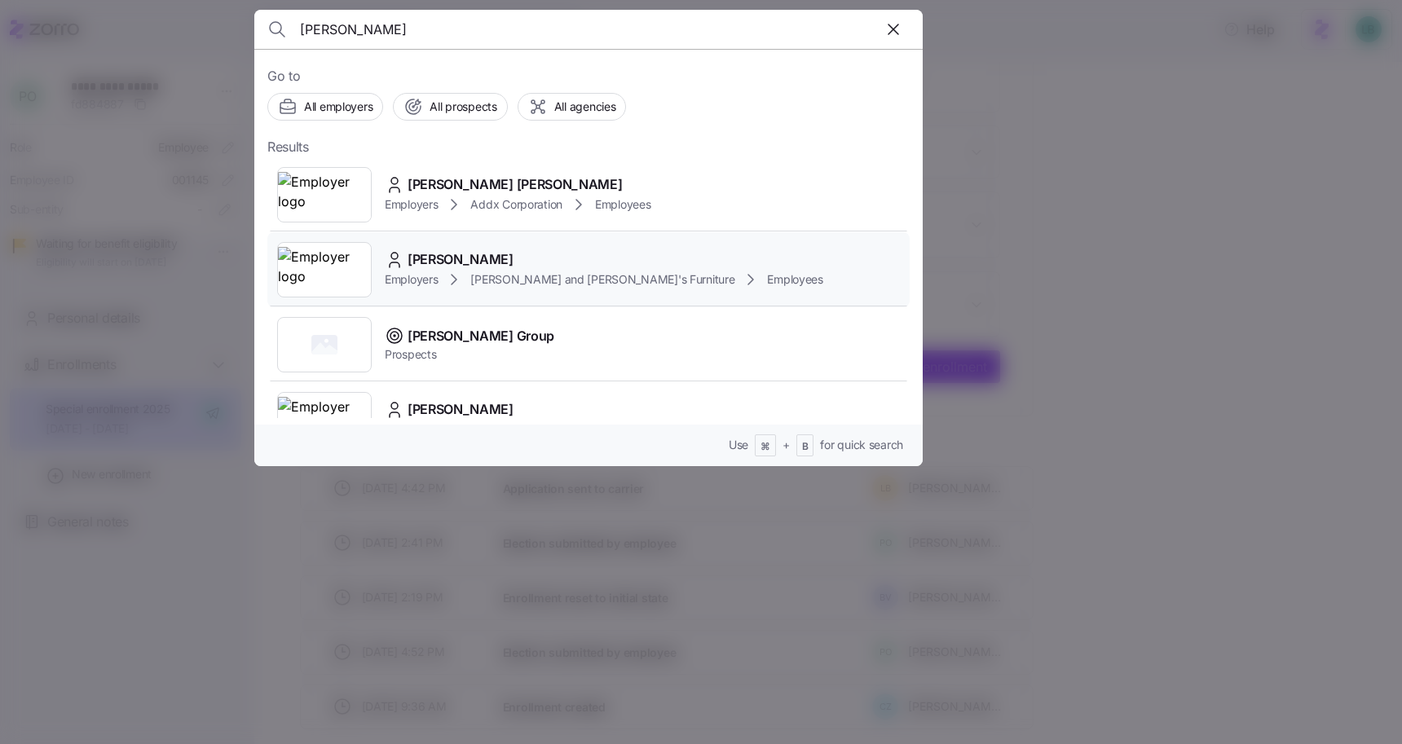
type input "haynes"
click at [447, 261] on span "PAUL HAYNES" at bounding box center [461, 259] width 106 height 20
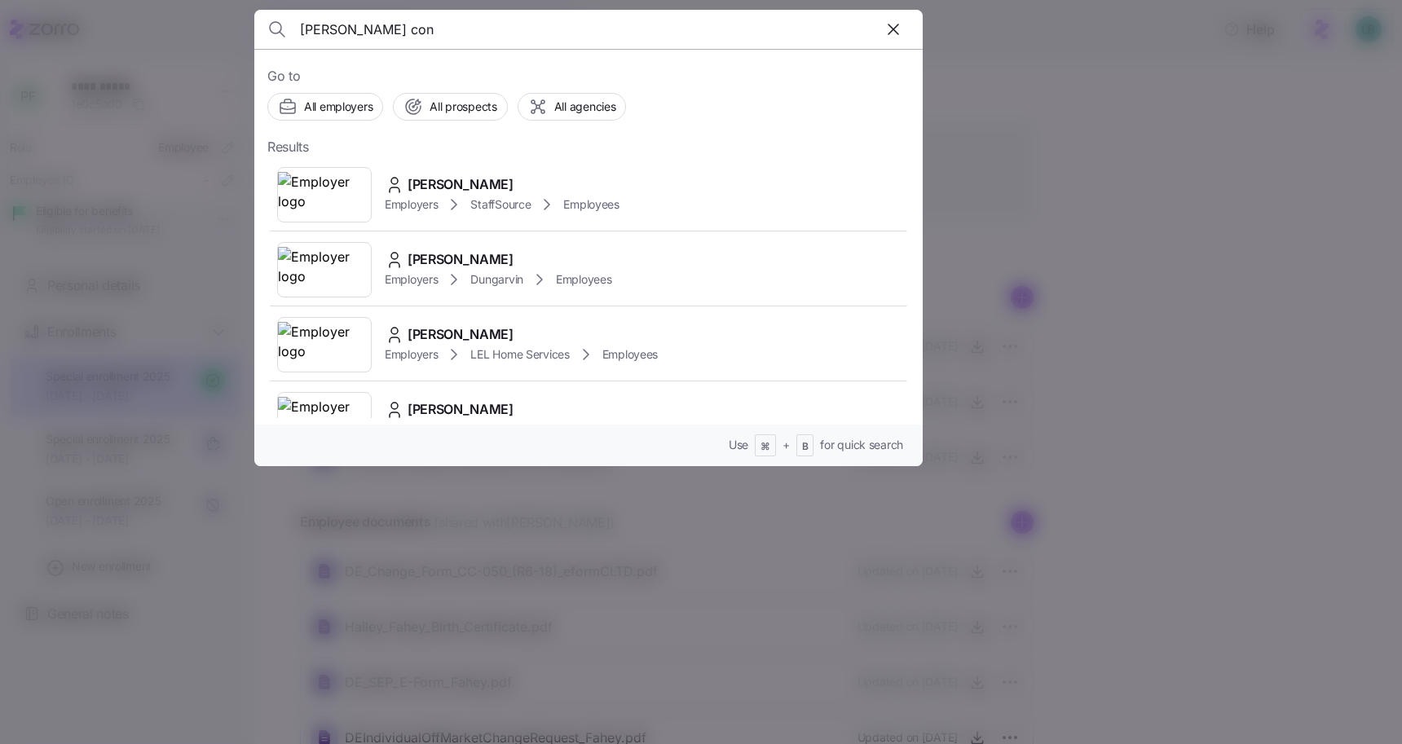
scroll to position [639, 0]
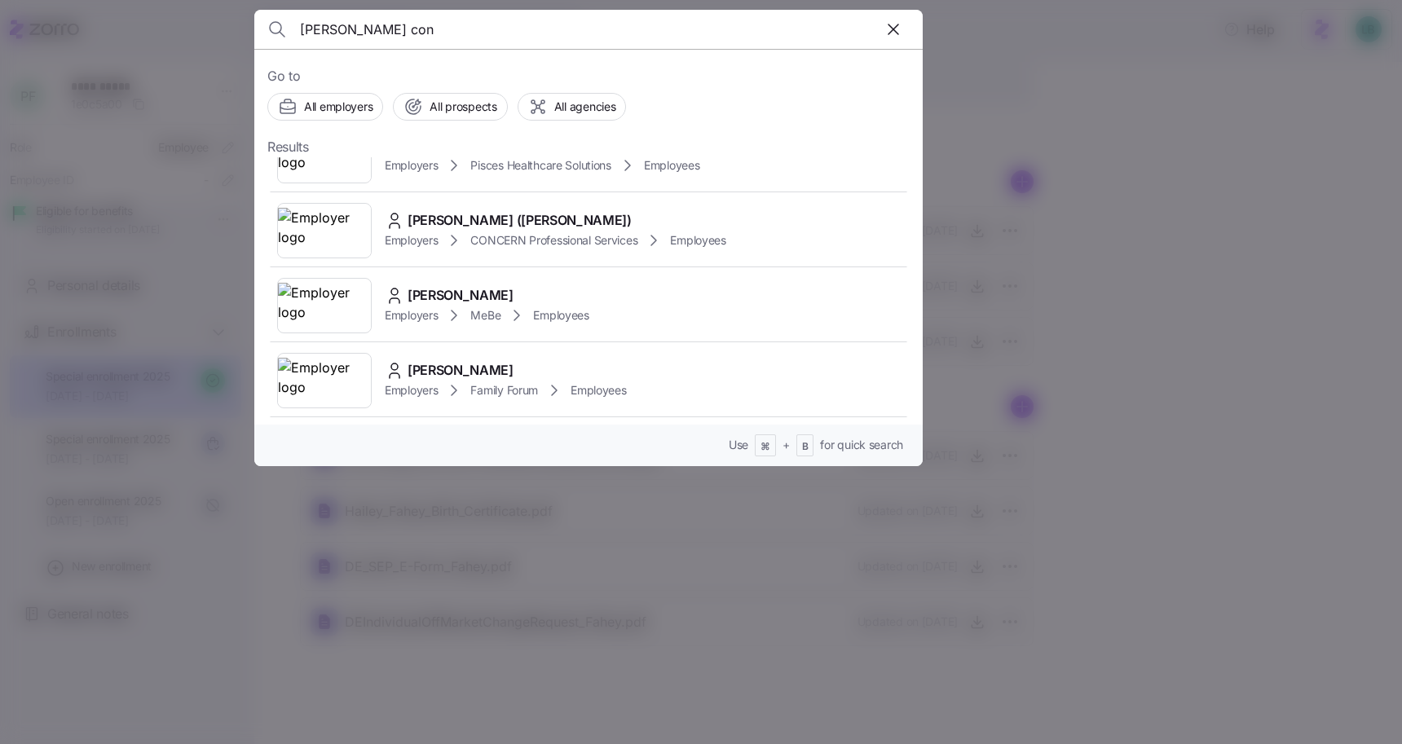
click at [382, 31] on input "[PERSON_NAME] con" at bounding box center [508, 29] width 417 height 39
type input "[PERSON_NAME]"
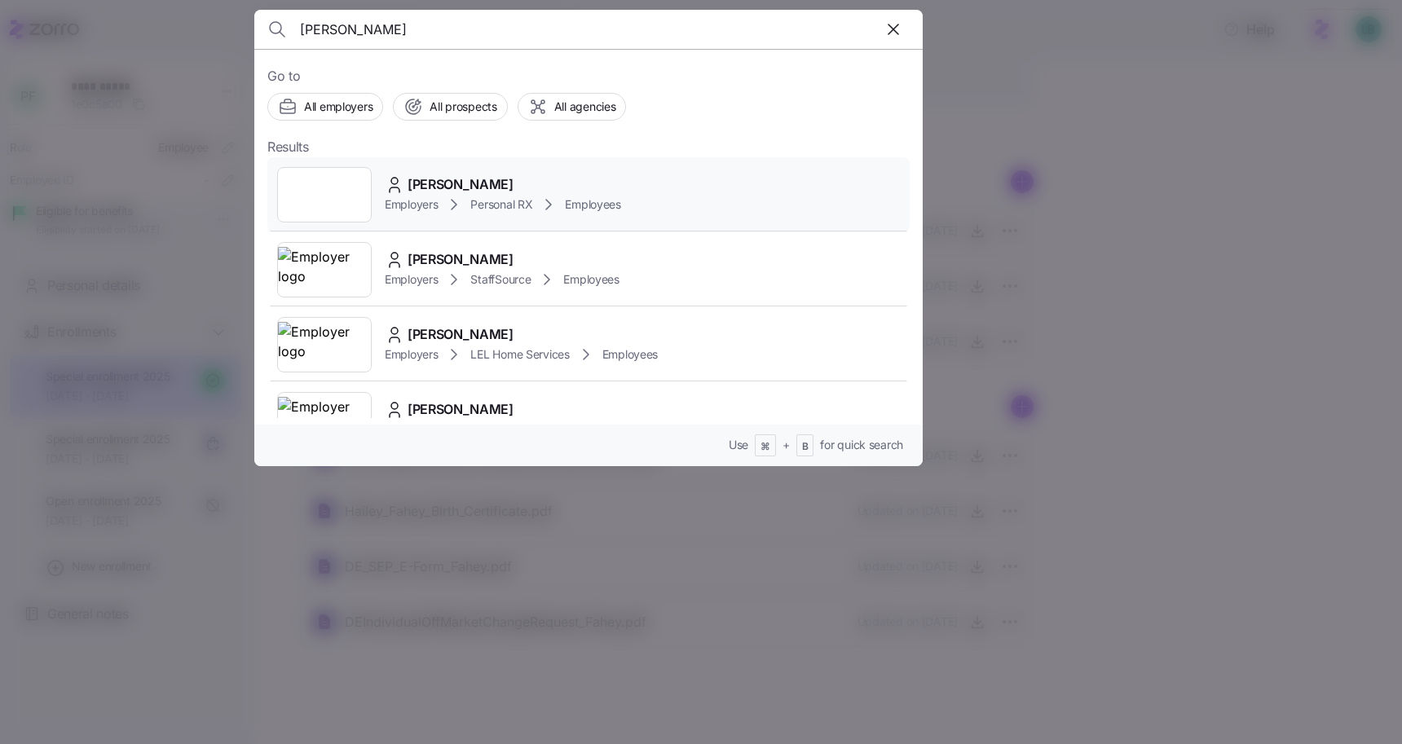
click at [434, 184] on span "[PERSON_NAME]" at bounding box center [461, 184] width 106 height 20
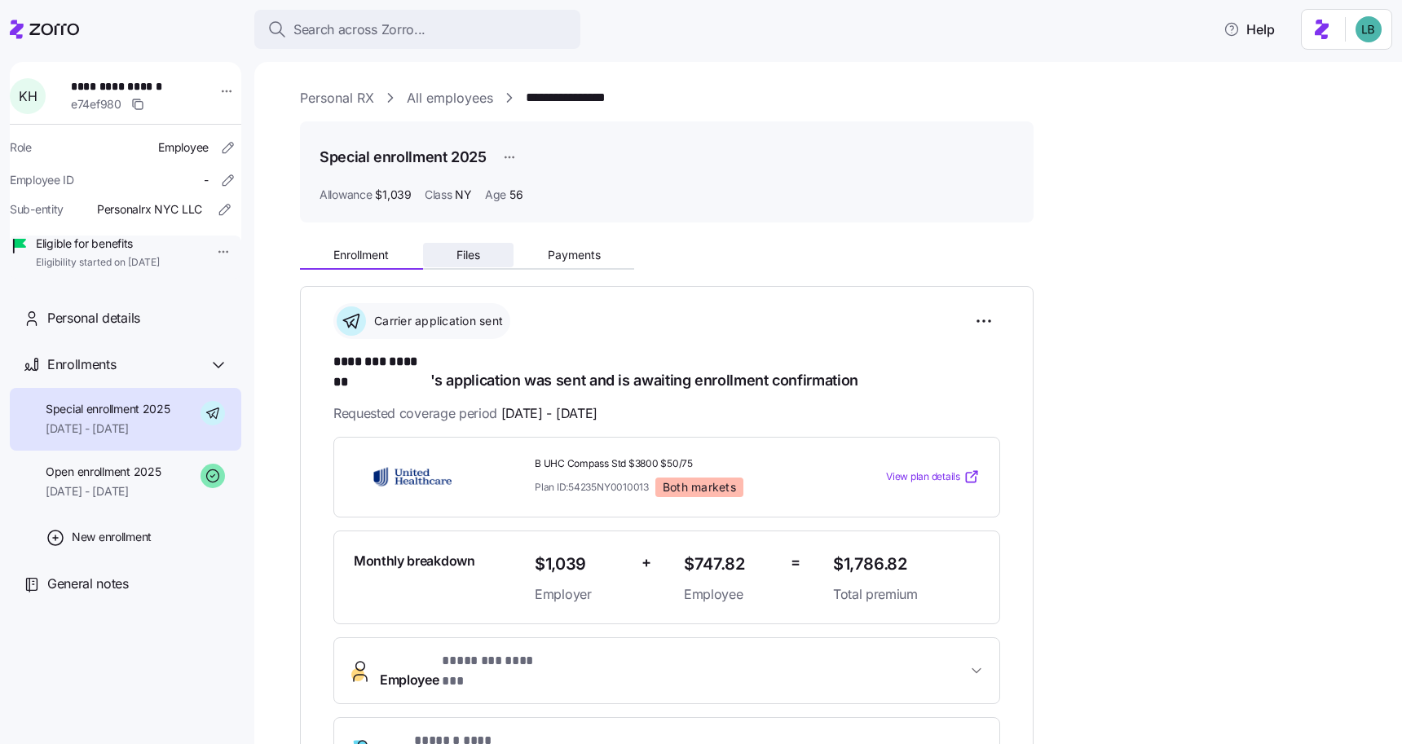
click at [471, 266] on button "Files" at bounding box center [468, 255] width 91 height 24
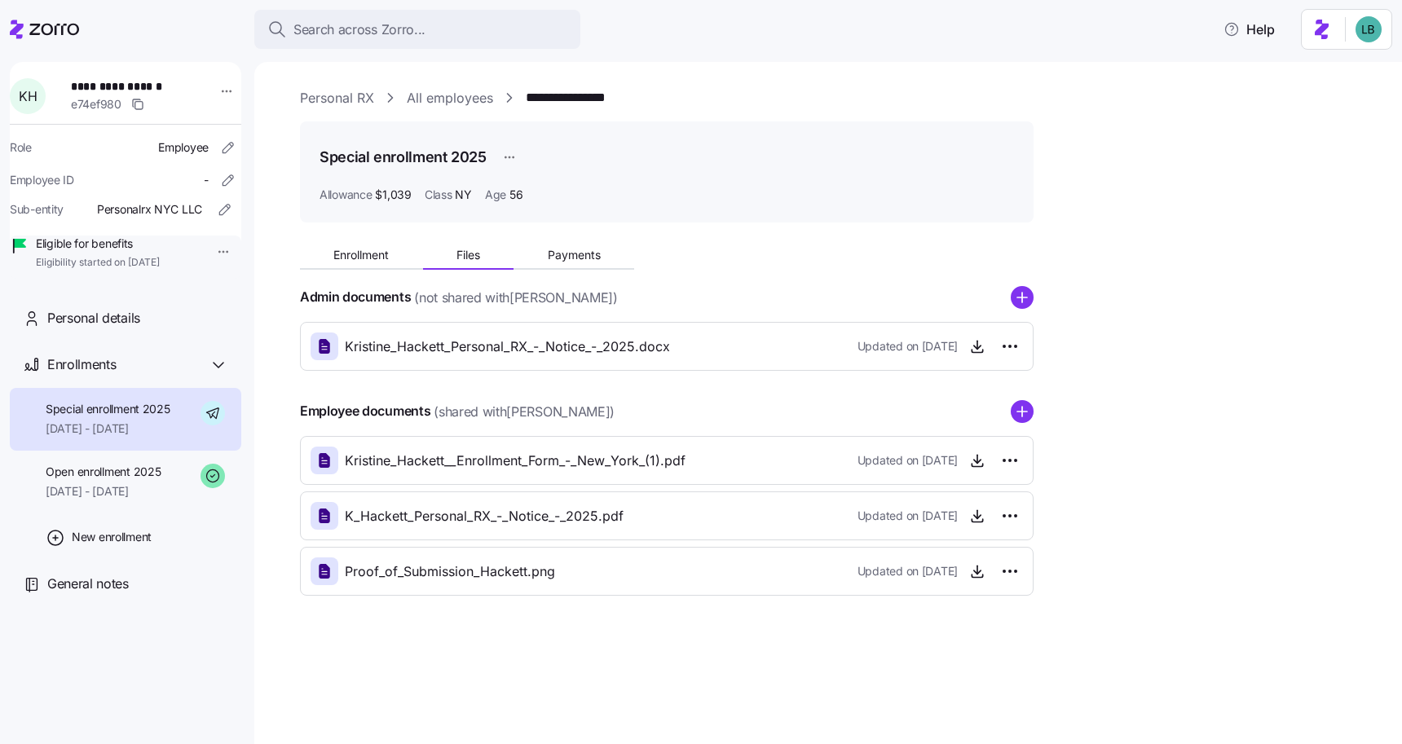
click at [506, 572] on span "Proof_of_Submission_Hackett.png" at bounding box center [450, 572] width 210 height 20
click at [981, 568] on icon "button" at bounding box center [977, 571] width 16 height 16
